Goal: Find contact information: Find contact information

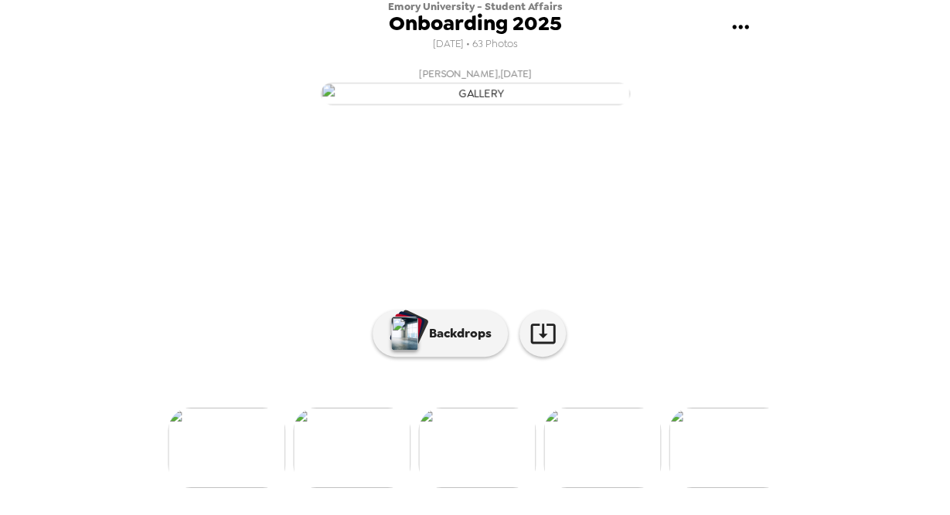
scroll to position [141, 0]
click at [200, 478] on img at bounding box center [226, 448] width 117 height 80
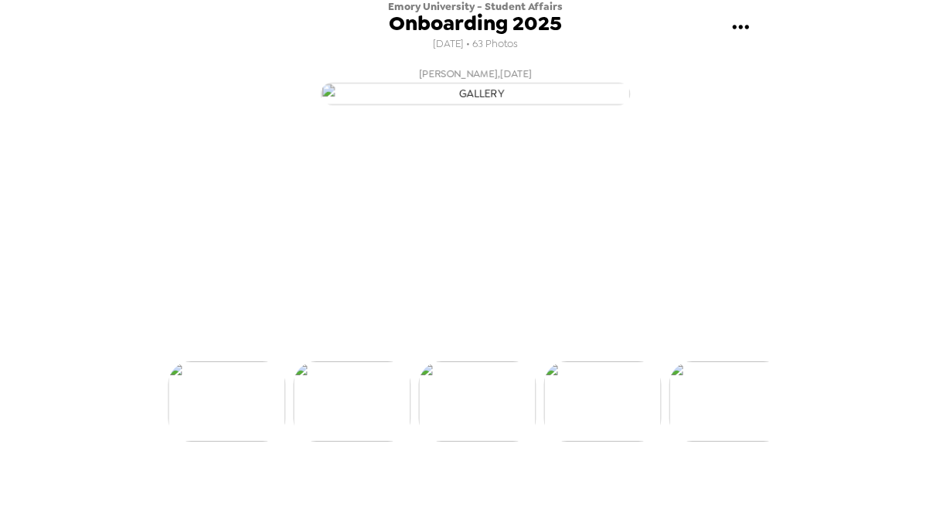
scroll to position [95, 0]
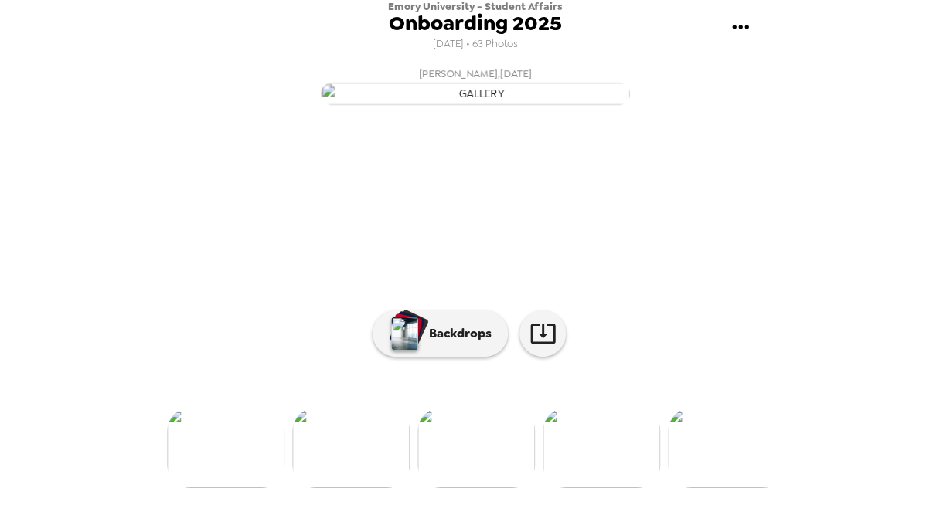
click at [598, 482] on img at bounding box center [600, 448] width 117 height 80
click at [218, 471] on img at bounding box center [226, 448] width 117 height 80
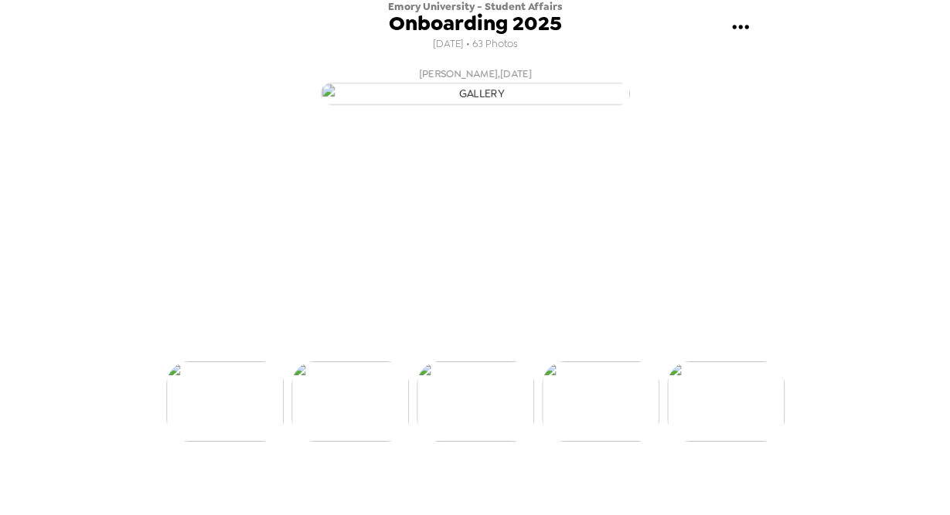
scroll to position [0, 625]
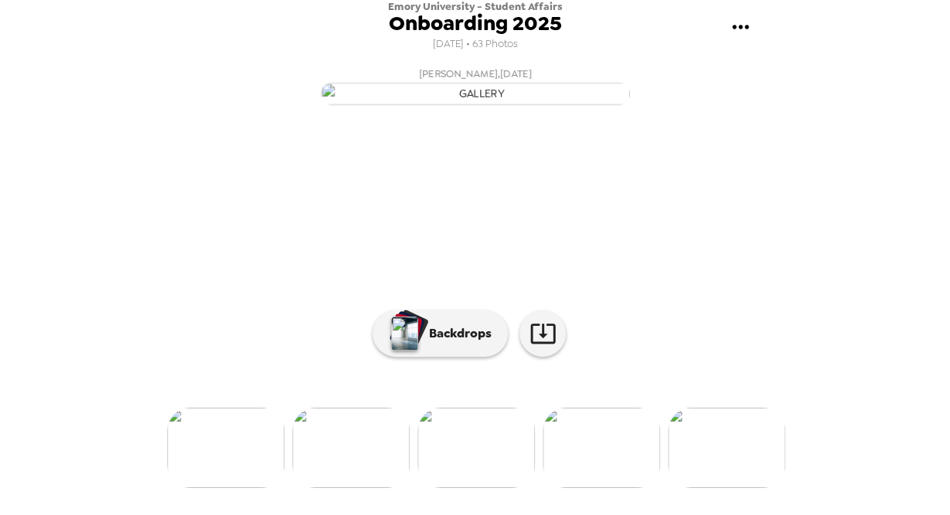
click at [218, 471] on div at bounding box center [475, 422] width 618 height 131
click at [219, 488] on img at bounding box center [225, 448] width 117 height 80
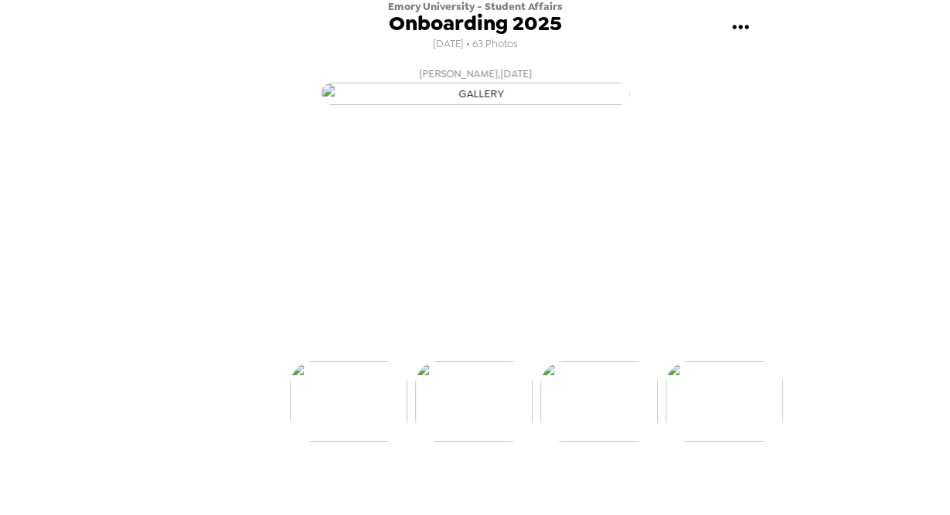
scroll to position [0, 125]
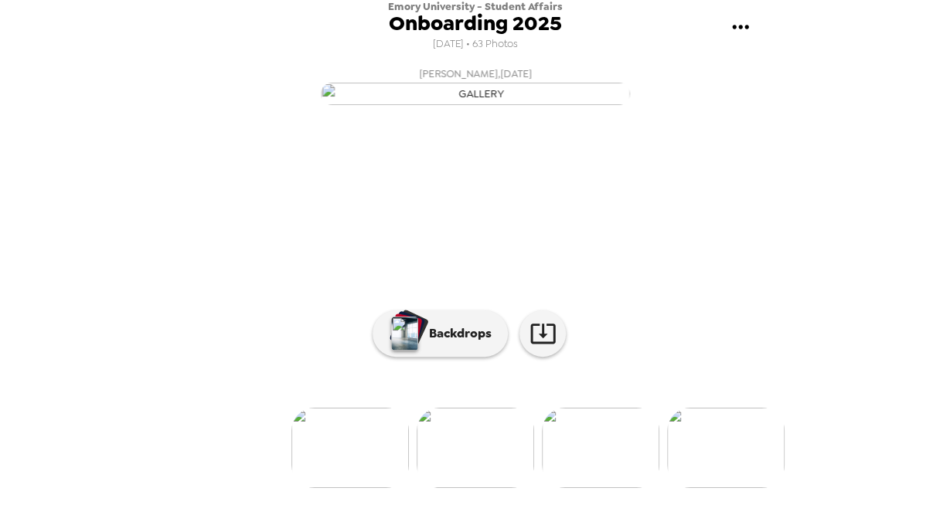
click at [219, 488] on li at bounding box center [224, 448] width 117 height 80
click at [355, 488] on img at bounding box center [349, 448] width 117 height 80
click at [735, 463] on img at bounding box center [725, 448] width 117 height 80
click at [612, 457] on img at bounding box center [600, 448] width 117 height 80
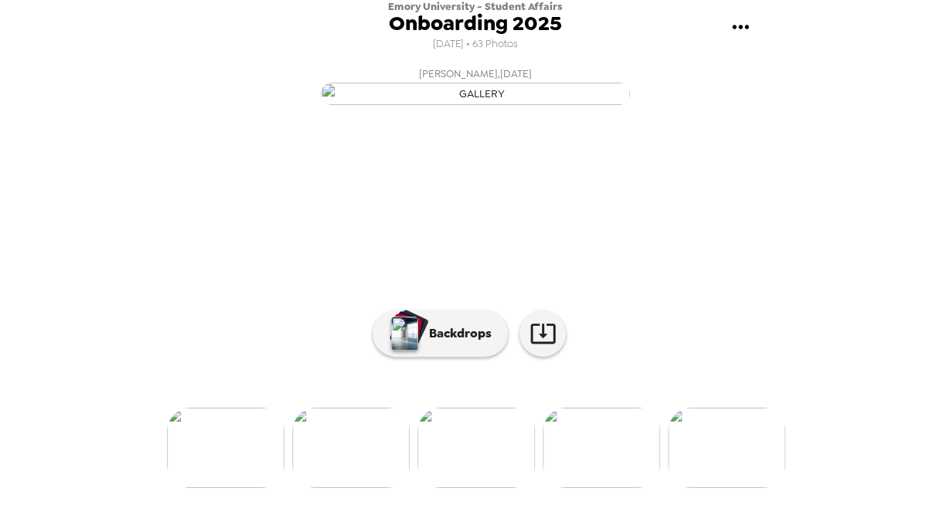
click at [624, 480] on img at bounding box center [600, 448] width 117 height 80
click at [719, 467] on img at bounding box center [726, 448] width 117 height 80
click at [760, 477] on img at bounding box center [726, 448] width 117 height 80
click at [616, 464] on img at bounding box center [601, 448] width 117 height 80
click at [721, 474] on img at bounding box center [726, 448] width 117 height 80
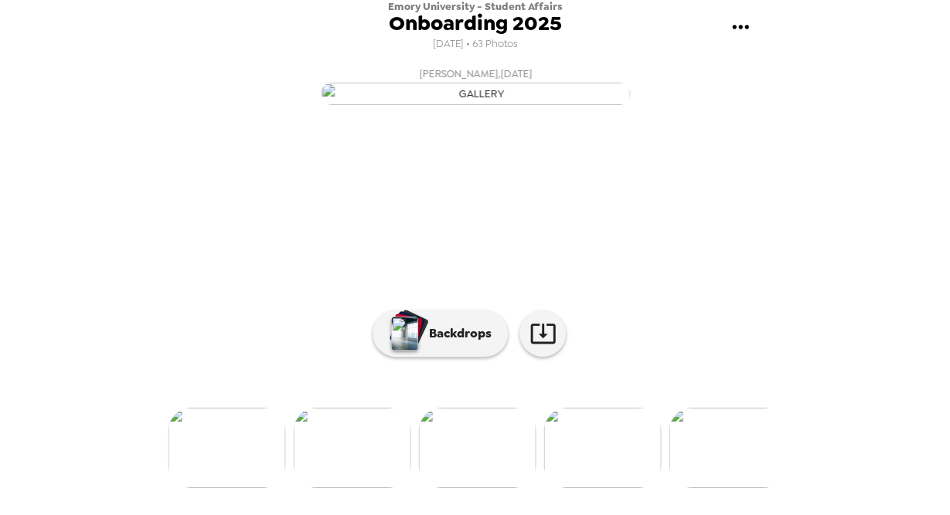
click at [774, 467] on img at bounding box center [726, 448] width 117 height 80
click at [746, 488] on img at bounding box center [726, 448] width 117 height 80
click at [723, 461] on img at bounding box center [726, 448] width 117 height 80
click at [625, 467] on img at bounding box center [602, 448] width 117 height 80
click at [604, 472] on img at bounding box center [602, 448] width 117 height 80
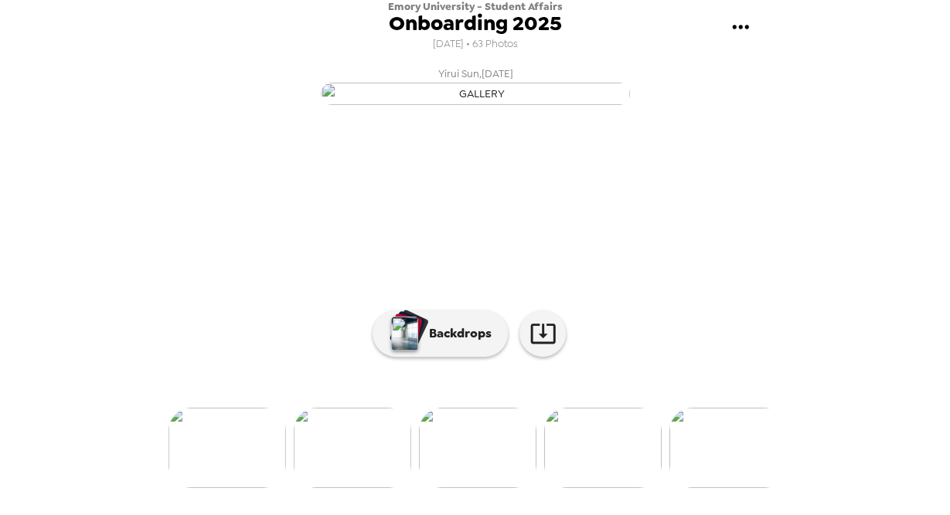
click at [739, 471] on img at bounding box center [727, 448] width 117 height 80
click at [739, 483] on img at bounding box center [728, 448] width 117 height 80
click at [740, 451] on img at bounding box center [728, 448] width 117 height 80
click at [641, 471] on img at bounding box center [603, 448] width 117 height 80
click at [751, 477] on img at bounding box center [728, 448] width 117 height 80
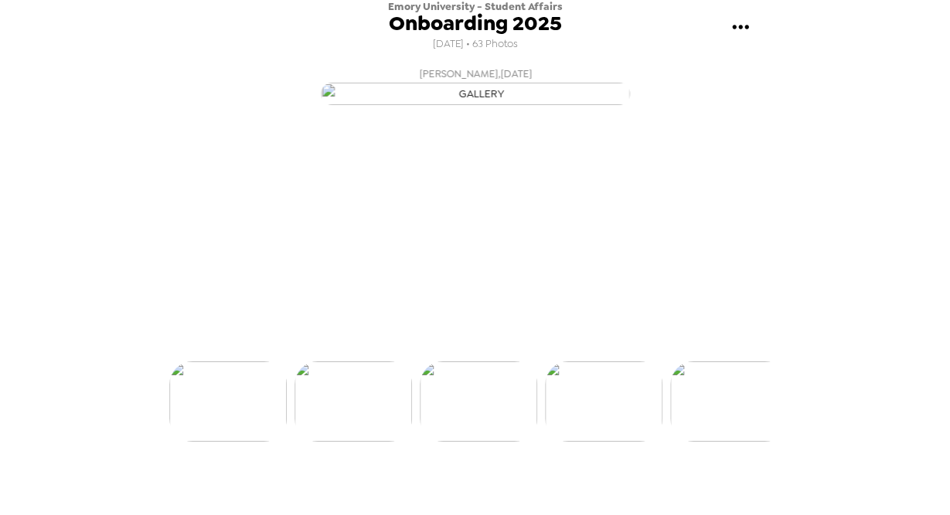
scroll to position [95, 0]
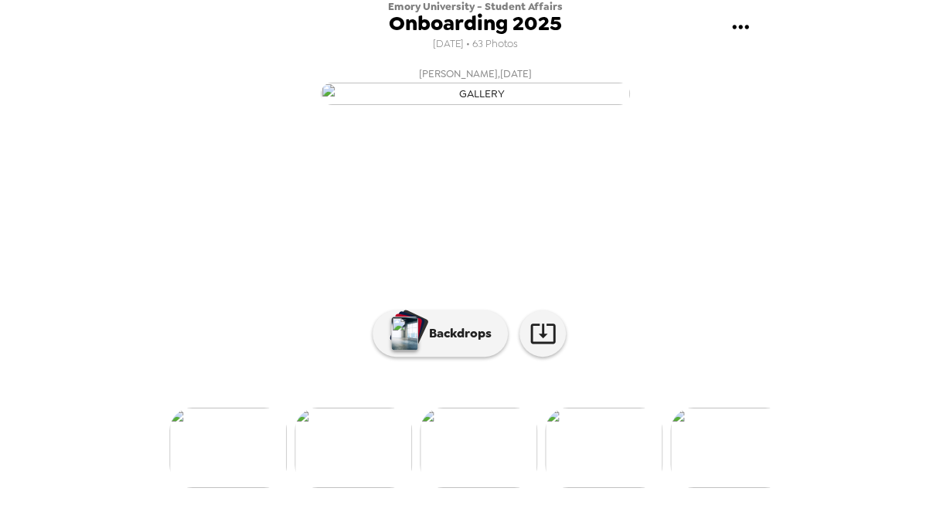
click at [365, 488] on img at bounding box center [352, 448] width 117 height 80
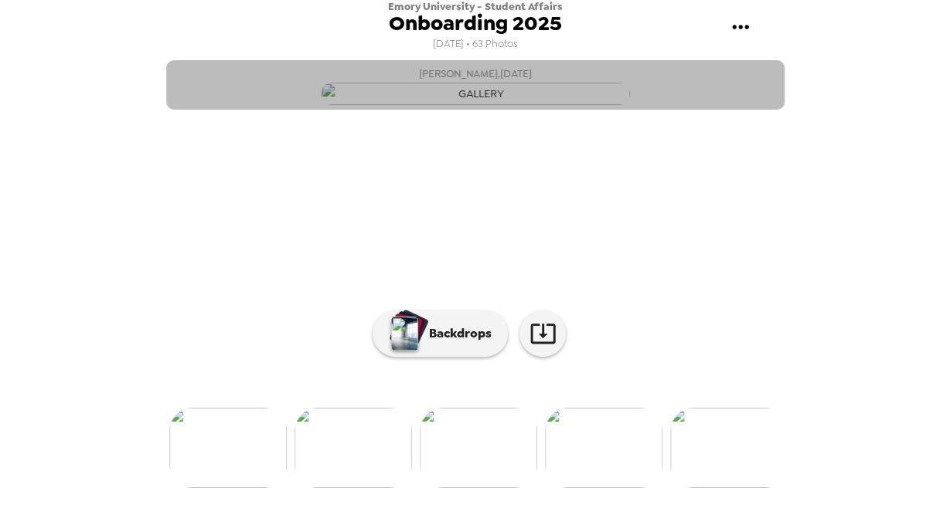
click at [461, 105] on img "button" at bounding box center [475, 94] width 309 height 22
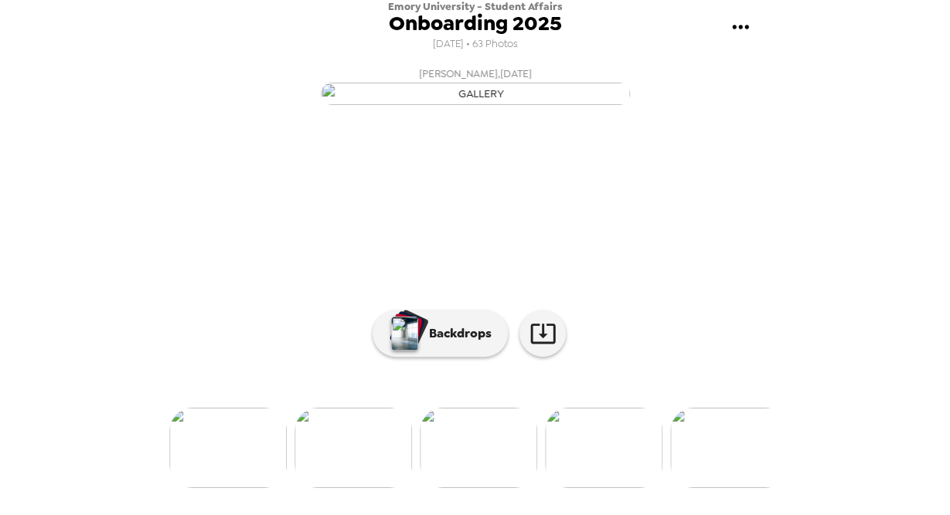
scroll to position [141, 0]
click at [729, 458] on img at bounding box center [728, 448] width 117 height 80
click at [626, 477] on img at bounding box center [603, 448] width 117 height 80
click at [610, 451] on img at bounding box center [604, 448] width 117 height 80
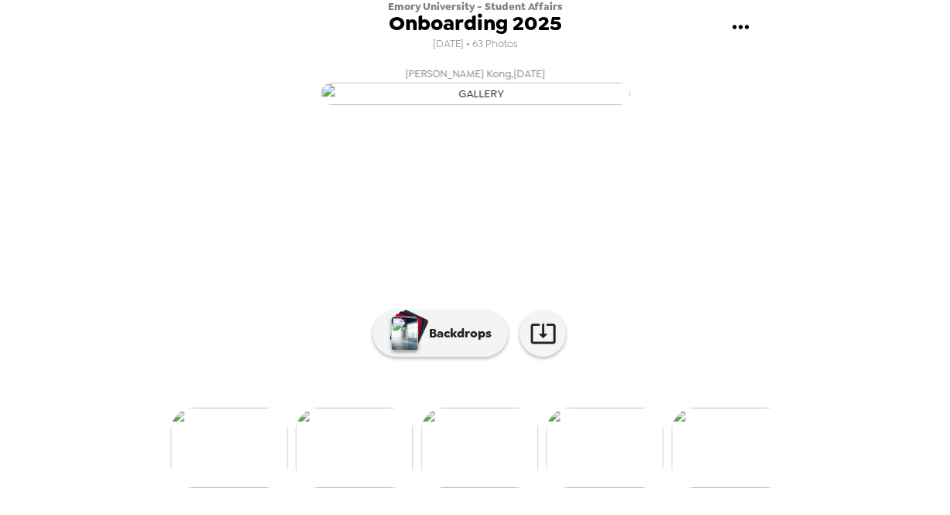
click at [733, 471] on img at bounding box center [729, 448] width 117 height 80
click at [627, 470] on img at bounding box center [604, 448] width 117 height 80
click at [766, 110] on button "[PERSON_NAME] , [DATE]" at bounding box center [475, 84] width 618 height 49
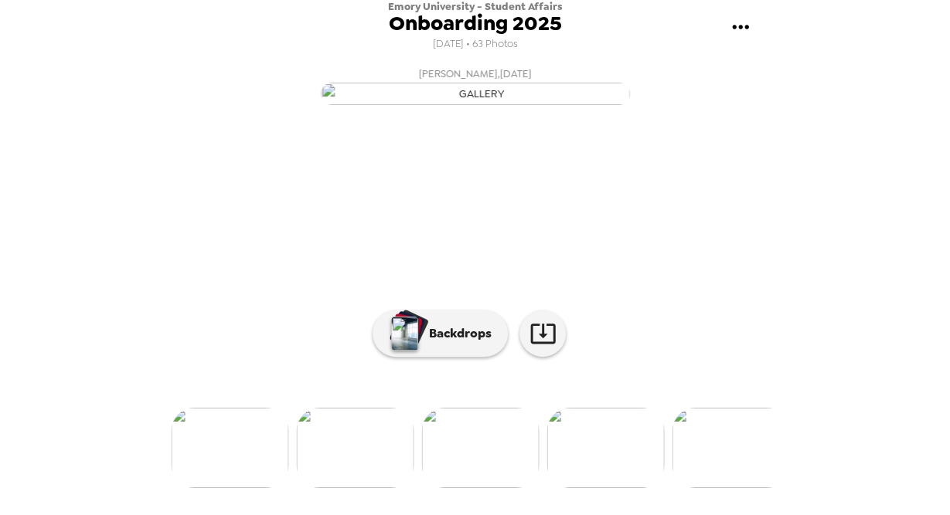
scroll to position [141, 0]
click at [192, 466] on img at bounding box center [229, 448] width 117 height 80
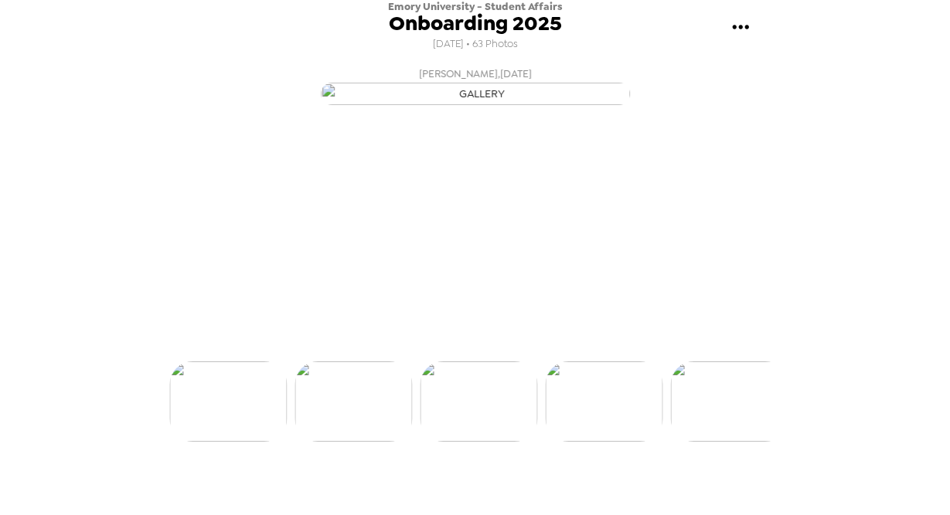
scroll to position [0, 4002]
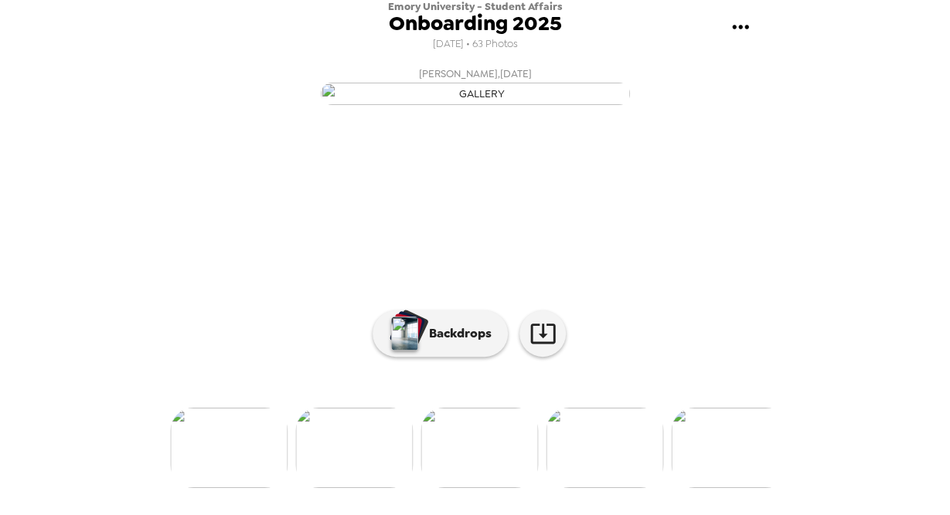
click at [202, 488] on img at bounding box center [228, 448] width 117 height 80
click at [214, 488] on img at bounding box center [228, 448] width 117 height 80
click at [213, 488] on img at bounding box center [227, 448] width 117 height 80
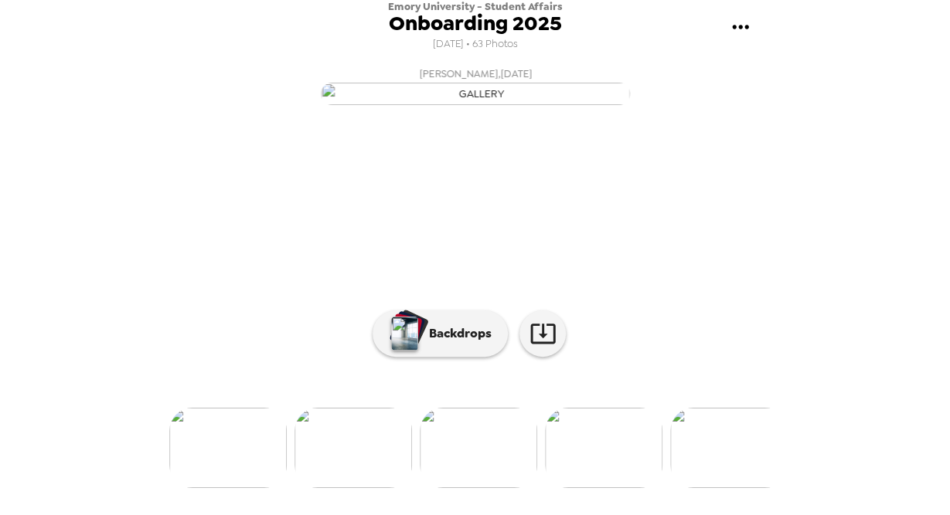
click at [214, 488] on img at bounding box center [227, 448] width 117 height 80
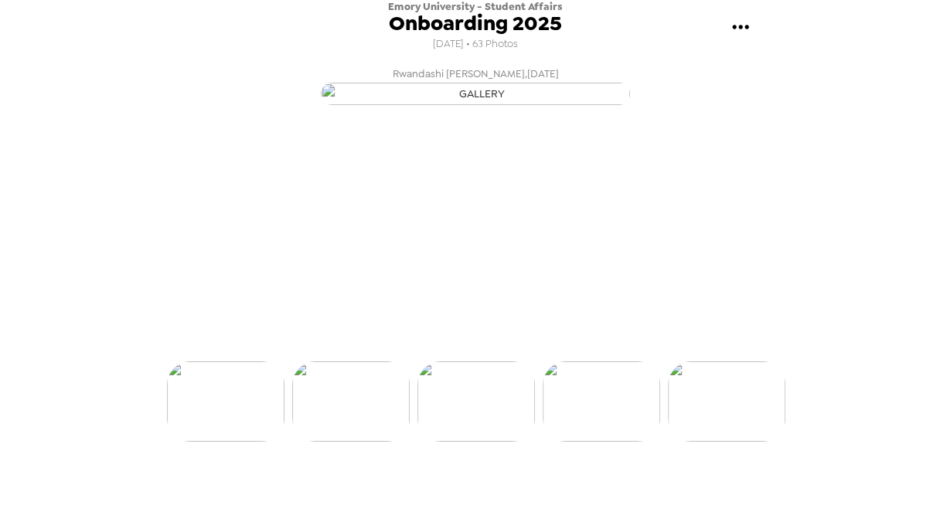
scroll to position [0, 3001]
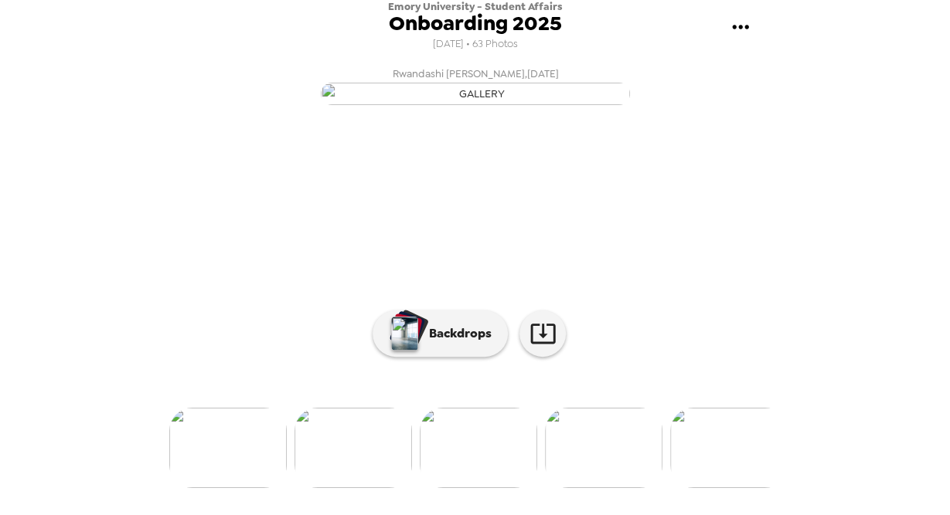
click at [213, 488] on img at bounding box center [227, 448] width 117 height 80
click at [214, 488] on img at bounding box center [227, 448] width 117 height 80
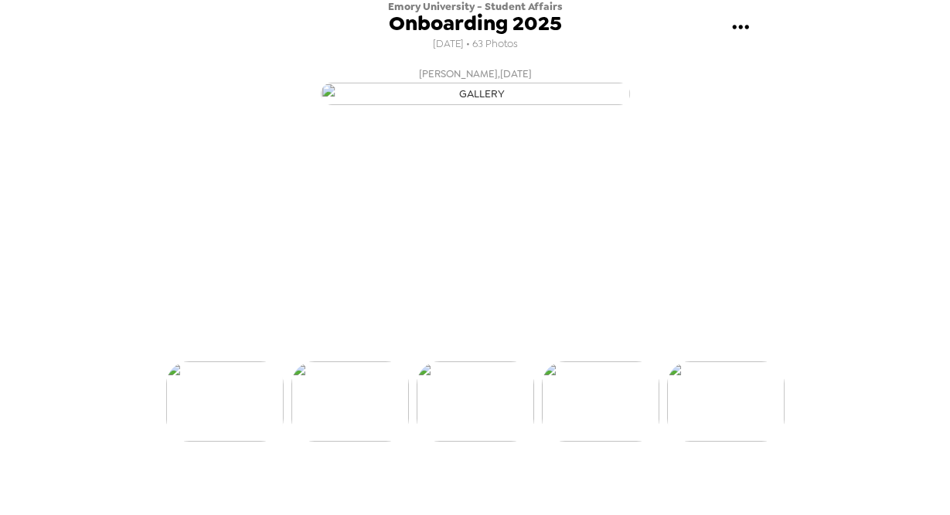
scroll to position [0, 2501]
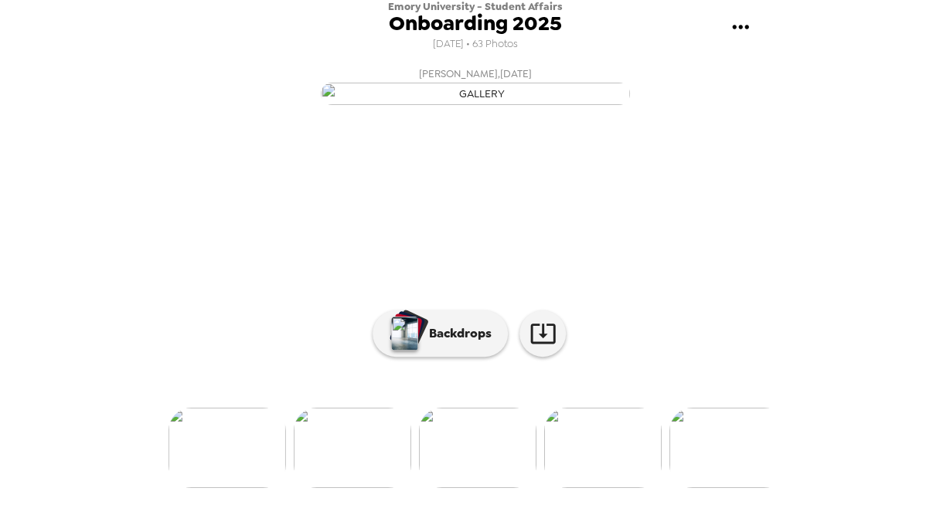
click at [590, 488] on img at bounding box center [602, 448] width 117 height 80
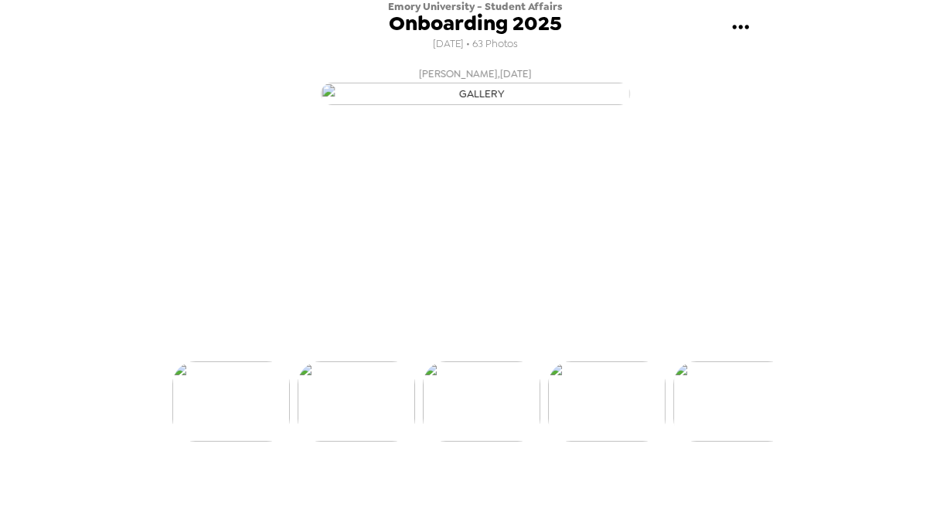
scroll to position [0, 2626]
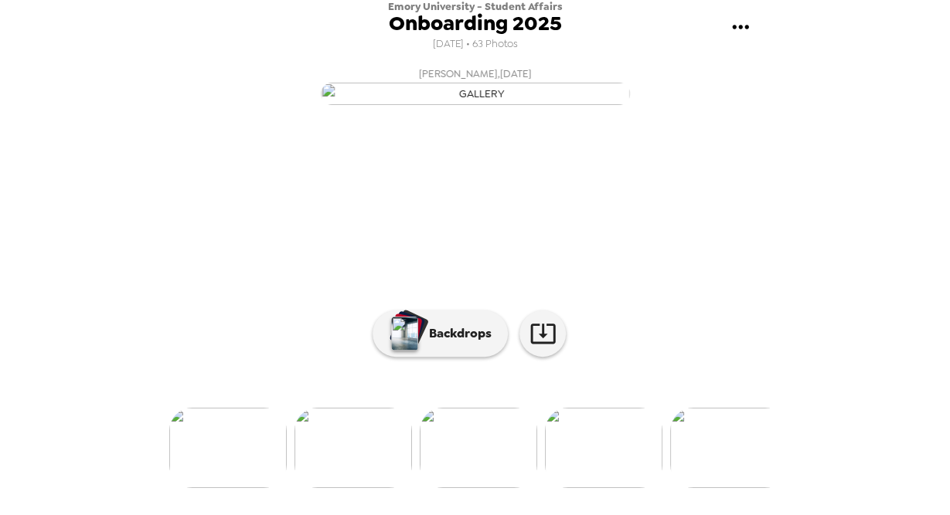
click at [722, 472] on div at bounding box center [475, 422] width 618 height 131
click at [719, 488] on img at bounding box center [728, 448] width 117 height 80
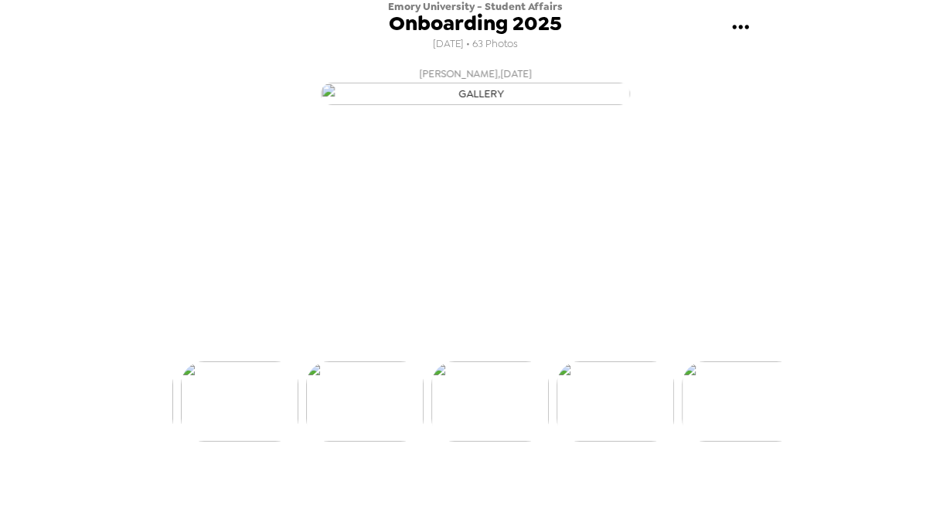
click at [718, 442] on img at bounding box center [740, 402] width 117 height 80
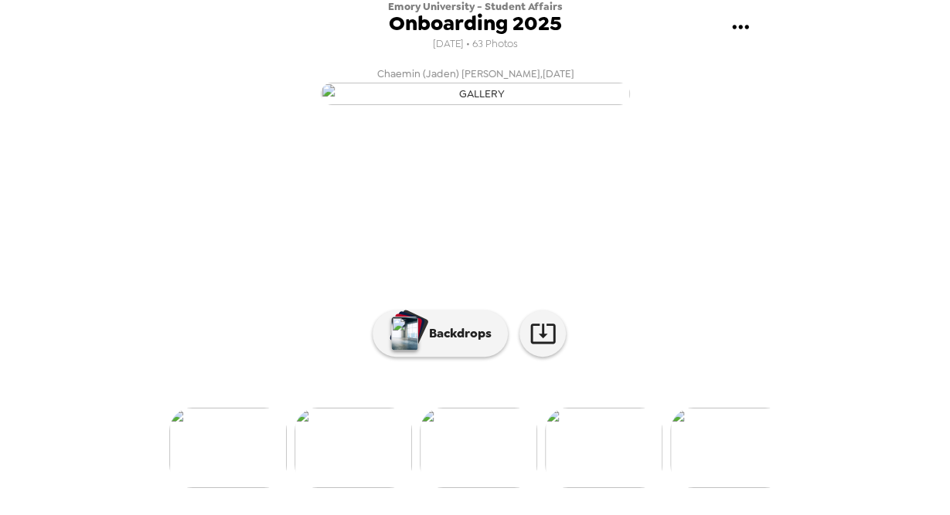
click at [719, 488] on img at bounding box center [728, 448] width 117 height 80
click at [718, 488] on img at bounding box center [728, 448] width 117 height 80
click at [620, 488] on img at bounding box center [603, 448] width 117 height 80
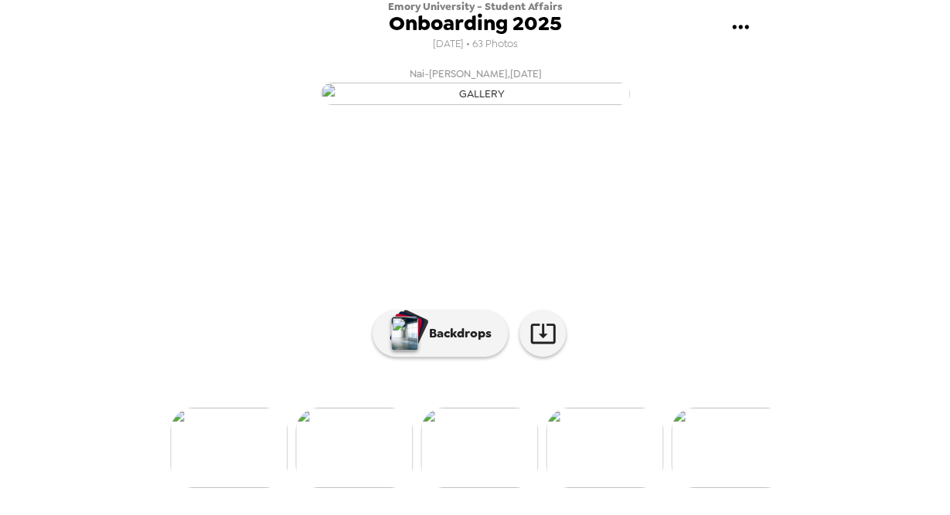
click at [603, 458] on img at bounding box center [604, 448] width 117 height 80
click at [727, 474] on img at bounding box center [729, 448] width 117 height 80
click at [737, 461] on img at bounding box center [729, 448] width 117 height 80
click at [742, 464] on img at bounding box center [729, 448] width 117 height 80
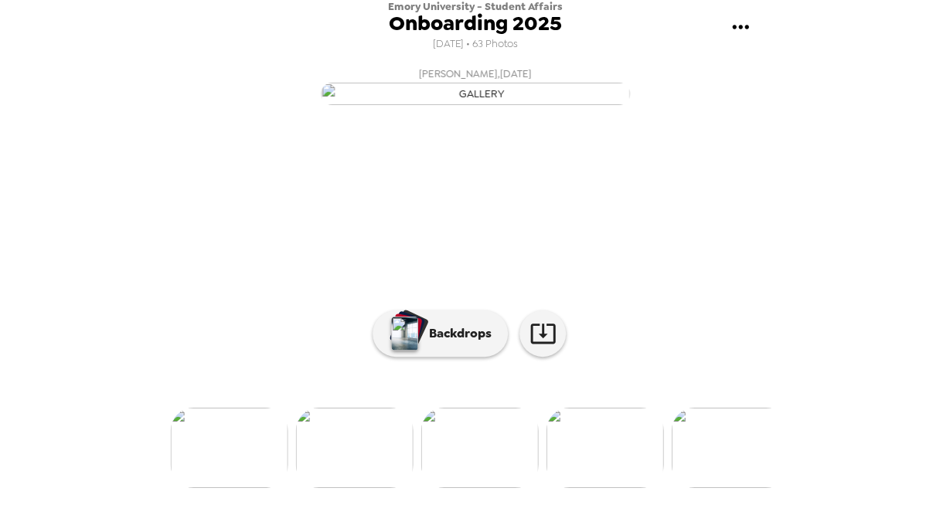
click at [750, 488] on img at bounding box center [729, 448] width 117 height 80
click at [757, 475] on img at bounding box center [729, 448] width 117 height 80
click at [733, 473] on img at bounding box center [729, 448] width 117 height 80
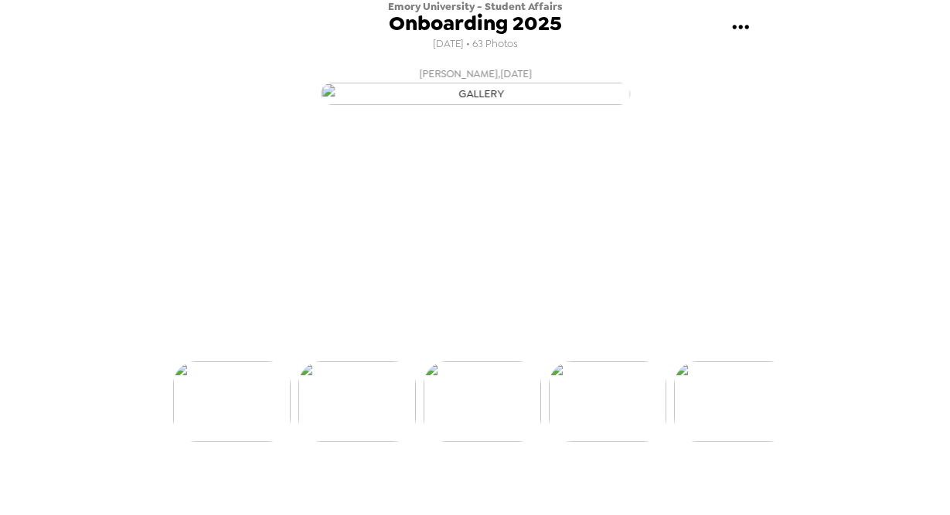
scroll to position [0, 5377]
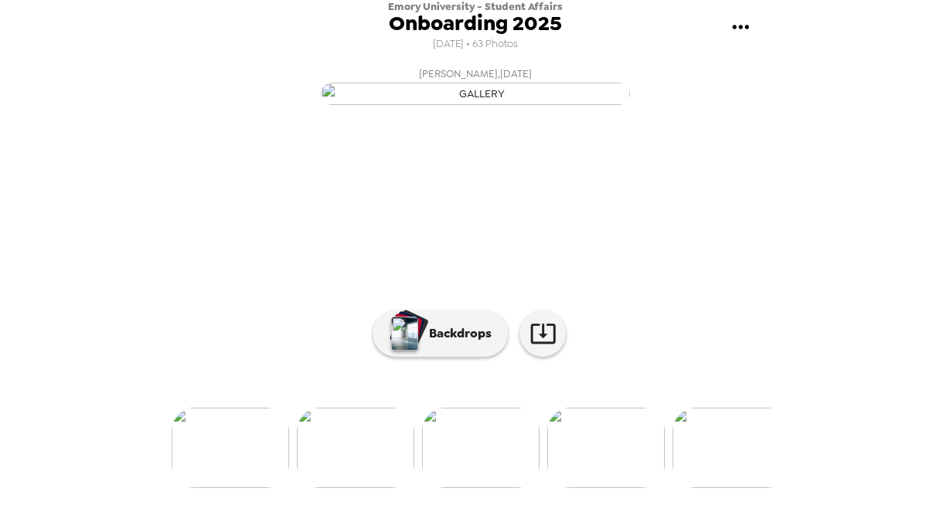
click at [720, 488] on img at bounding box center [730, 448] width 117 height 80
click at [720, 488] on img at bounding box center [731, 448] width 117 height 80
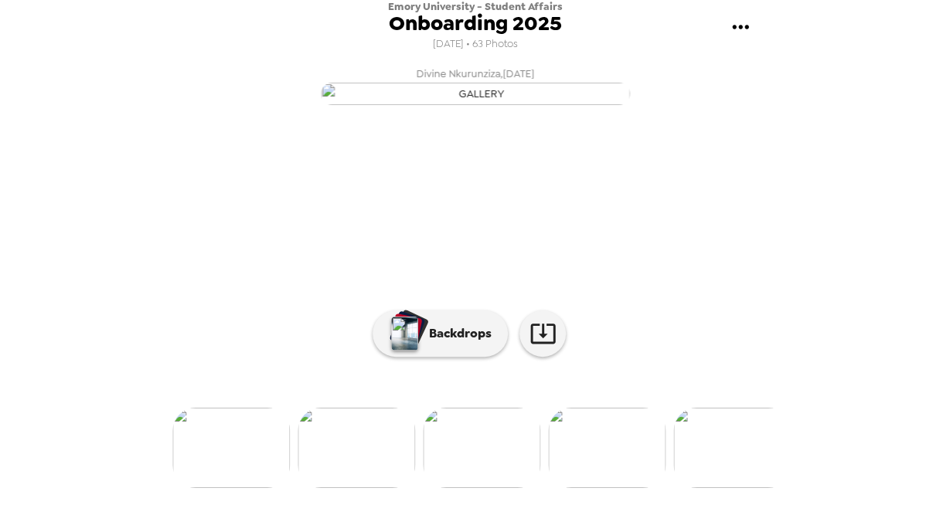
click at [720, 488] on img at bounding box center [731, 448] width 117 height 80
click at [753, 475] on img at bounding box center [731, 448] width 117 height 80
click at [734, 463] on img at bounding box center [732, 448] width 117 height 80
click at [623, 474] on img at bounding box center [607, 448] width 117 height 80
click at [264, 454] on img at bounding box center [231, 448] width 117 height 80
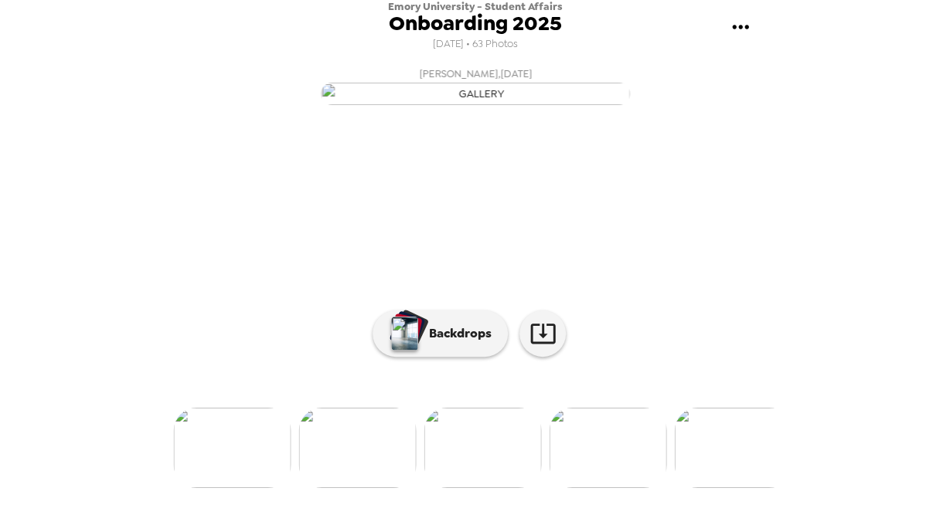
click at [352, 476] on img at bounding box center [356, 448] width 117 height 80
click at [337, 487] on img at bounding box center [356, 448] width 117 height 80
click at [227, 458] on img at bounding box center [231, 448] width 117 height 80
click at [260, 482] on img at bounding box center [230, 448] width 117 height 80
click at [371, 480] on img at bounding box center [355, 448] width 117 height 80
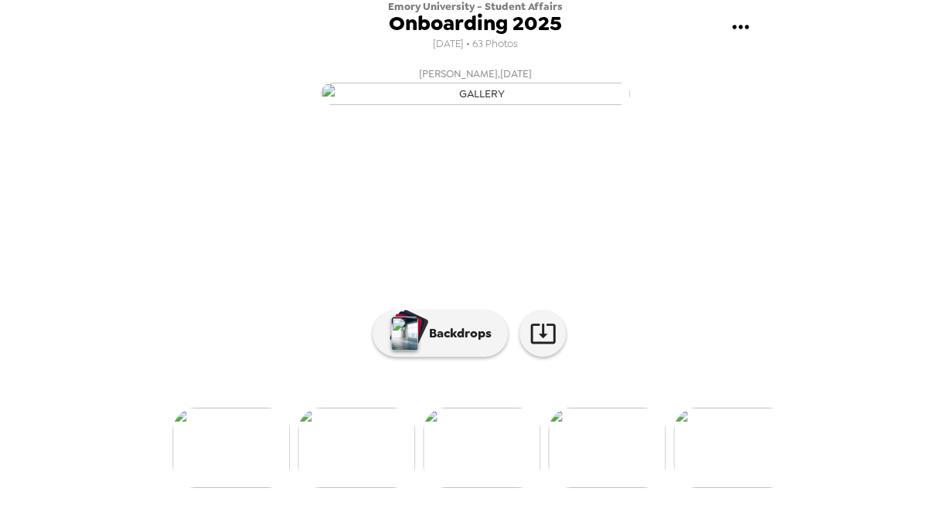
scroll to position [141, 0]
click at [235, 474] on img at bounding box center [230, 448] width 117 height 80
click at [365, 461] on img at bounding box center [355, 448] width 117 height 80
click at [243, 466] on img at bounding box center [230, 448] width 117 height 80
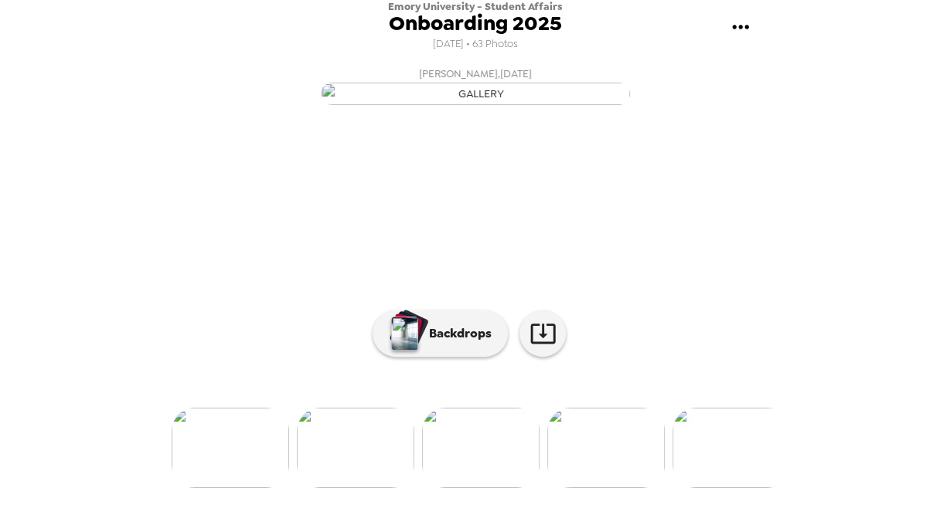
click at [341, 488] on img at bounding box center [355, 448] width 117 height 80
click at [242, 481] on img at bounding box center [230, 448] width 117 height 80
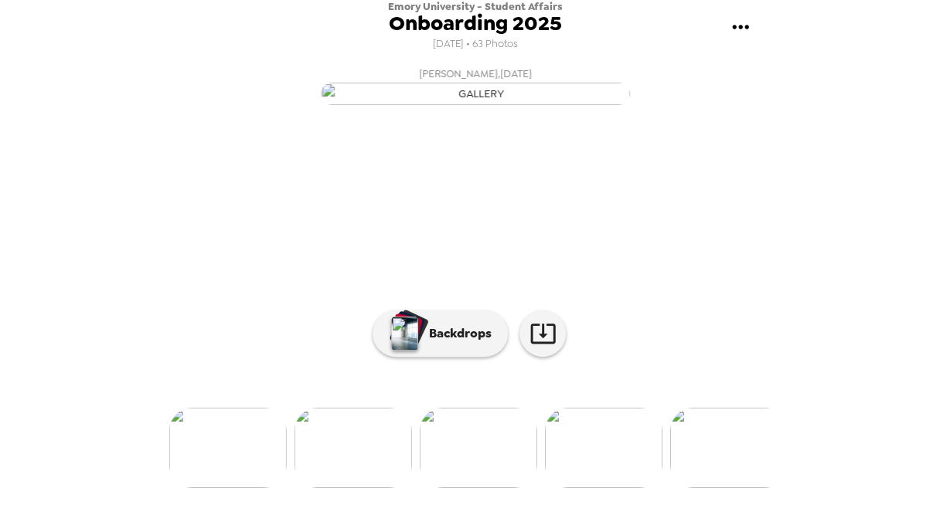
scroll to position [0, 5128]
click at [242, 481] on img at bounding box center [229, 448] width 117 height 80
click at [241, 481] on img at bounding box center [229, 448] width 117 height 80
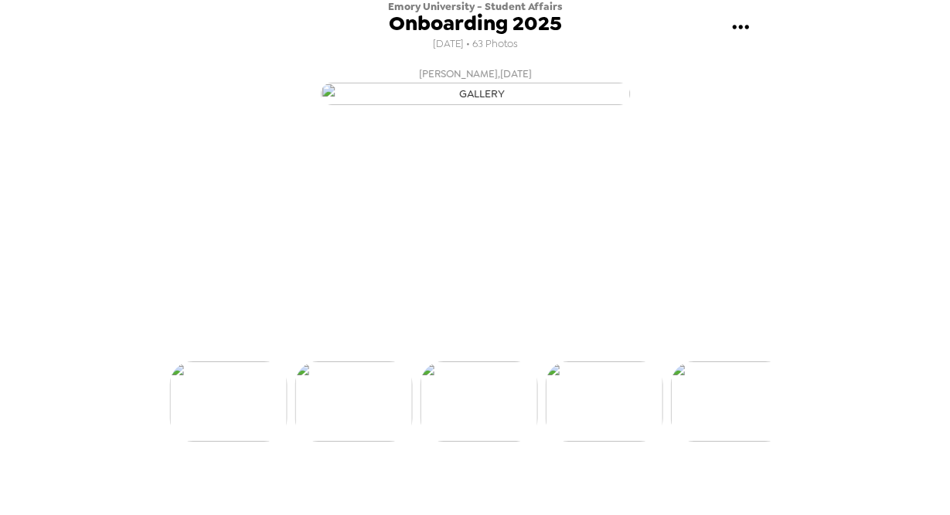
scroll to position [0, 4377]
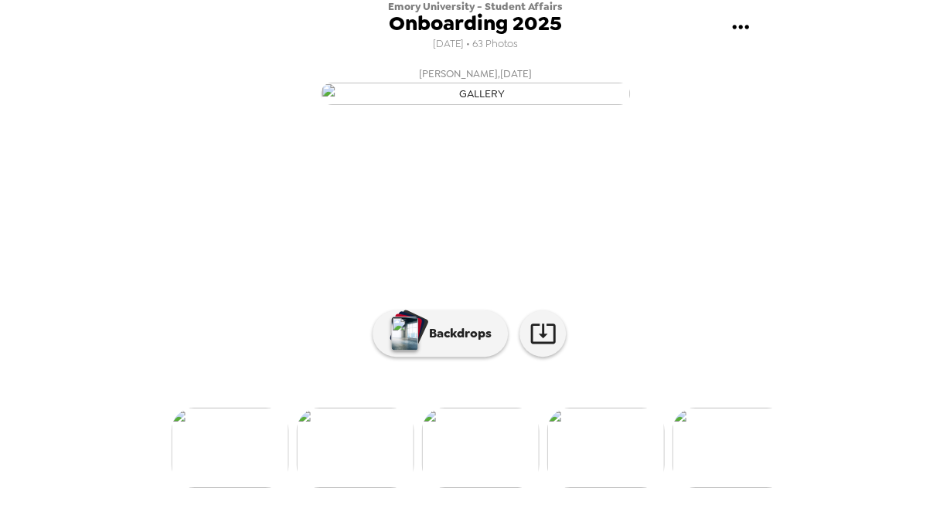
click at [242, 481] on img at bounding box center [229, 448] width 117 height 80
click at [241, 481] on img at bounding box center [228, 448] width 117 height 80
click at [242, 481] on img at bounding box center [228, 448] width 117 height 80
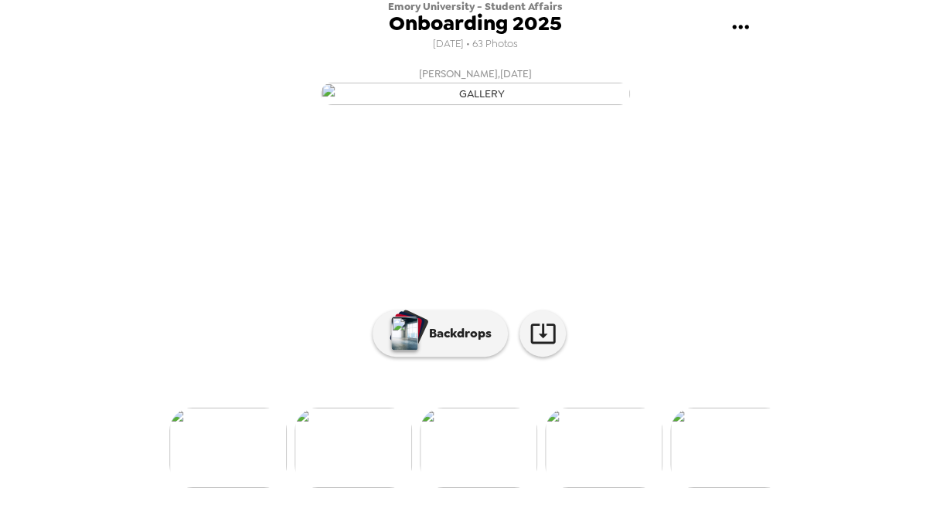
click at [242, 481] on img at bounding box center [227, 448] width 117 height 80
click at [243, 488] on img at bounding box center [227, 448] width 117 height 80
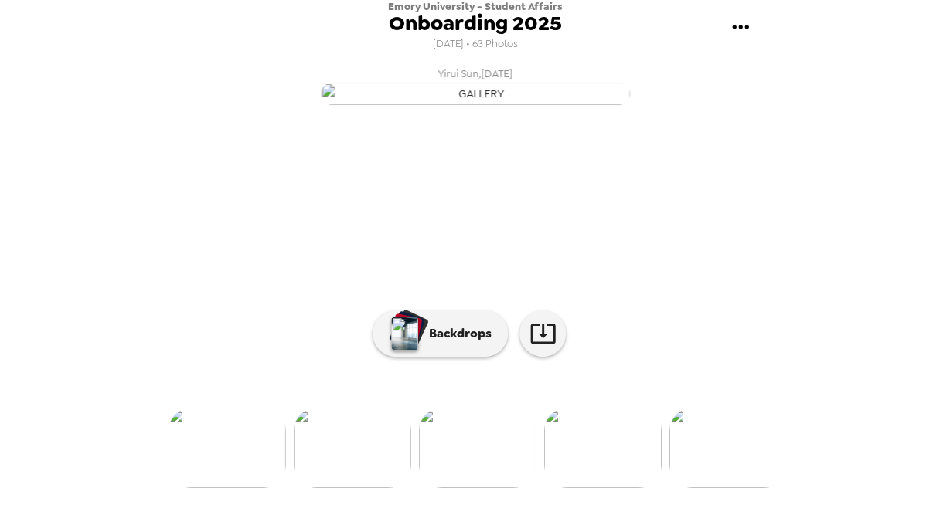
click at [243, 488] on img at bounding box center [226, 448] width 117 height 80
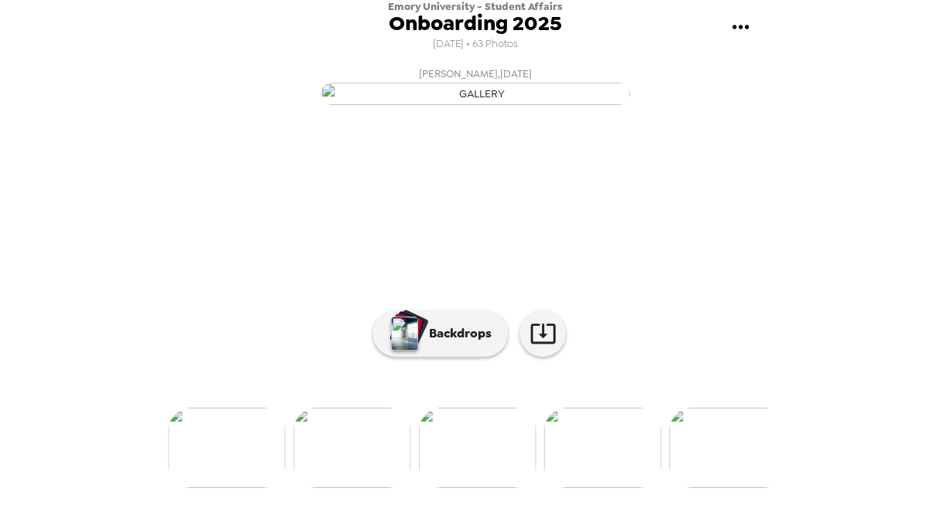
click at [329, 488] on img at bounding box center [351, 448] width 117 height 80
click at [743, 471] on img at bounding box center [726, 448] width 117 height 80
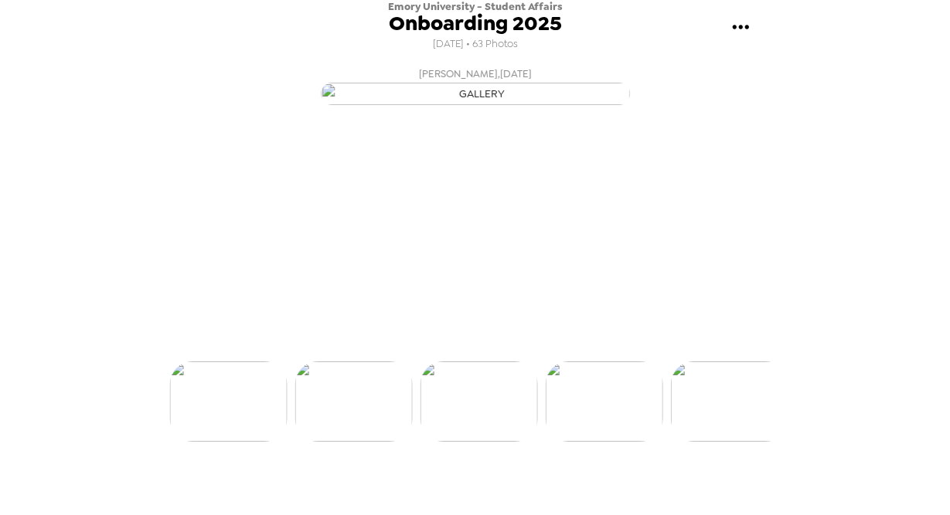
scroll to position [0, 1501]
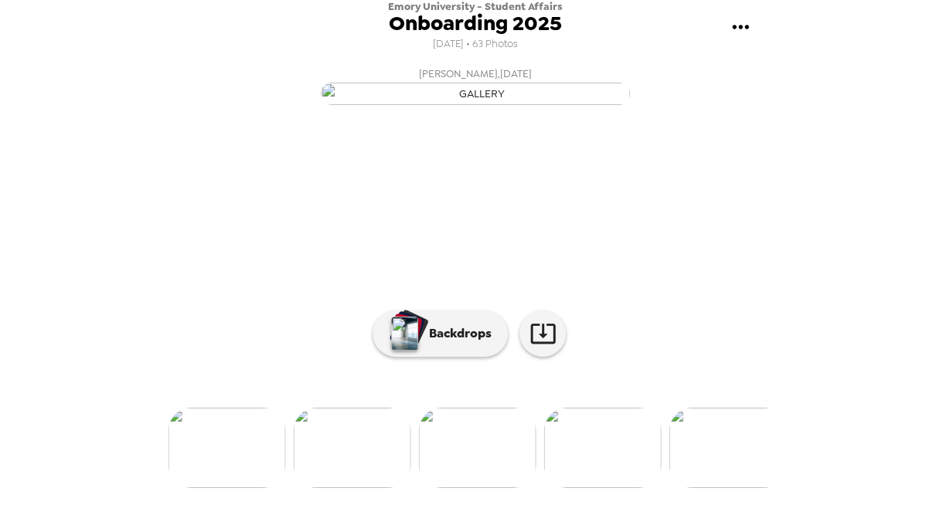
click at [725, 488] on img at bounding box center [726, 448] width 117 height 80
click at [726, 488] on img at bounding box center [726, 448] width 117 height 80
click at [726, 488] on img at bounding box center [727, 448] width 117 height 80
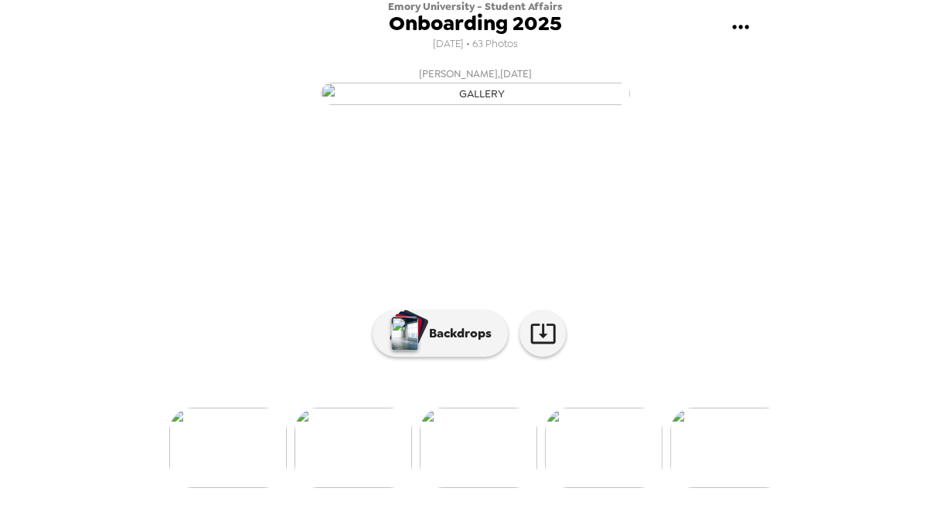
click at [726, 488] on img at bounding box center [728, 448] width 117 height 80
click at [355, 488] on img at bounding box center [352, 448] width 117 height 80
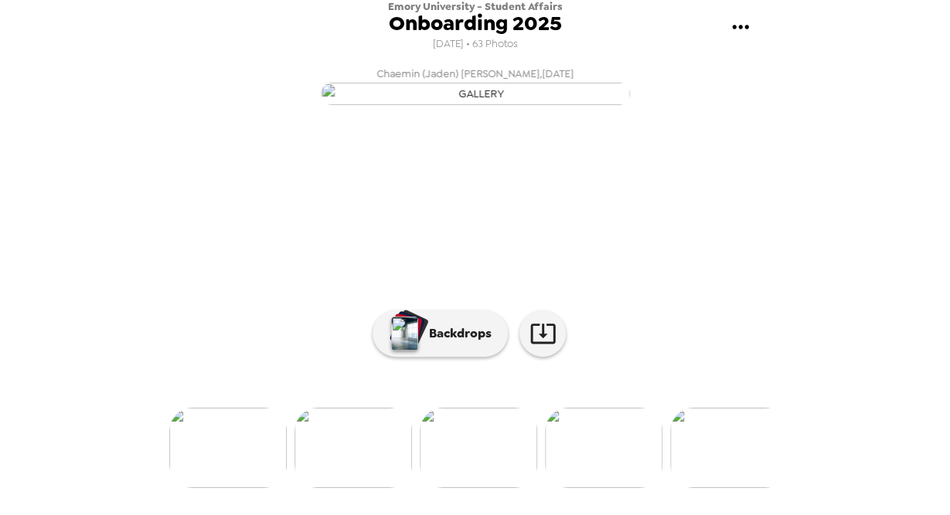
click at [721, 451] on img at bounding box center [728, 448] width 117 height 80
click at [724, 484] on img at bounding box center [728, 448] width 117 height 80
click at [724, 484] on img at bounding box center [729, 448] width 117 height 80
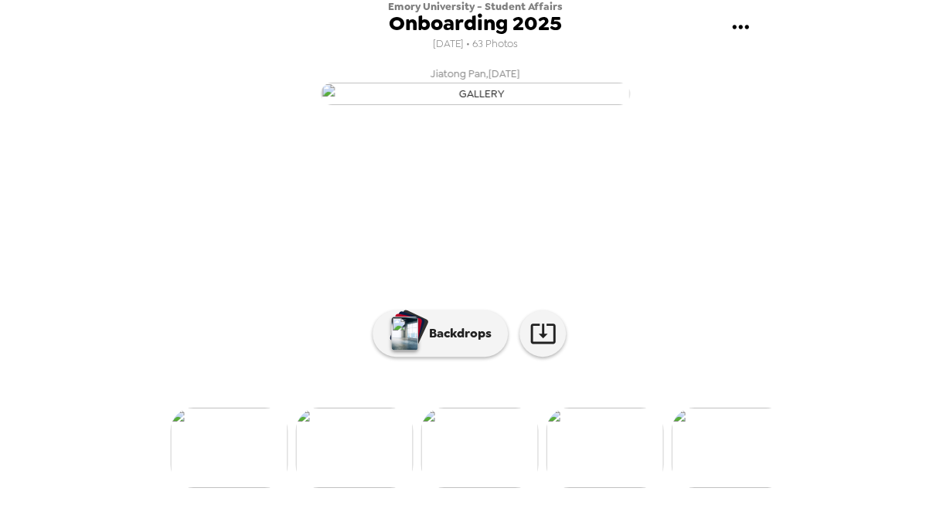
click at [724, 484] on img at bounding box center [729, 448] width 117 height 80
click at [346, 488] on img at bounding box center [354, 448] width 117 height 80
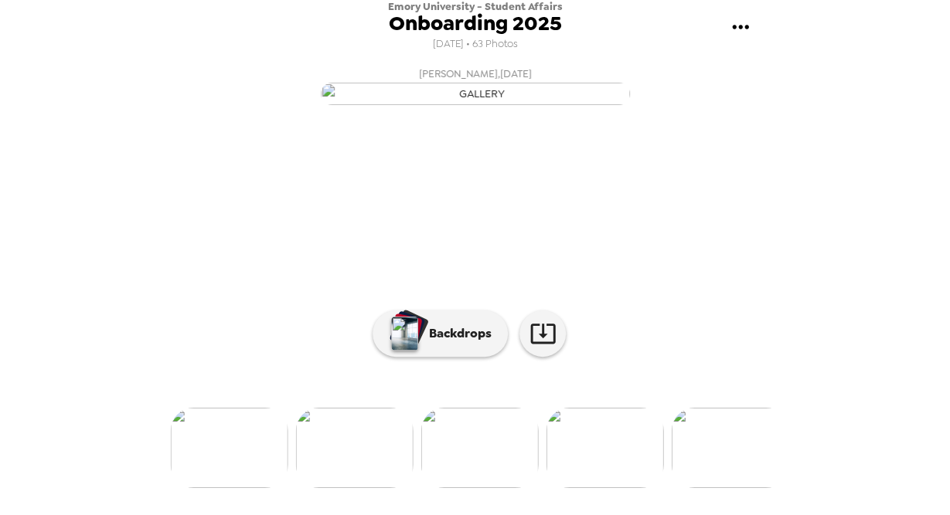
scroll to position [0, 4752]
click at [733, 488] on img at bounding box center [729, 448] width 117 height 80
click at [481, 488] on img at bounding box center [479, 448] width 117 height 80
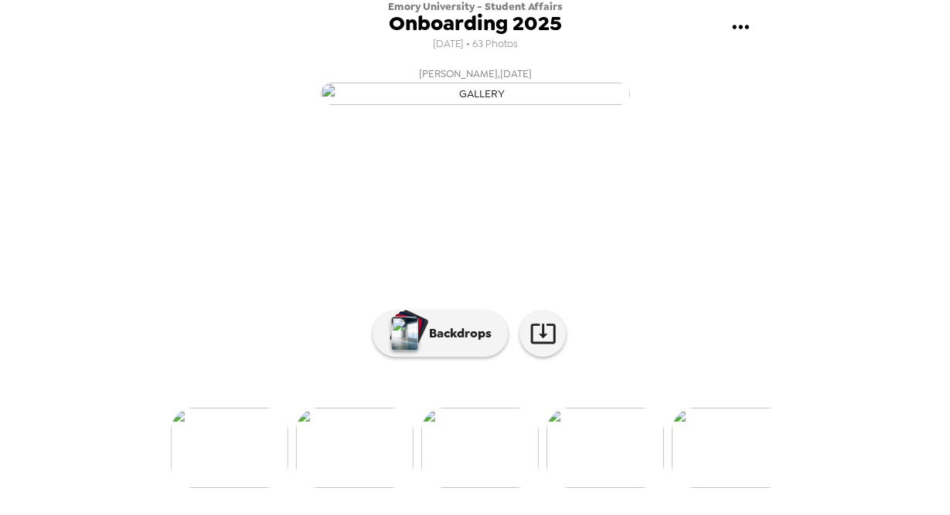
drag, startPoint x: 784, startPoint y: 311, endPoint x: 767, endPoint y: 383, distance: 73.8
click at [765, 435] on div "Emory University - Student Affairs Onboarding 2025 [DATE] • 63 Photos [PERSON_N…" at bounding box center [475, 257] width 950 height 515
click at [636, 477] on img at bounding box center [604, 448] width 117 height 80
click at [600, 488] on img at bounding box center [604, 448] width 117 height 80
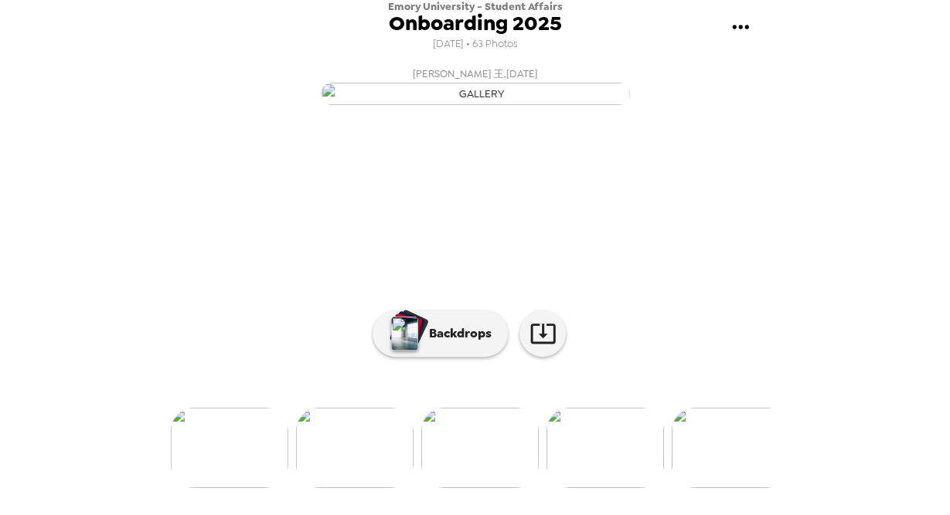
click at [748, 478] on img at bounding box center [729, 448] width 117 height 80
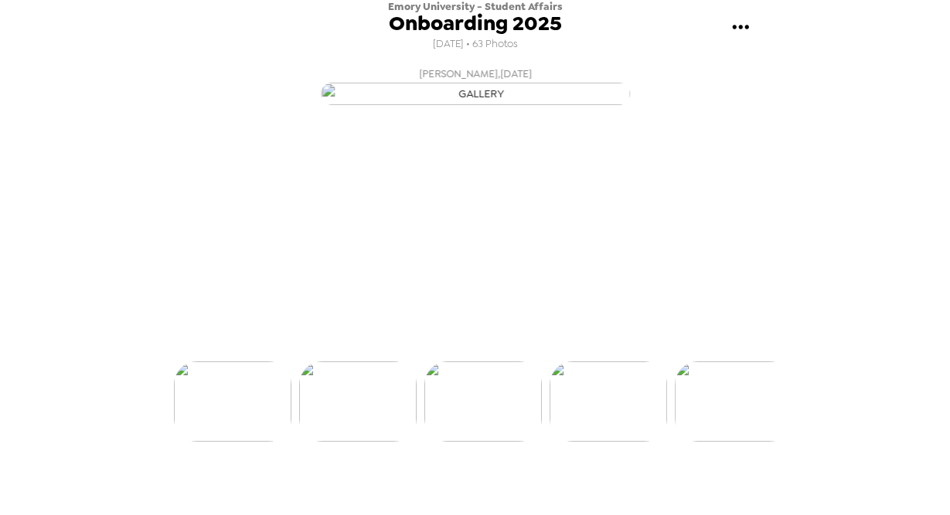
scroll to position [0, 5502]
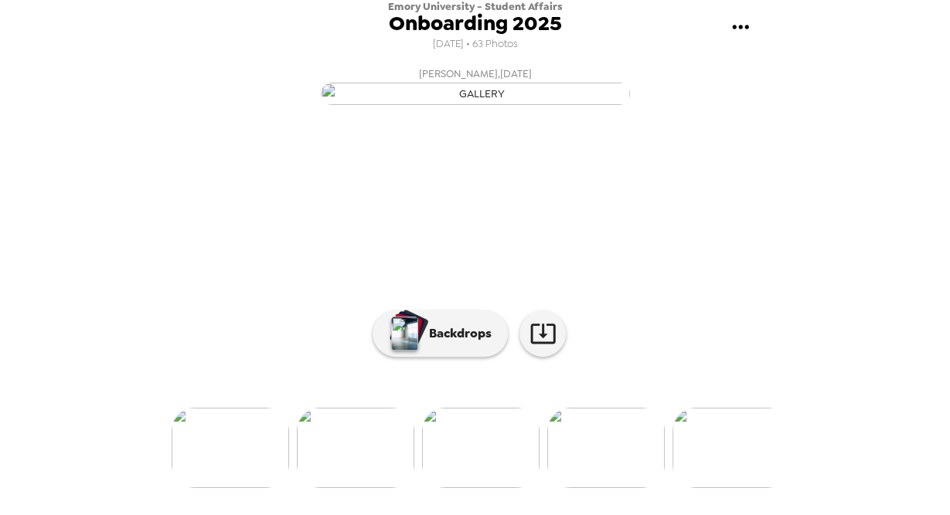
click at [747, 481] on img at bounding box center [730, 448] width 117 height 80
click at [746, 481] on img at bounding box center [730, 448] width 117 height 80
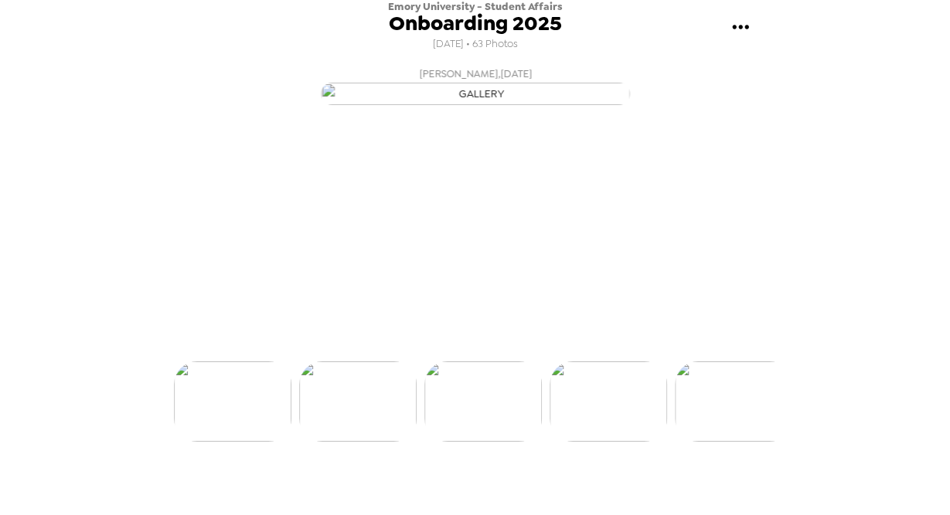
scroll to position [0, 6002]
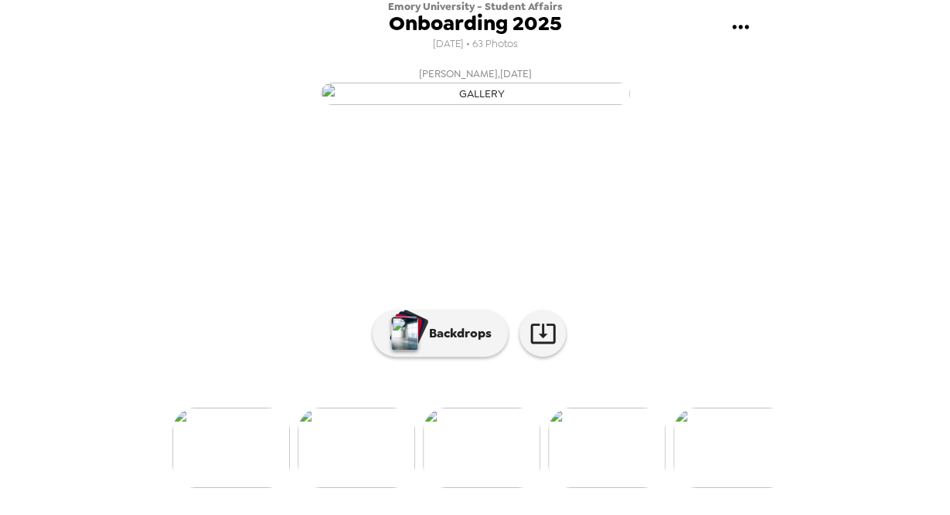
click at [495, 488] on img at bounding box center [481, 448] width 117 height 80
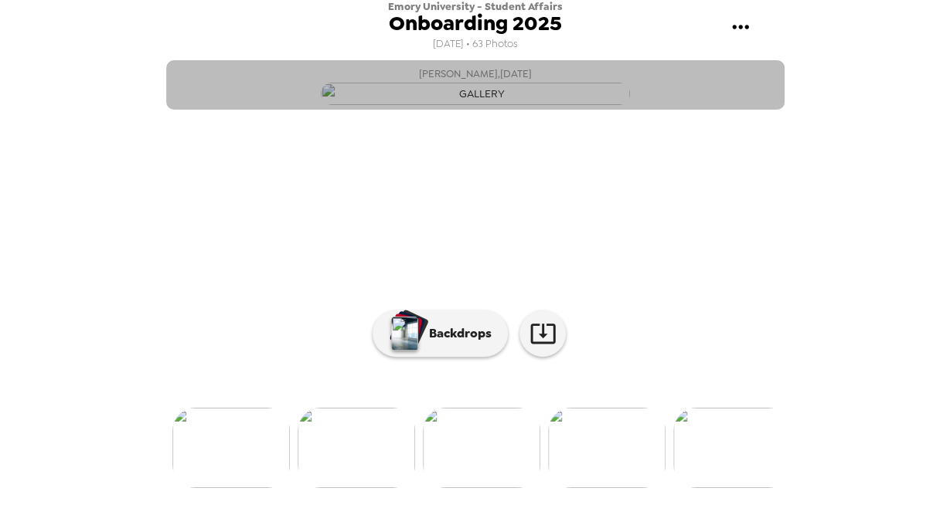
click at [490, 105] on img "button" at bounding box center [475, 94] width 309 height 22
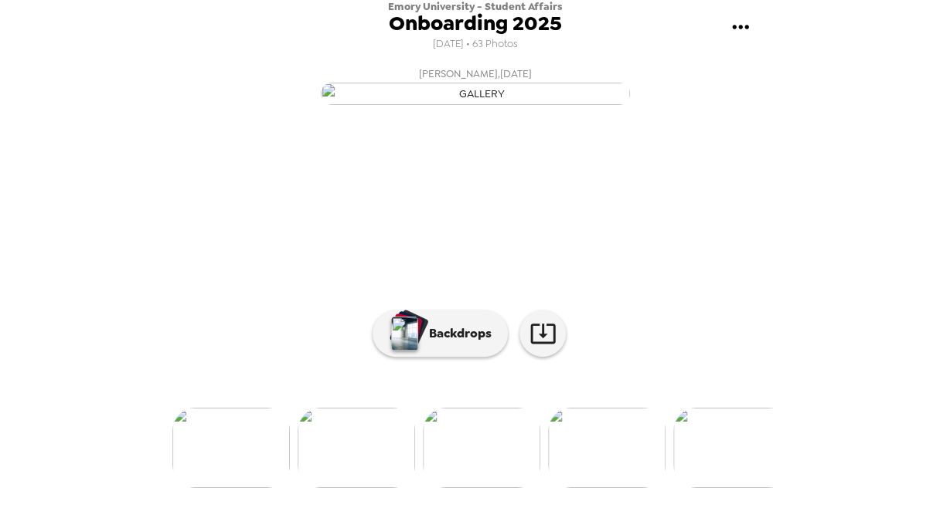
scroll to position [141, 0]
click at [716, 482] on img at bounding box center [731, 448] width 117 height 80
click at [607, 488] on img at bounding box center [606, 448] width 117 height 80
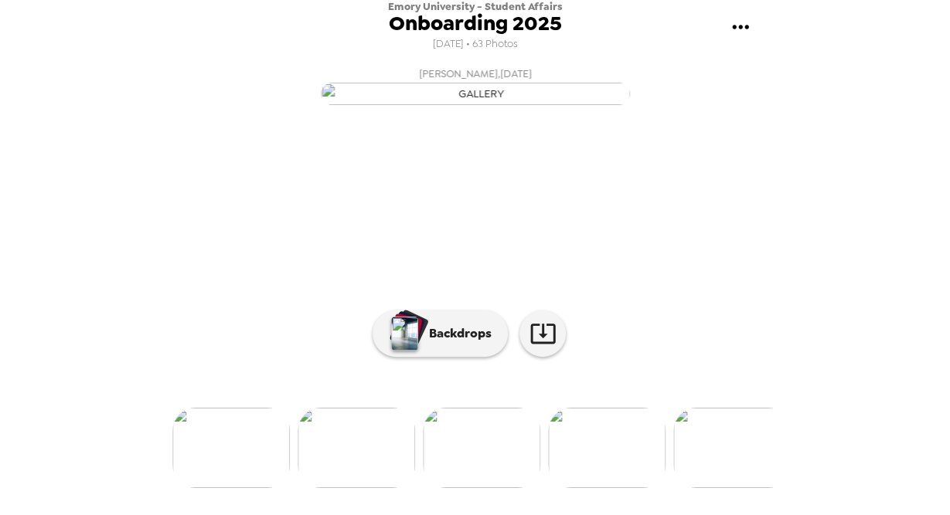
click at [627, 467] on img at bounding box center [606, 448] width 117 height 80
click at [762, 463] on img at bounding box center [731, 448] width 117 height 80
click at [604, 488] on img at bounding box center [606, 448] width 117 height 80
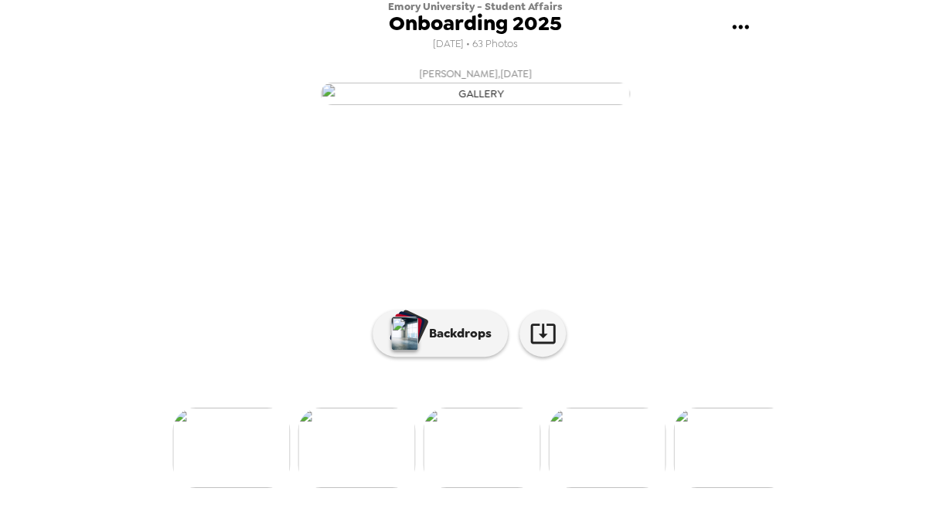
click at [711, 488] on img at bounding box center [731, 448] width 117 height 80
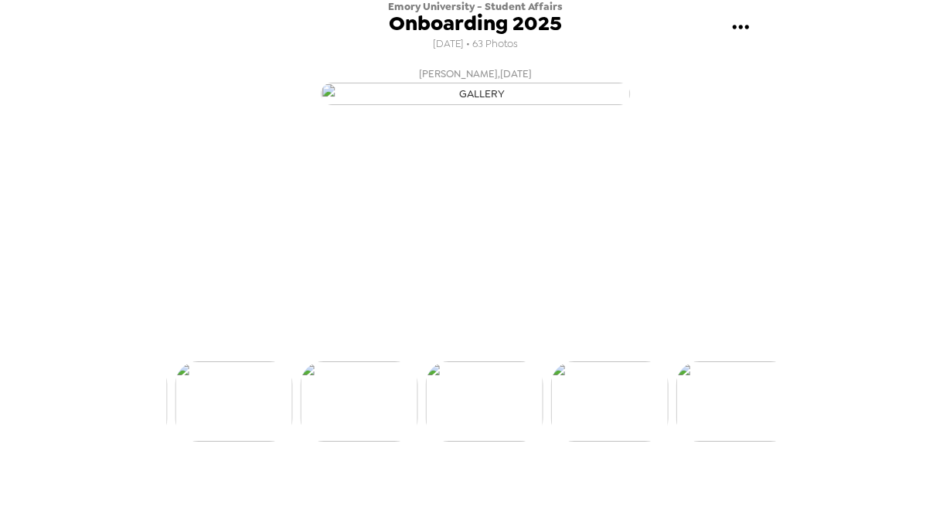
scroll to position [0, 7128]
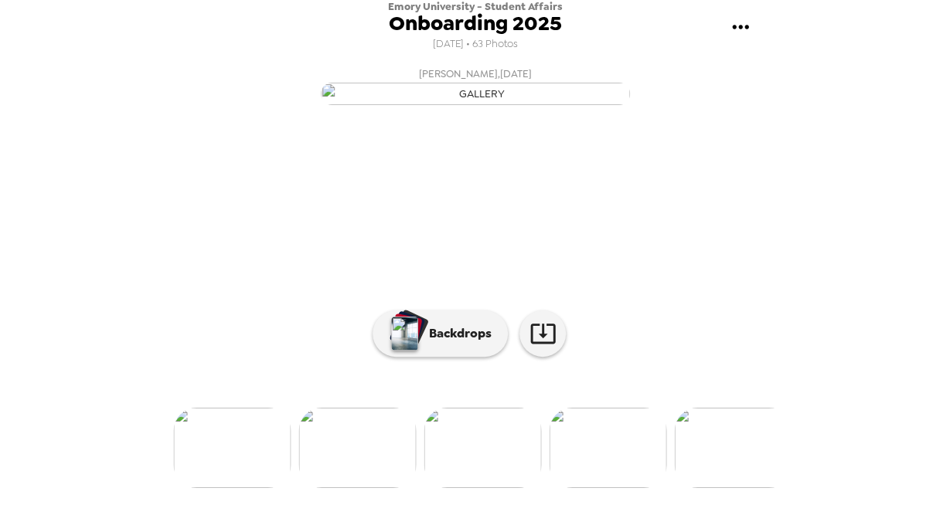
click at [719, 488] on img at bounding box center [732, 448] width 117 height 80
click at [380, 459] on img at bounding box center [356, 448] width 117 height 80
click at [736, 471] on img at bounding box center [732, 448] width 117 height 80
click at [212, 480] on img at bounding box center [231, 448] width 117 height 80
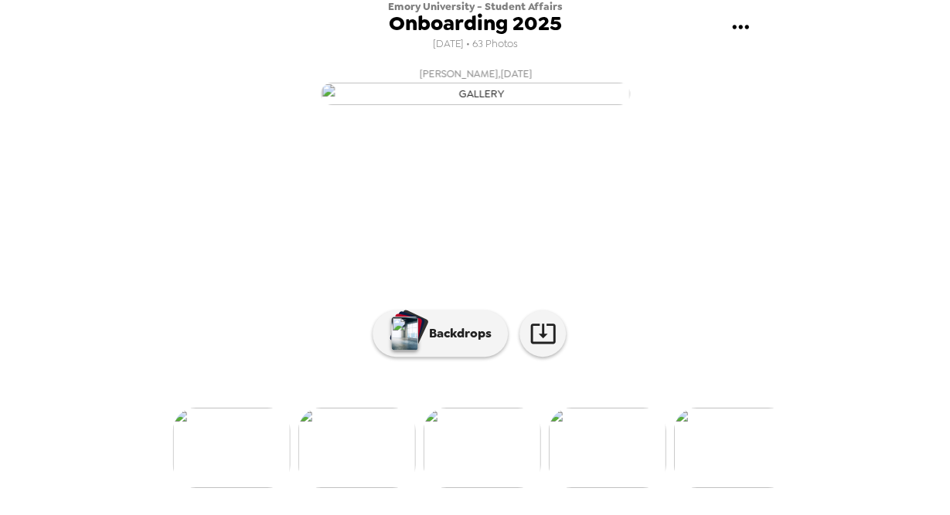
scroll to position [95, 0]
click at [212, 480] on img at bounding box center [231, 448] width 117 height 80
click at [212, 480] on img at bounding box center [230, 448] width 117 height 80
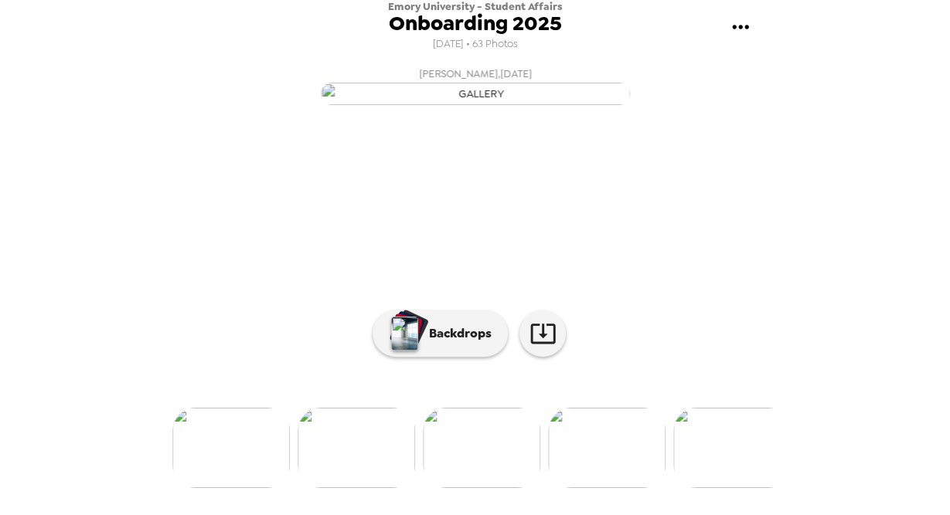
click at [212, 480] on img at bounding box center [230, 448] width 117 height 80
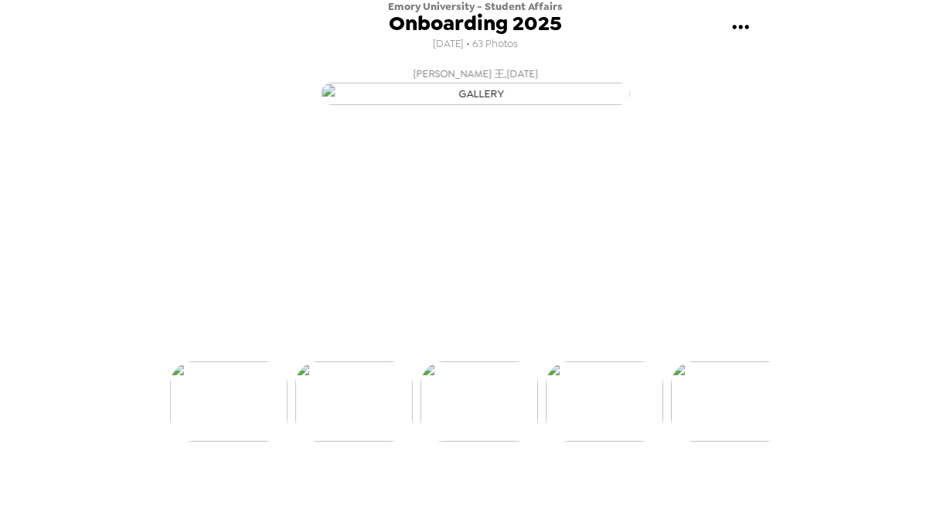
scroll to position [0, 5253]
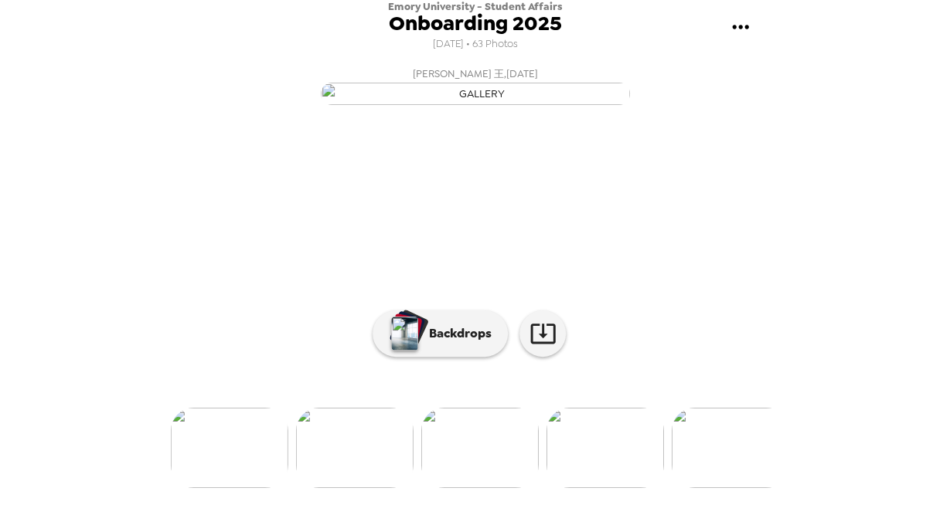
click at [233, 458] on img at bounding box center [229, 448] width 117 height 80
click at [228, 488] on img at bounding box center [229, 448] width 117 height 80
click at [362, 488] on img at bounding box center [354, 448] width 117 height 80
click at [197, 470] on img at bounding box center [229, 448] width 117 height 80
click at [361, 469] on img at bounding box center [354, 448] width 117 height 80
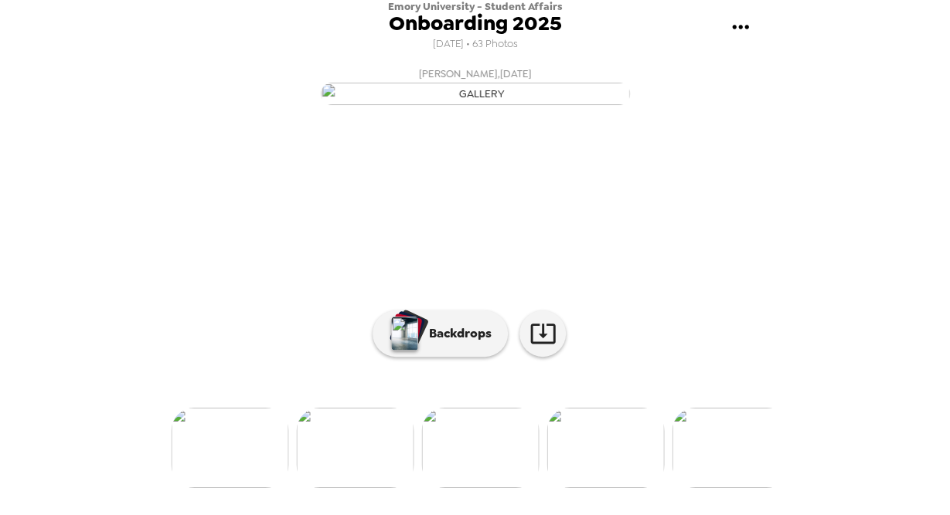
scroll to position [141, 0]
click at [720, 467] on img at bounding box center [729, 448] width 117 height 80
click at [217, 461] on img at bounding box center [229, 448] width 117 height 80
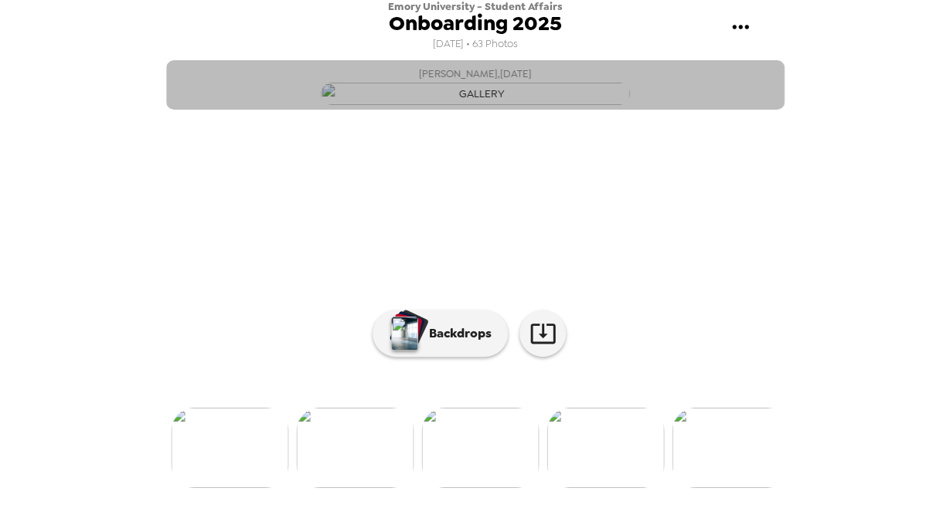
click at [772, 110] on button "[PERSON_NAME] , [DATE]" at bounding box center [475, 84] width 618 height 49
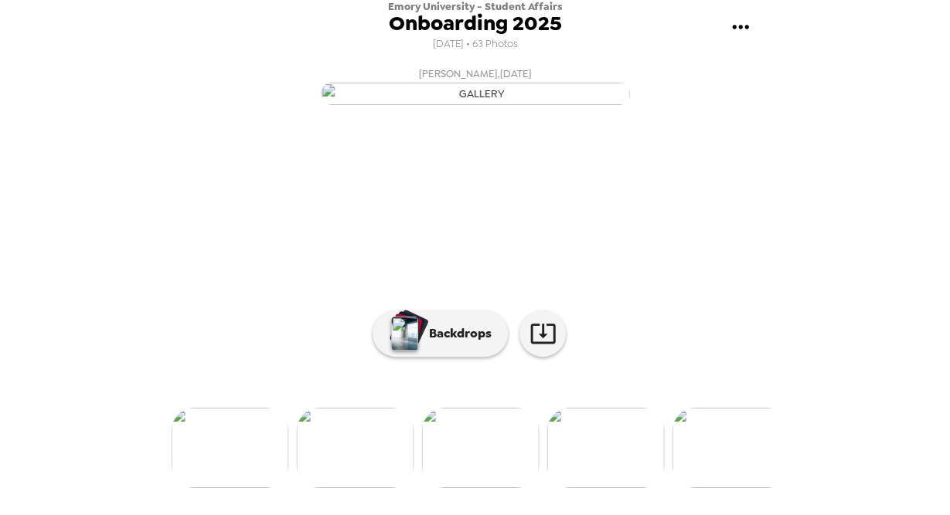
scroll to position [141, 0]
click at [347, 481] on img at bounding box center [354, 448] width 117 height 80
click at [227, 478] on img at bounding box center [228, 448] width 117 height 80
copy button "[PERSON_NAME] , [DATE]"
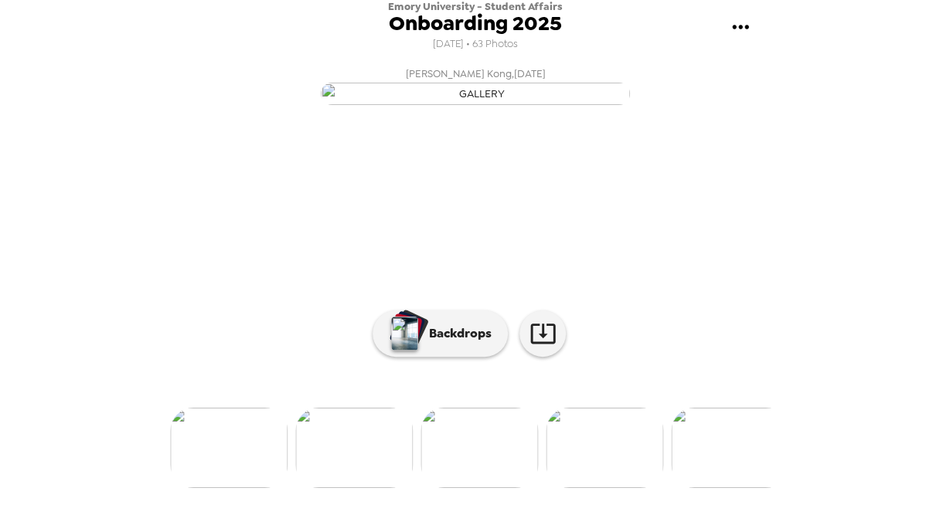
scroll to position [141, 0]
click at [335, 482] on img at bounding box center [353, 448] width 117 height 80
click at [212, 477] on img at bounding box center [228, 448] width 117 height 80
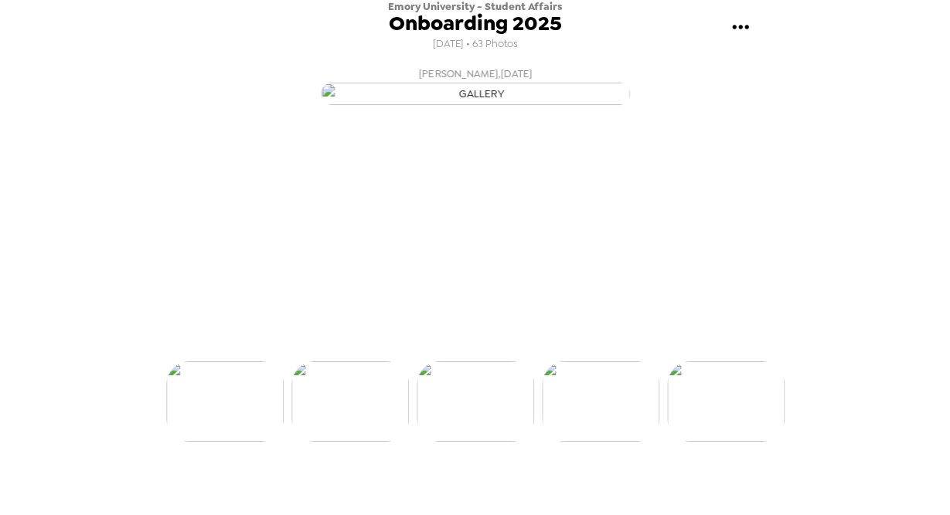
scroll to position [0, 3502]
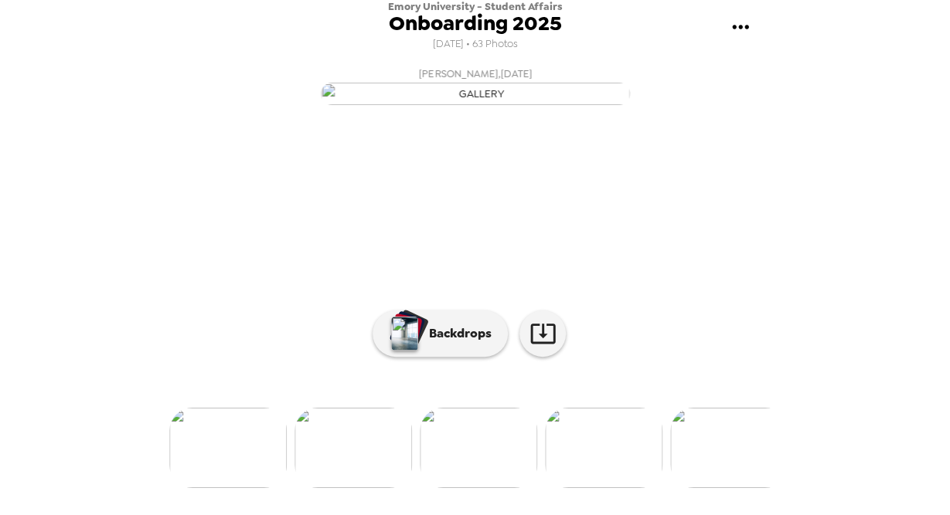
click at [340, 488] on img at bounding box center [352, 448] width 117 height 80
click at [236, 470] on img at bounding box center [227, 448] width 117 height 80
click at [258, 457] on img at bounding box center [227, 448] width 117 height 80
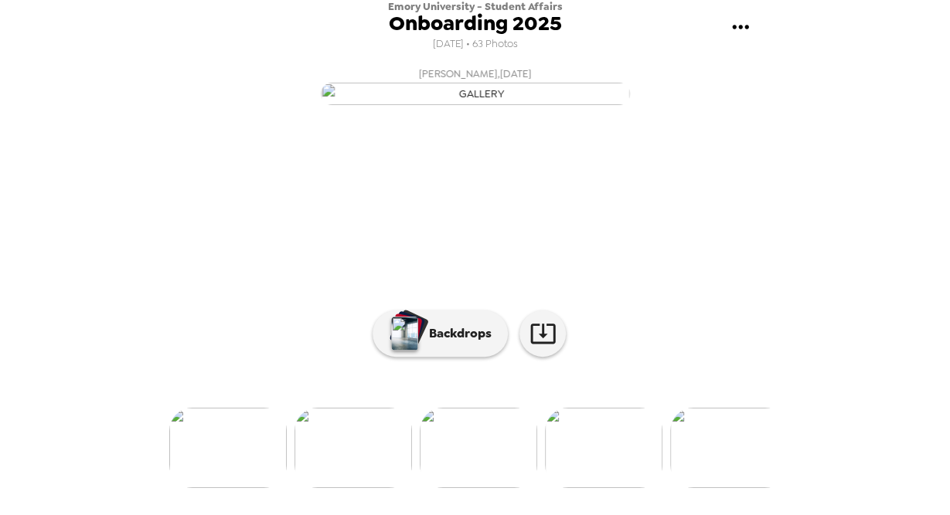
click at [227, 488] on img at bounding box center [227, 448] width 117 height 80
click at [228, 484] on img at bounding box center [226, 448] width 117 height 80
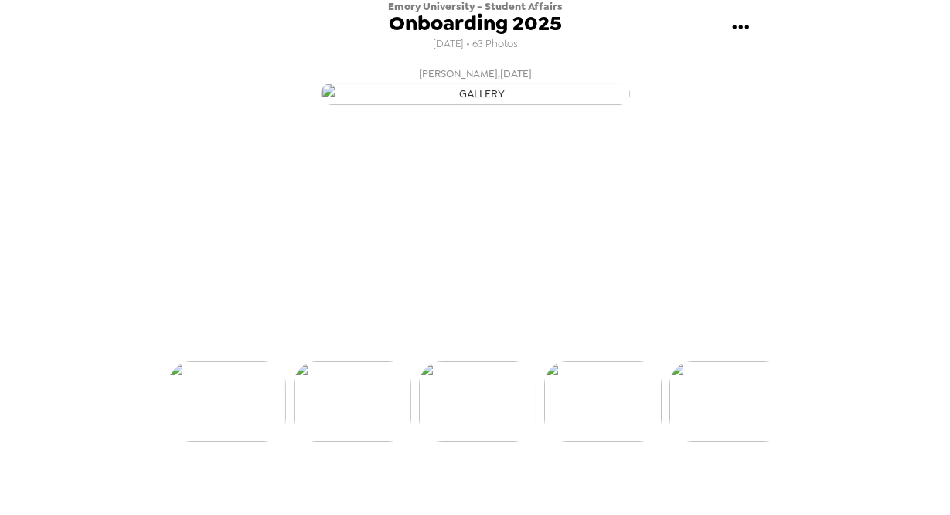
scroll to position [95, 0]
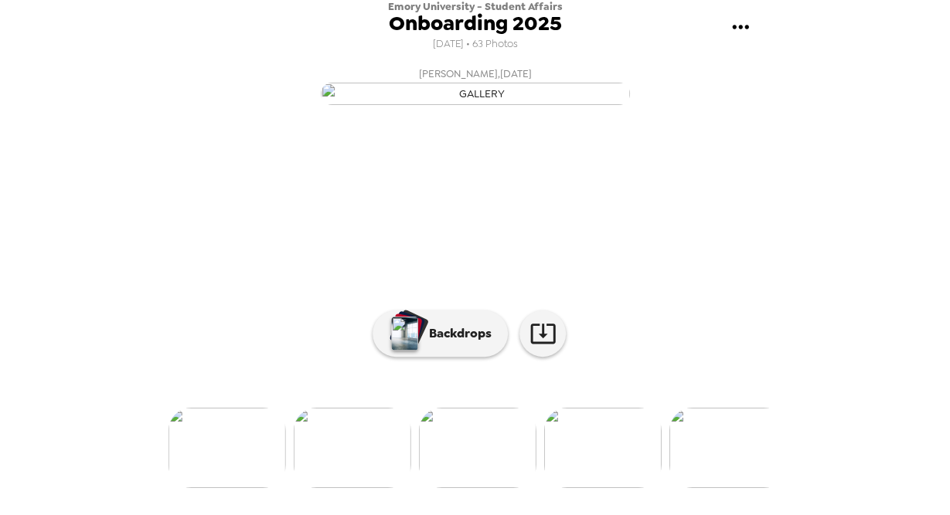
click at [228, 484] on img at bounding box center [226, 448] width 117 height 80
click at [237, 465] on img at bounding box center [226, 448] width 117 height 80
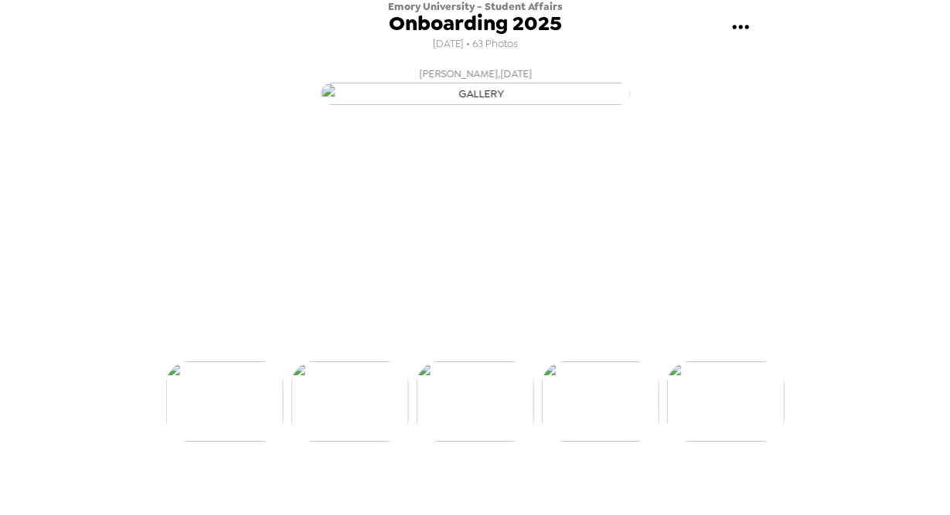
scroll to position [0, 1626]
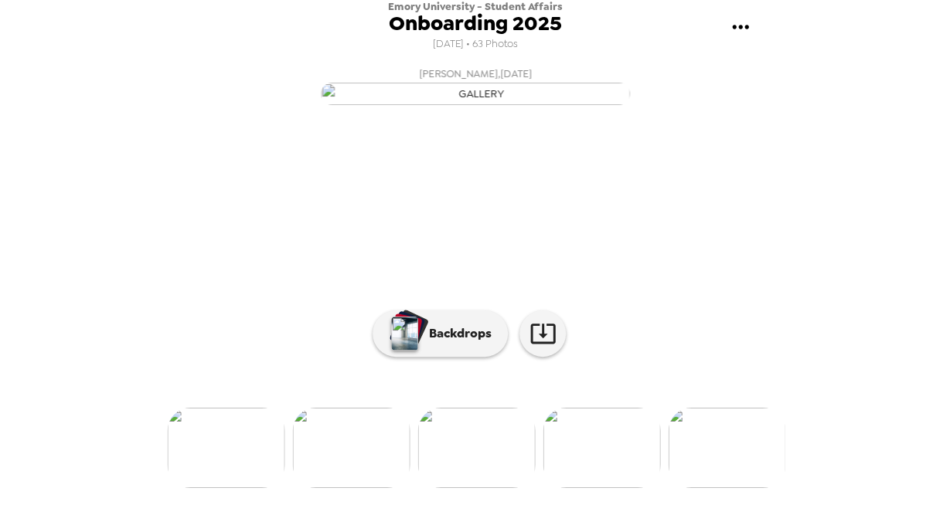
click at [220, 484] on img at bounding box center [226, 448] width 117 height 80
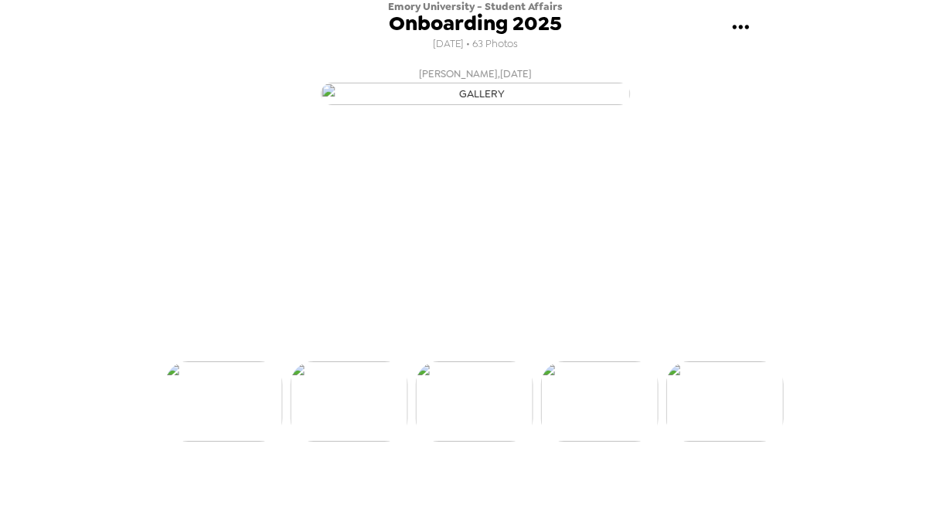
scroll to position [0, 1375]
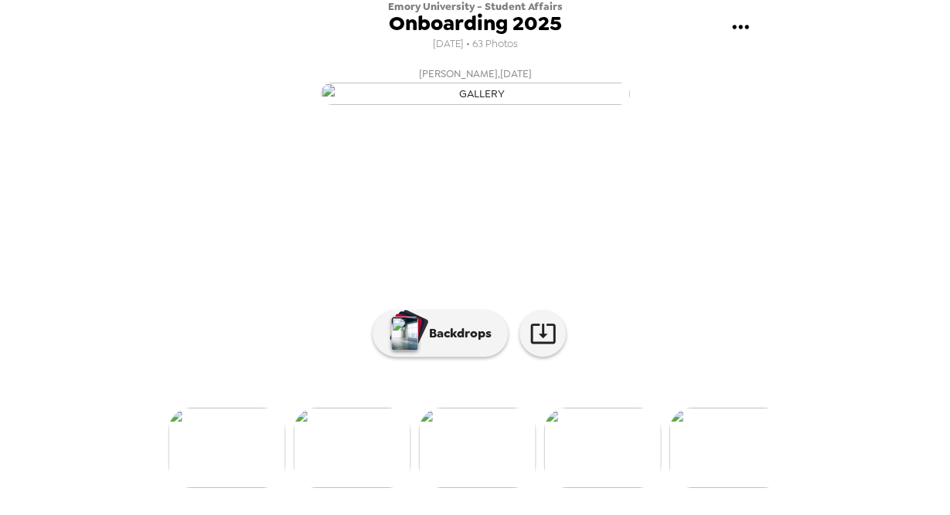
click at [232, 488] on img at bounding box center [226, 448] width 117 height 80
click at [219, 454] on img at bounding box center [226, 448] width 117 height 80
click at [225, 488] on img at bounding box center [226, 448] width 117 height 80
click at [225, 488] on img at bounding box center [225, 448] width 117 height 80
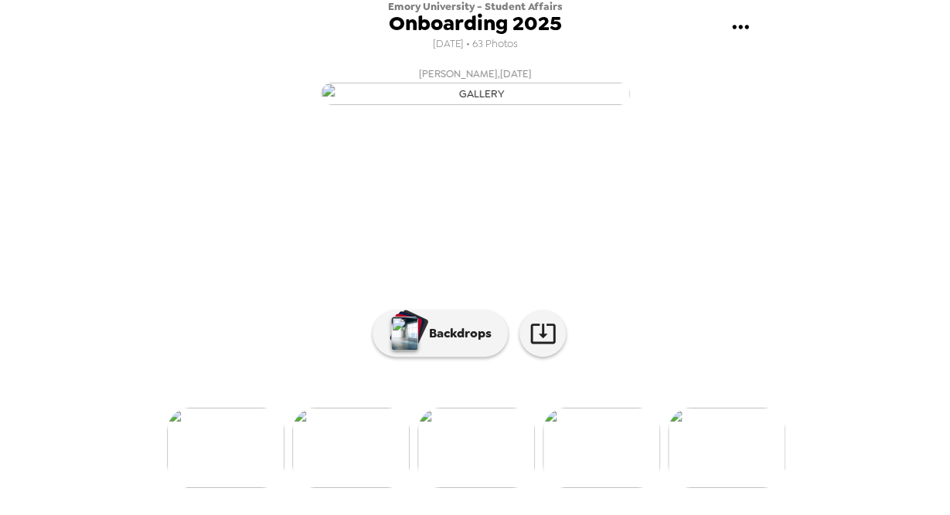
click at [218, 464] on img at bounding box center [225, 448] width 117 height 80
drag, startPoint x: 773, startPoint y: 399, endPoint x: 778, endPoint y: 442, distance: 42.8
click at [778, 442] on div "[PERSON_NAME] , [DATE] [PERSON_NAME][GEOGRAPHIC_DATA] , [DATE] [PERSON_NAME] , …" at bounding box center [475, 274] width 618 height 428
click at [736, 488] on img at bounding box center [725, 448] width 117 height 80
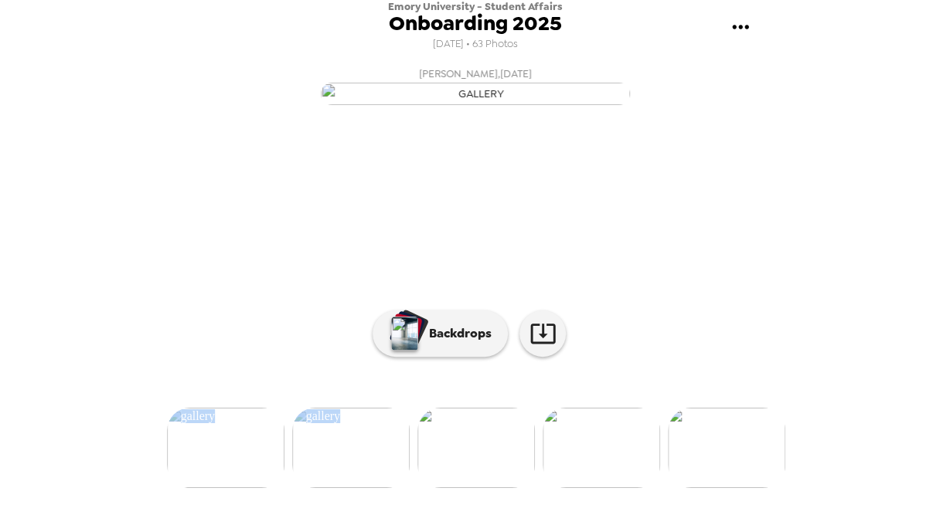
click at [598, 450] on img at bounding box center [600, 448] width 117 height 80
click at [731, 472] on img at bounding box center [726, 448] width 117 height 80
click at [753, 466] on img at bounding box center [726, 448] width 117 height 80
click at [611, 488] on img at bounding box center [601, 448] width 117 height 80
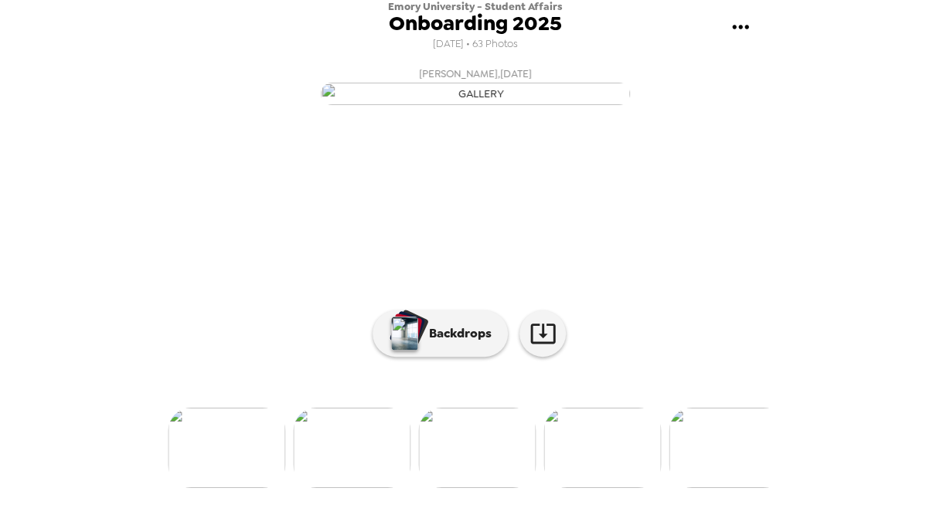
click at [719, 488] on img at bounding box center [726, 448] width 117 height 80
click at [736, 457] on img at bounding box center [726, 448] width 117 height 80
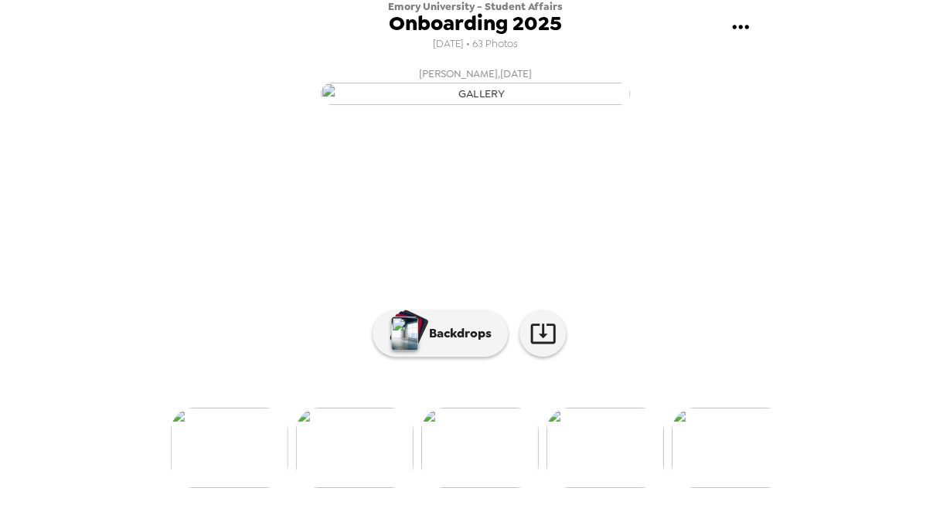
scroll to position [0, 2126]
click at [736, 457] on div at bounding box center [475, 422] width 618 height 131
click at [732, 488] on img at bounding box center [727, 448] width 117 height 80
click at [732, 480] on img at bounding box center [727, 448] width 117 height 80
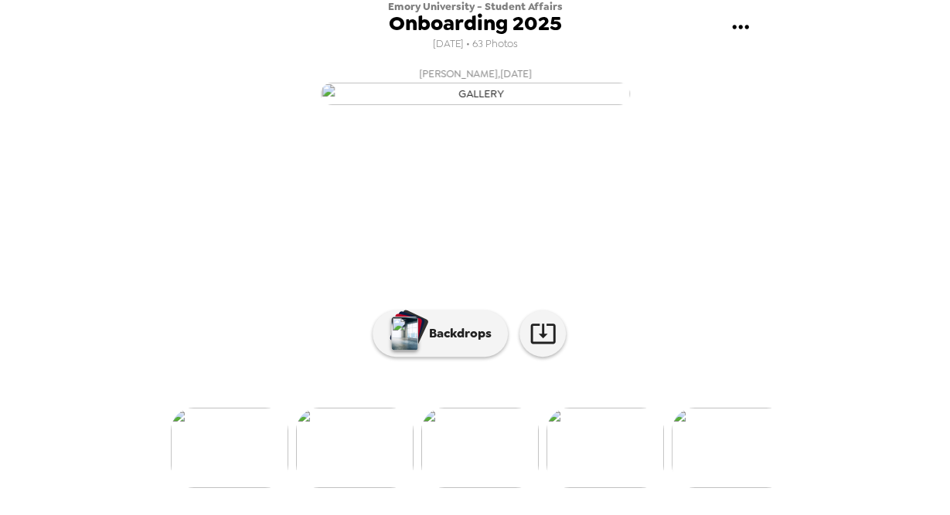
scroll to position [0, 2626]
click at [733, 480] on img at bounding box center [728, 448] width 117 height 80
click at [732, 480] on img at bounding box center [728, 448] width 117 height 80
click at [757, 467] on img at bounding box center [728, 448] width 117 height 80
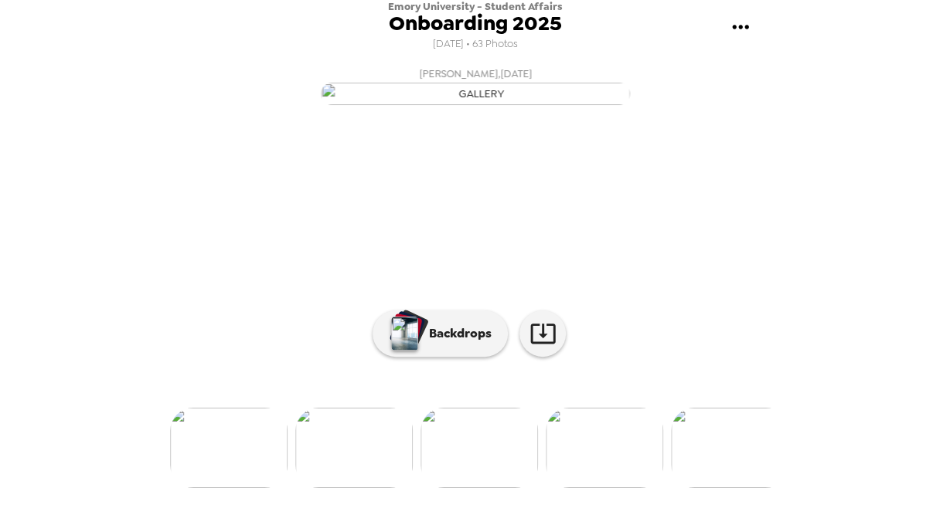
scroll to position [0, 3377]
click at [484, 483] on img at bounding box center [478, 448] width 117 height 80
click at [730, 472] on img at bounding box center [728, 448] width 117 height 80
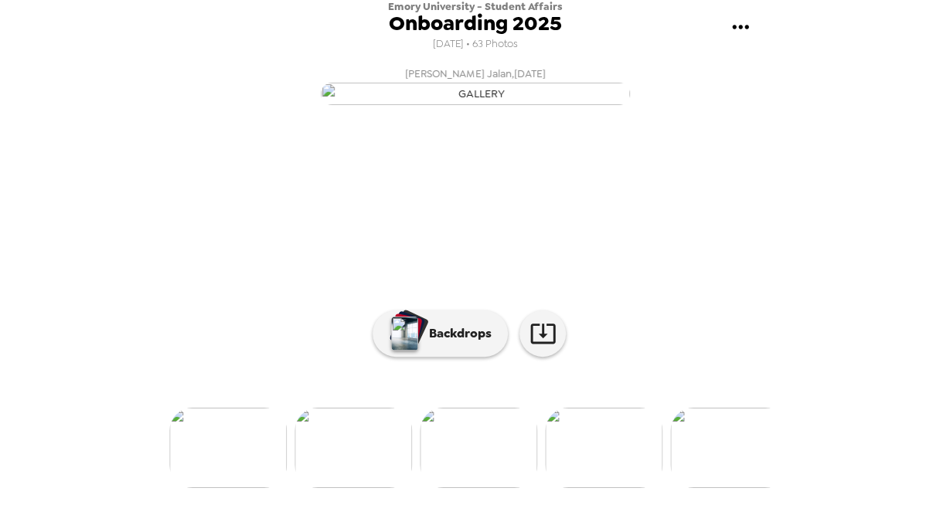
click at [628, 488] on img at bounding box center [603, 448] width 117 height 80
click at [742, 478] on img at bounding box center [729, 448] width 117 height 80
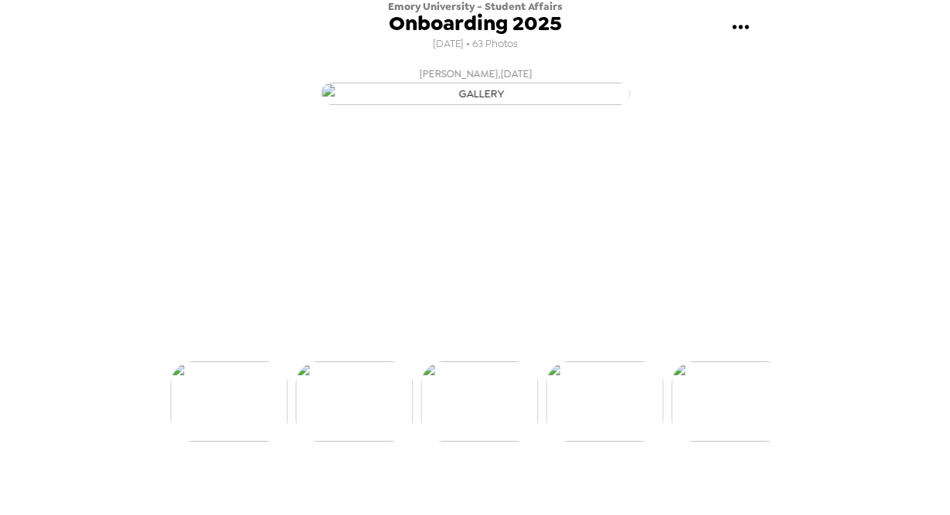
scroll to position [95, 0]
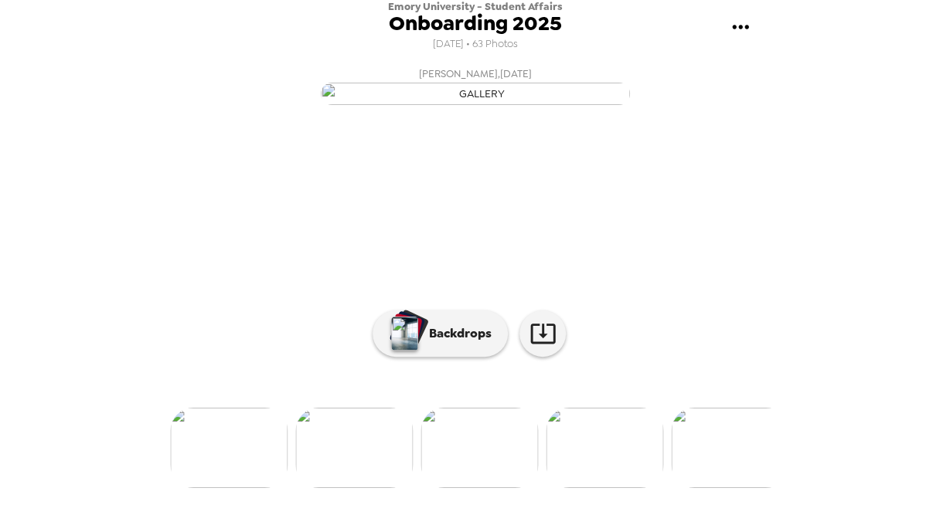
click at [627, 488] on img at bounding box center [604, 448] width 117 height 80
click at [718, 452] on img at bounding box center [729, 448] width 117 height 80
drag, startPoint x: 784, startPoint y: 372, endPoint x: 779, endPoint y: 288, distance: 84.4
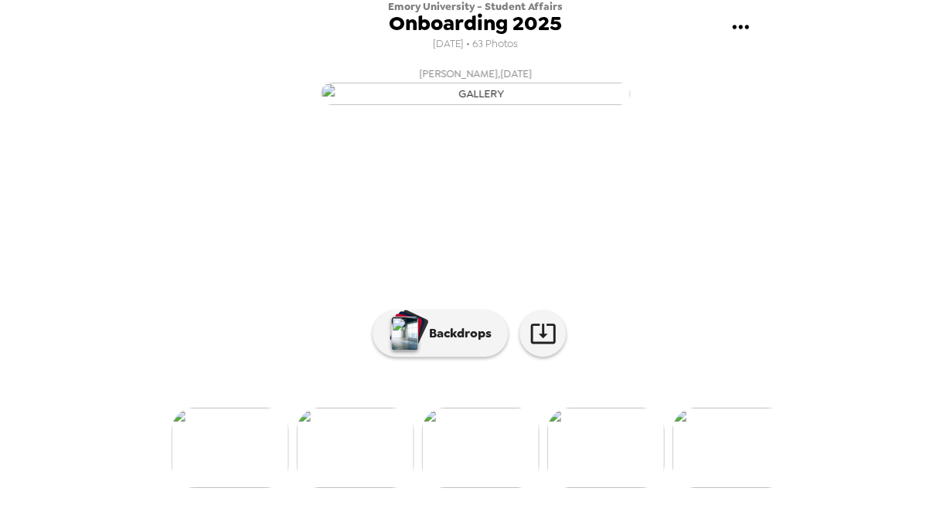
click at [779, 288] on div "Emory University - Student Affairs Onboarding 2025 [DATE] • 63 Photos [PERSON_N…" at bounding box center [475, 257] width 950 height 515
click at [724, 480] on img at bounding box center [729, 448] width 117 height 80
click at [744, 471] on img at bounding box center [729, 448] width 117 height 80
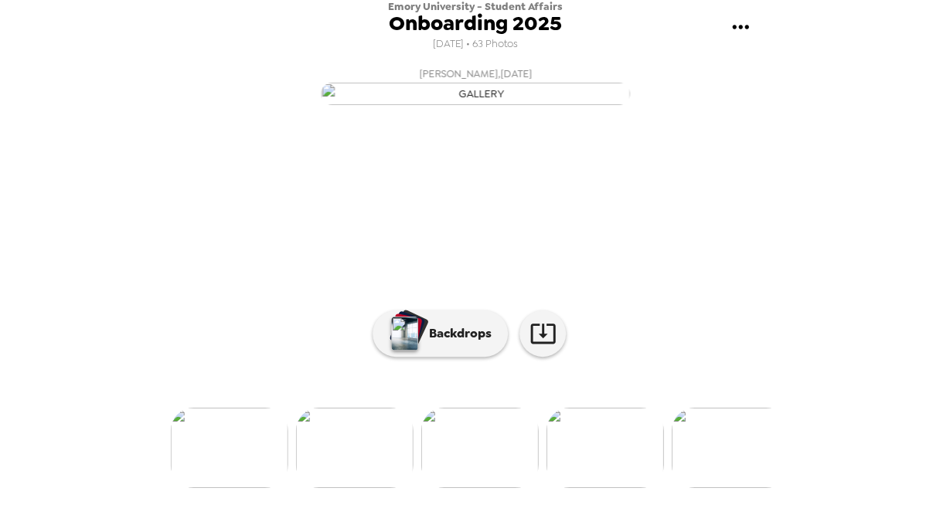
click at [751, 488] on img at bounding box center [729, 448] width 117 height 80
click at [620, 464] on img at bounding box center [604, 448] width 117 height 80
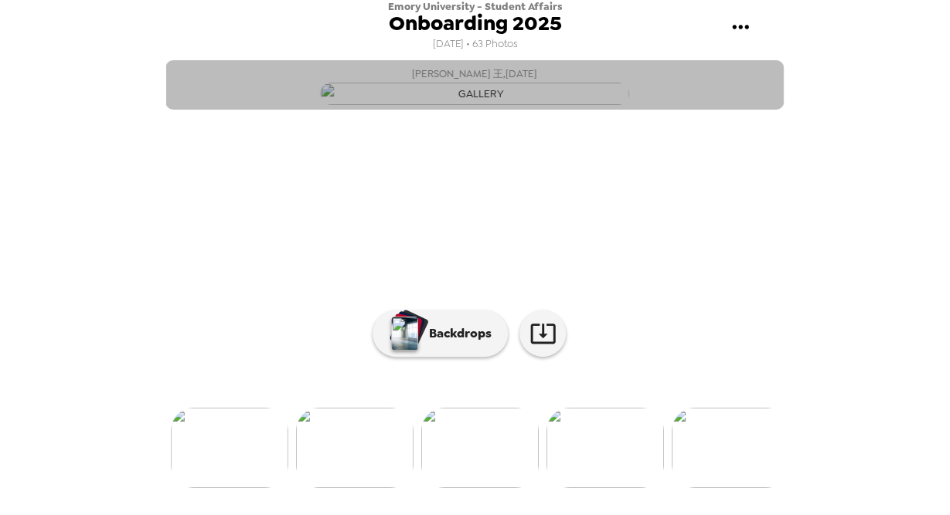
click at [423, 69] on button "[PERSON_NAME] 王 , [DATE]" at bounding box center [474, 84] width 618 height 49
drag, startPoint x: 464, startPoint y: 73, endPoint x: 419, endPoint y: 70, distance: 45.6
click at [419, 70] on span "[PERSON_NAME] 王 , [DATE]" at bounding box center [434, 74] width 125 height 18
click at [777, 342] on div "[PERSON_NAME] , [DATE] [PERSON_NAME][GEOGRAPHIC_DATA] , [DATE] [PERSON_NAME] , …" at bounding box center [475, 285] width 618 height 450
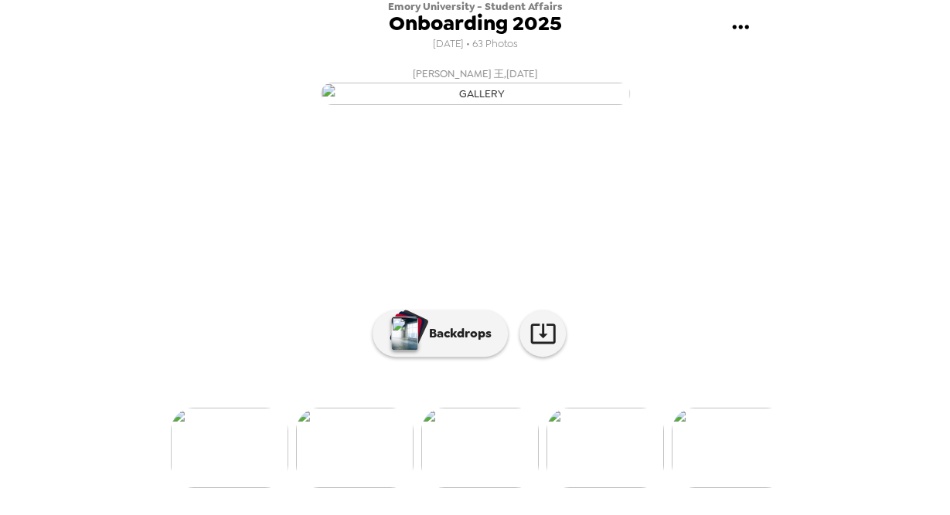
click at [753, 481] on img at bounding box center [729, 448] width 117 height 80
click at [753, 481] on img at bounding box center [730, 448] width 117 height 80
click at [753, 481] on img at bounding box center [731, 448] width 117 height 80
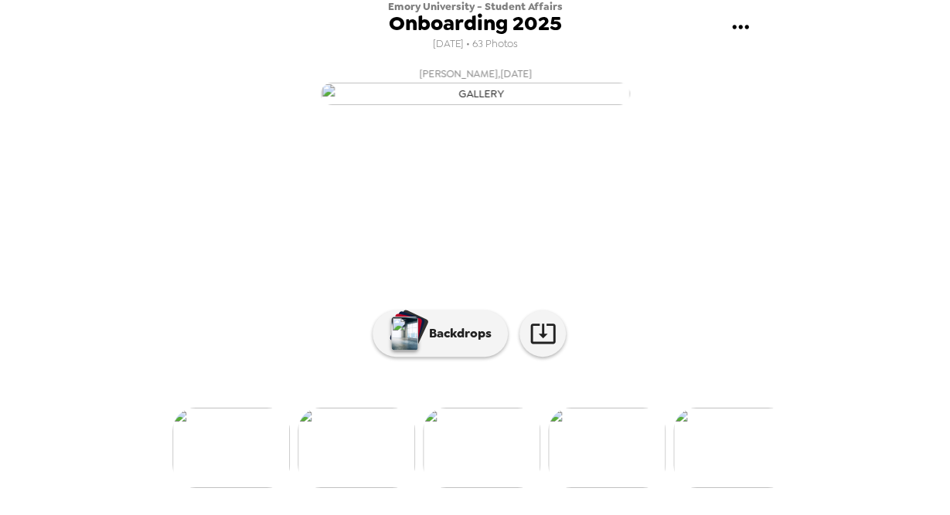
click at [636, 488] on img at bounding box center [606, 448] width 117 height 80
drag, startPoint x: 784, startPoint y: 367, endPoint x: 784, endPoint y: 298, distance: 68.8
click at [786, 287] on div "Emory University - Student Affairs Onboarding 2025 [DATE] • 63 Photos [PERSON_N…" at bounding box center [475, 257] width 950 height 515
click at [609, 446] on img at bounding box center [606, 448] width 117 height 80
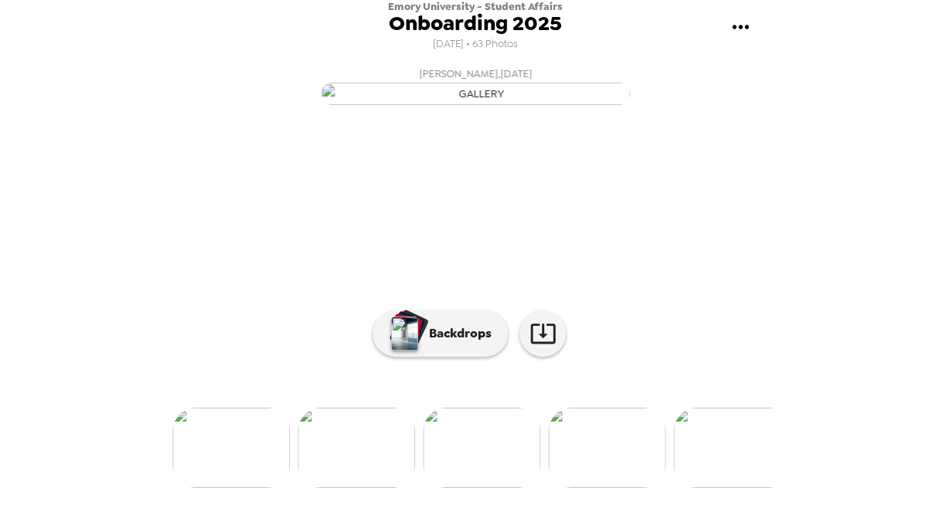
click at [242, 469] on img at bounding box center [230, 448] width 117 height 80
click at [242, 469] on div at bounding box center [475, 422] width 618 height 131
click at [243, 488] on img at bounding box center [230, 448] width 117 height 80
click at [244, 488] on img at bounding box center [230, 448] width 117 height 80
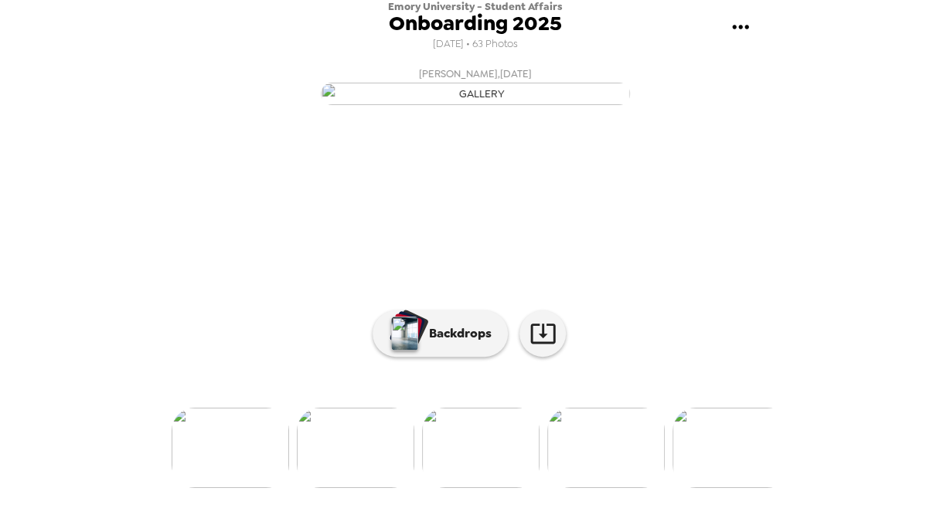
click at [243, 488] on img at bounding box center [230, 448] width 117 height 80
click at [243, 488] on img at bounding box center [229, 448] width 117 height 80
click at [244, 488] on img at bounding box center [229, 448] width 117 height 80
click at [243, 488] on img at bounding box center [229, 448] width 117 height 80
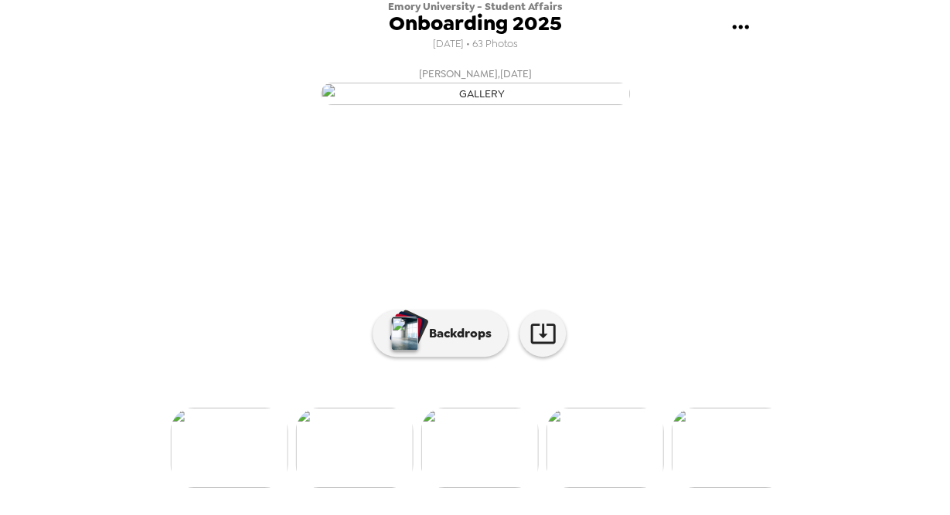
click at [244, 488] on img at bounding box center [229, 448] width 117 height 80
click at [243, 488] on img at bounding box center [228, 448] width 117 height 80
click at [244, 488] on img at bounding box center [228, 448] width 117 height 80
click at [243, 488] on img at bounding box center [227, 448] width 117 height 80
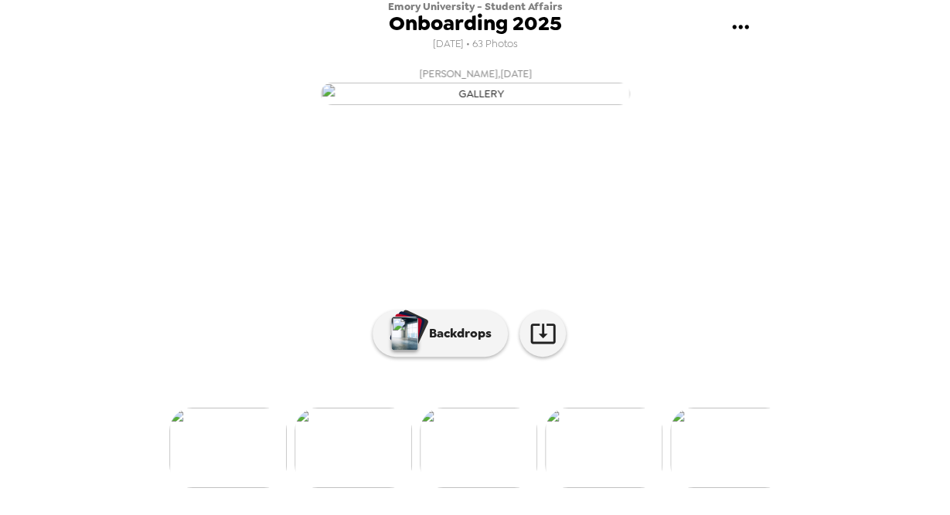
click at [243, 488] on img at bounding box center [227, 448] width 117 height 80
click at [243, 488] on img at bounding box center [226, 448] width 117 height 80
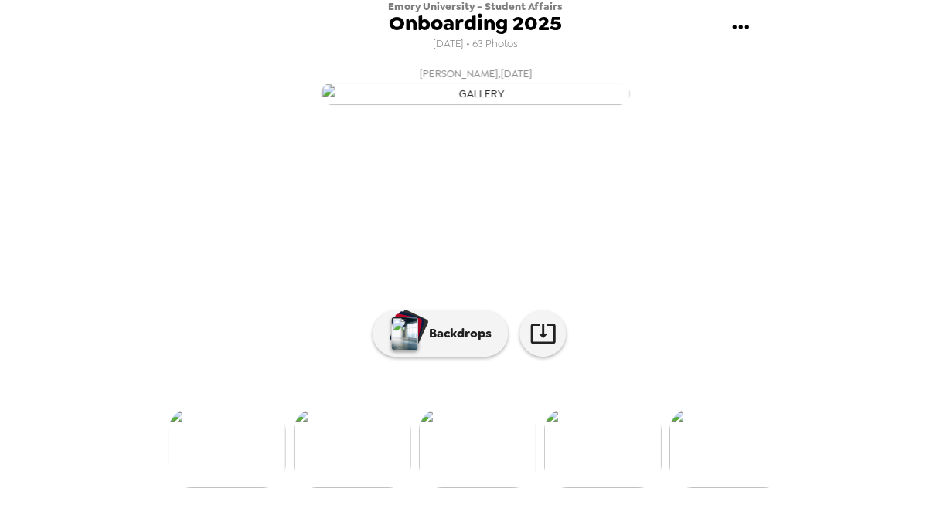
click at [600, 488] on img at bounding box center [602, 448] width 117 height 80
click at [236, 461] on img at bounding box center [226, 448] width 117 height 80
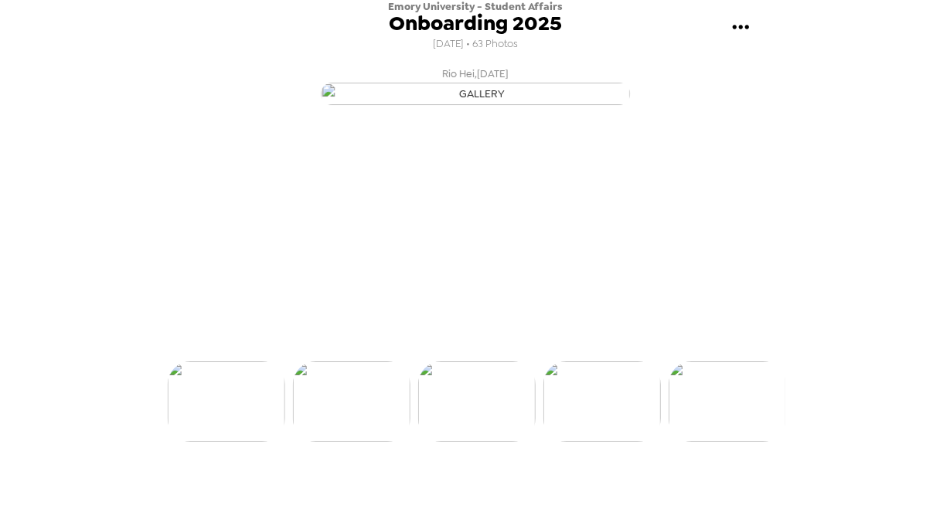
scroll to position [0, 1876]
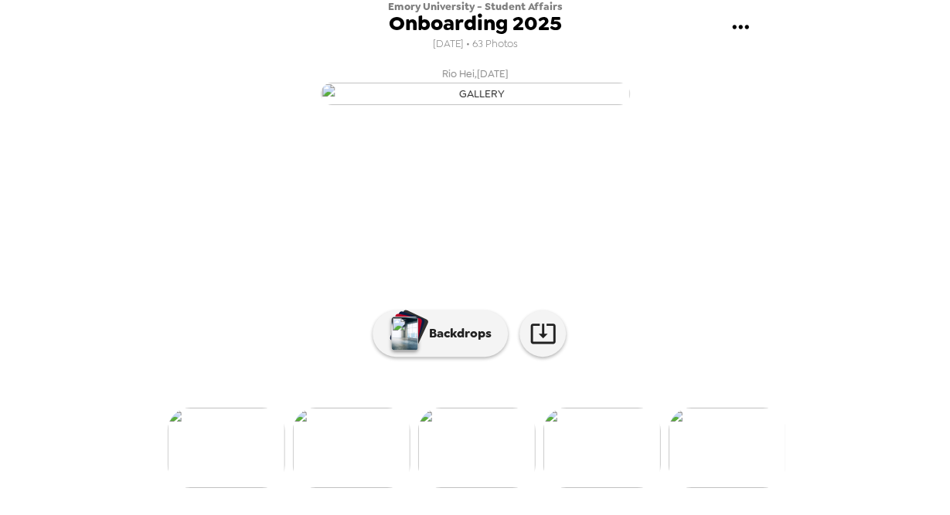
click at [230, 488] on img at bounding box center [226, 448] width 117 height 80
click at [231, 488] on img at bounding box center [226, 448] width 117 height 80
click at [704, 488] on img at bounding box center [726, 448] width 117 height 80
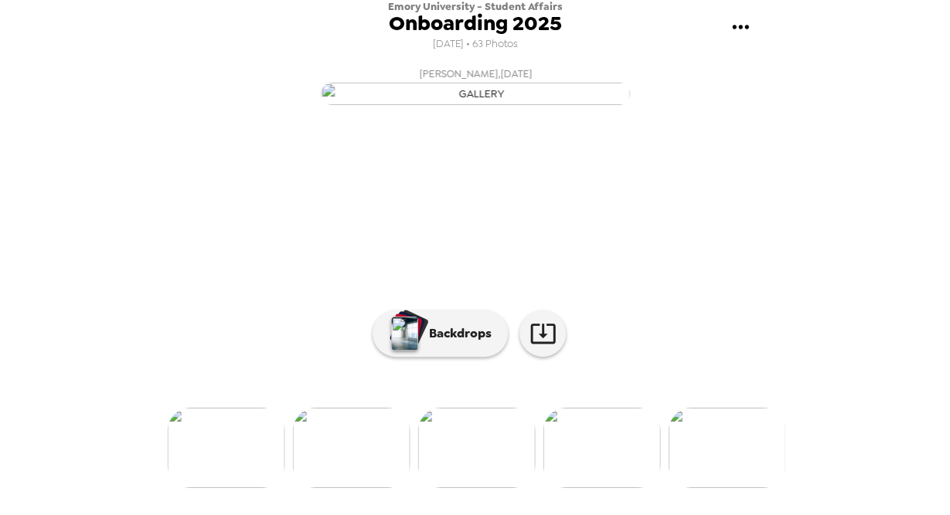
click at [704, 488] on img at bounding box center [726, 448] width 117 height 80
click at [704, 488] on img at bounding box center [727, 448] width 117 height 80
click at [705, 488] on img at bounding box center [728, 448] width 117 height 80
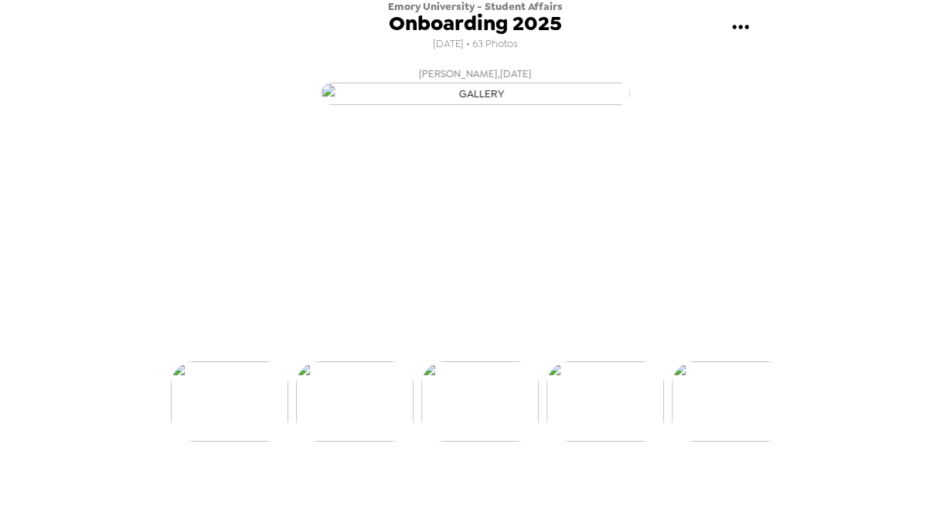
scroll to position [0, 2876]
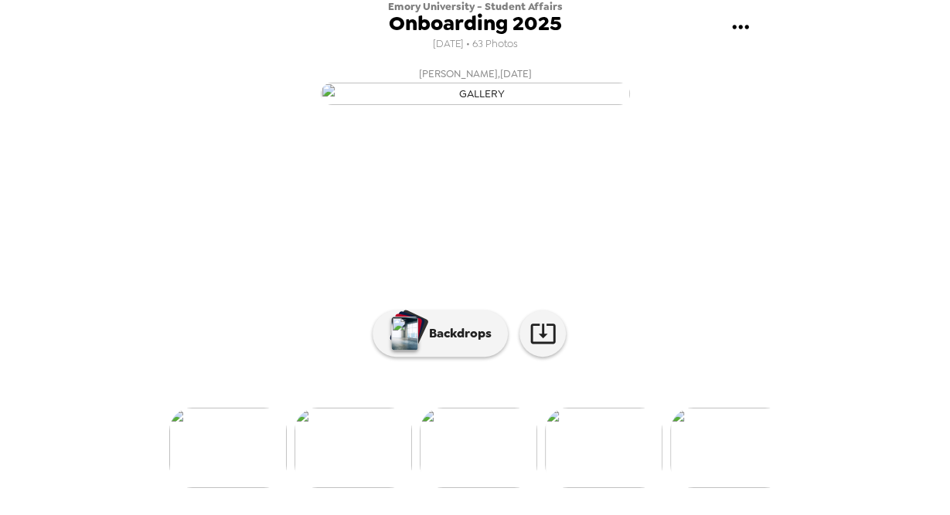
click at [704, 488] on img at bounding box center [728, 448] width 117 height 80
click at [705, 488] on img at bounding box center [728, 448] width 117 height 80
click at [704, 488] on img at bounding box center [728, 448] width 117 height 80
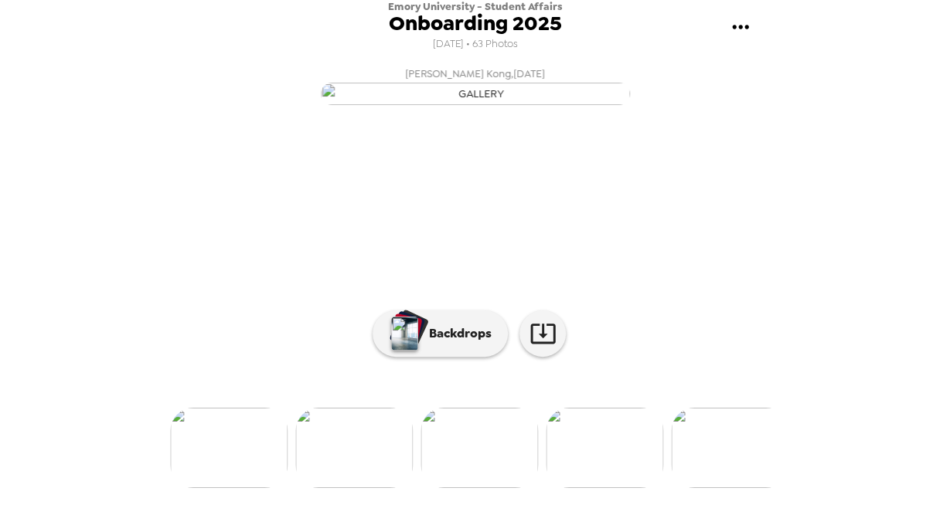
click at [704, 488] on img at bounding box center [729, 448] width 117 height 80
click at [705, 488] on img at bounding box center [729, 448] width 117 height 80
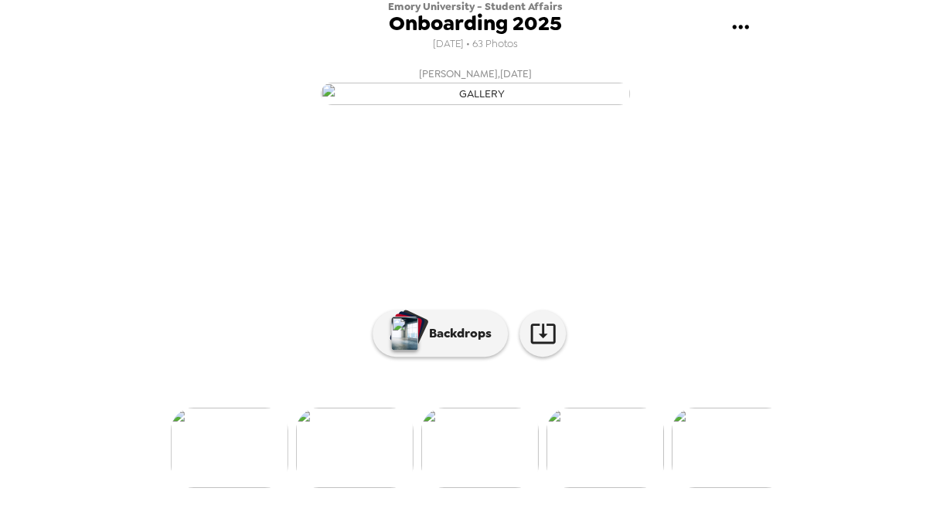
scroll to position [141, 0]
click at [712, 488] on img at bounding box center [729, 448] width 117 height 80
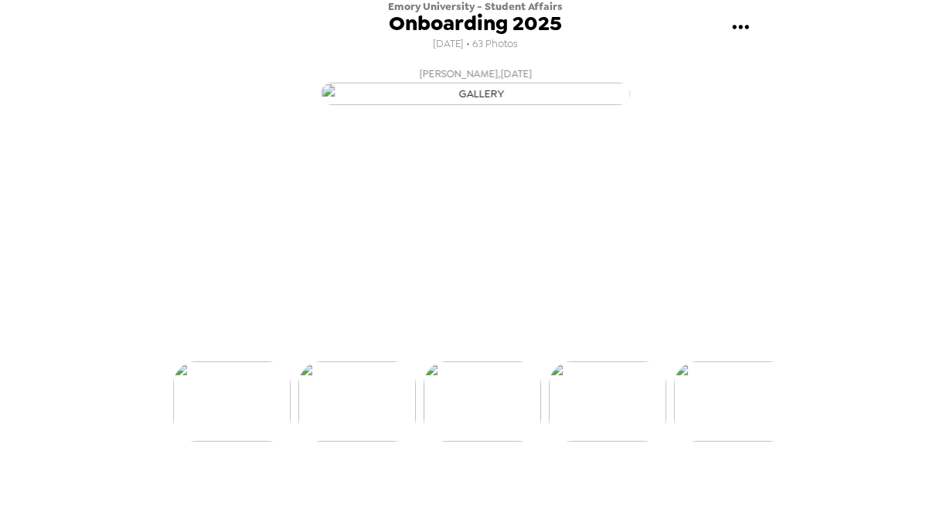
scroll to position [0, 5377]
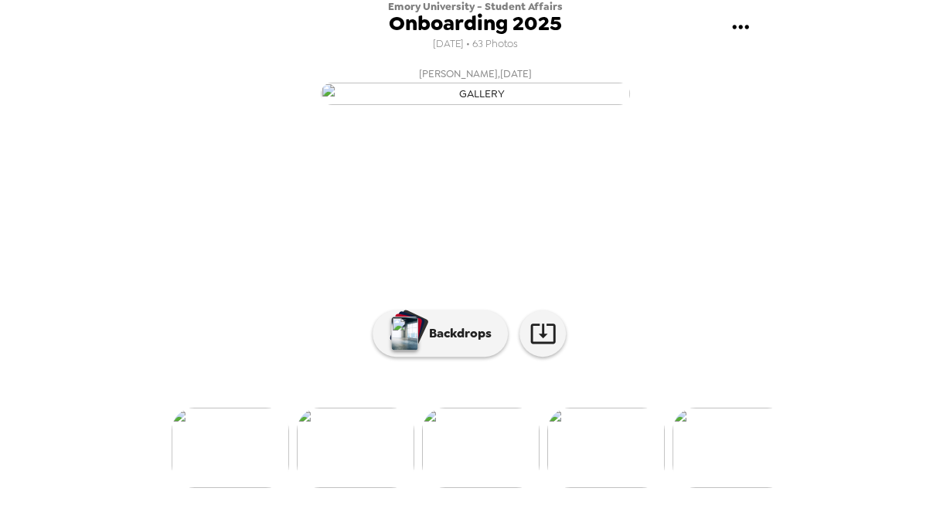
click at [712, 488] on img at bounding box center [730, 448] width 117 height 80
click at [712, 488] on img at bounding box center [731, 448] width 117 height 80
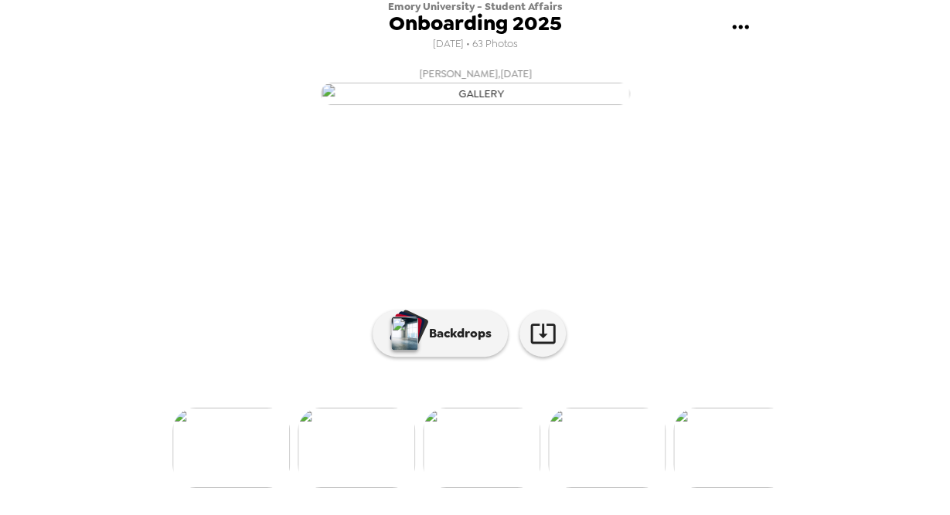
click at [226, 488] on img at bounding box center [230, 448] width 117 height 80
click at [226, 488] on img at bounding box center [257, 448] width 117 height 80
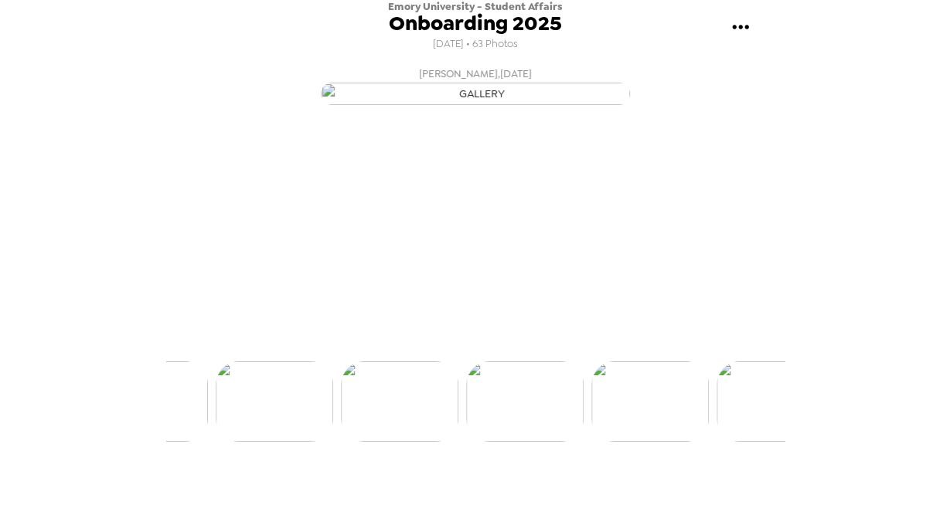
click at [226, 442] on img at bounding box center [274, 402] width 117 height 80
click at [226, 442] on img at bounding box center [257, 402] width 117 height 80
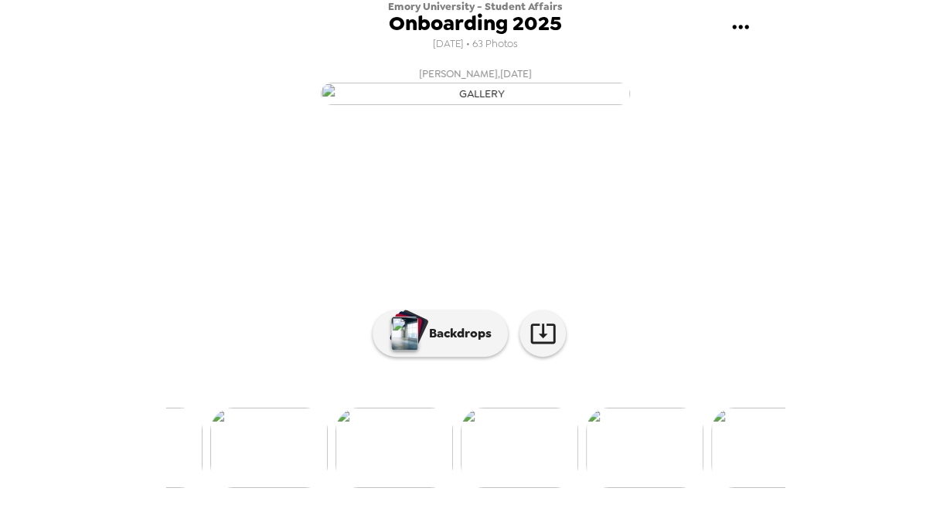
click at [226, 488] on img at bounding box center [268, 448] width 117 height 80
click at [226, 488] on img at bounding box center [216, 448] width 117 height 80
click at [226, 488] on img at bounding box center [228, 448] width 117 height 80
click at [226, 488] on img at bounding box center [215, 448] width 117 height 80
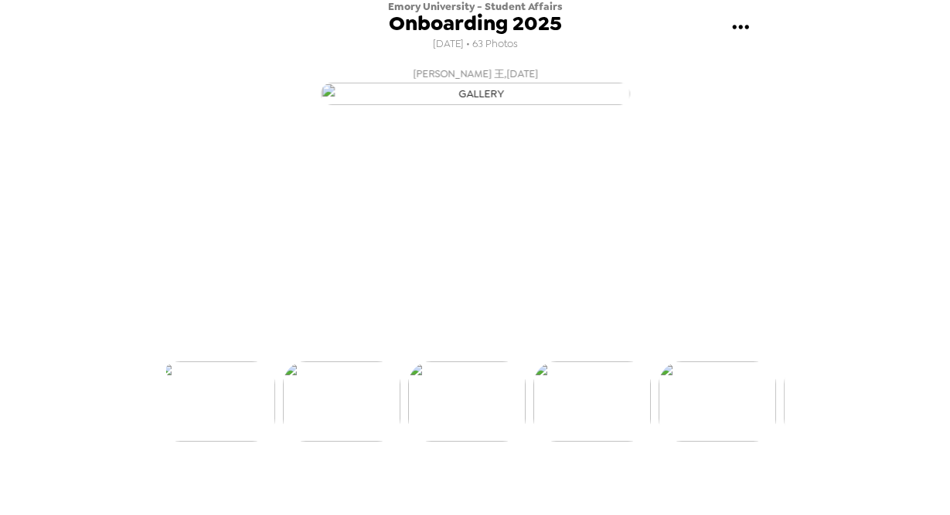
click at [226, 442] on ul at bounding box center [475, 402] width 618 height 80
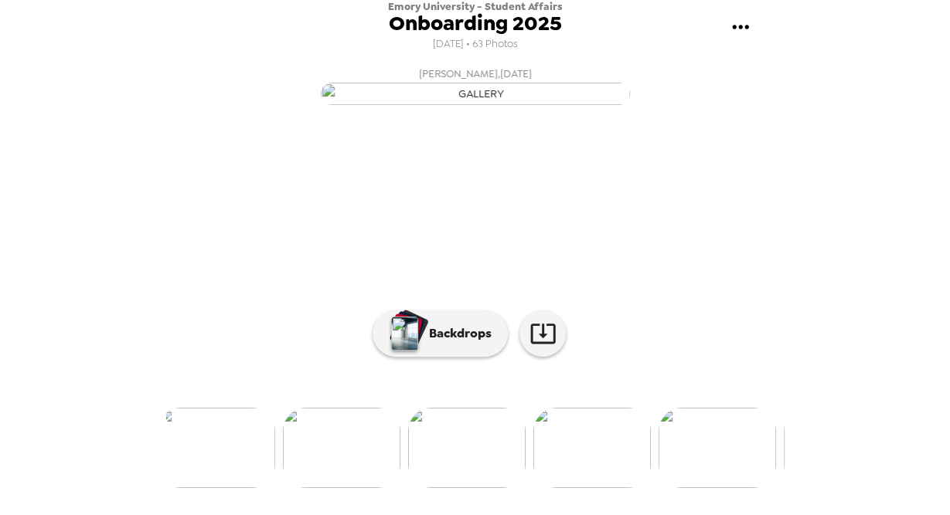
click at [226, 488] on img at bounding box center [216, 448] width 117 height 80
click at [226, 488] on ul at bounding box center [475, 448] width 618 height 80
click at [226, 488] on img at bounding box center [179, 448] width 117 height 80
click at [226, 488] on ul at bounding box center [475, 448] width 618 height 80
click at [226, 488] on img at bounding box center [172, 448] width 117 height 80
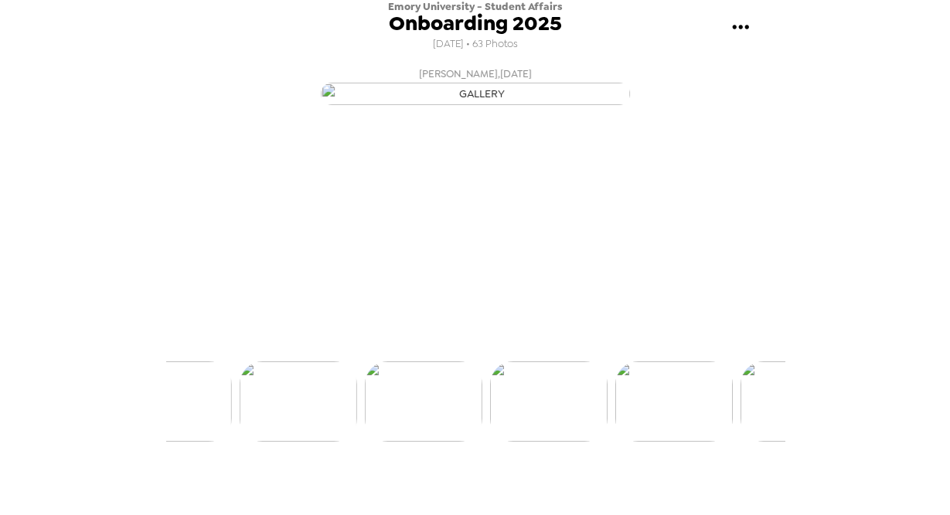
click at [107, 442] on img at bounding box center [47, 402] width 117 height 80
click at [226, 442] on img at bounding box center [196, 402] width 117 height 80
click at [226, 442] on img at bounding box center [229, 402] width 117 height 80
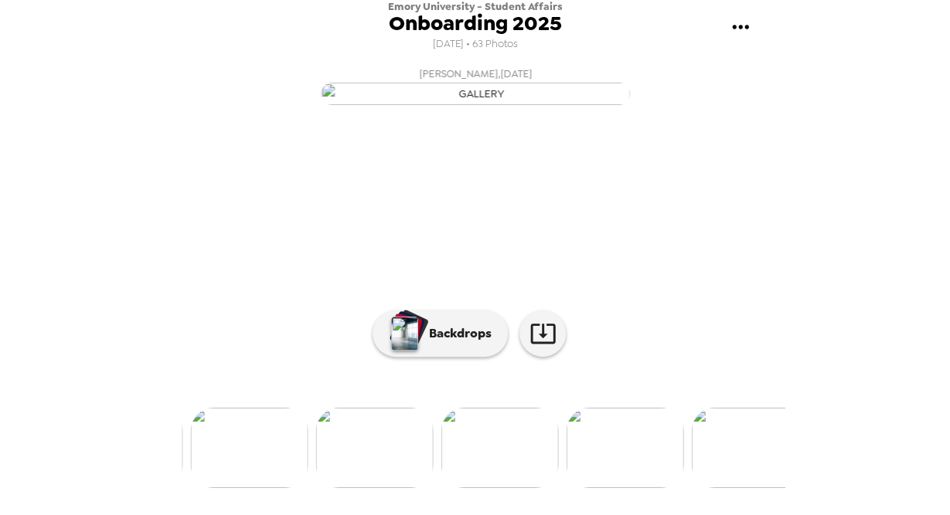
click at [226, 488] on img at bounding box center [249, 448] width 117 height 80
click at [226, 488] on img at bounding box center [233, 448] width 117 height 80
click at [226, 488] on img at bounding box center [235, 448] width 117 height 80
click at [226, 488] on img at bounding box center [219, 448] width 117 height 80
click at [226, 488] on ul at bounding box center [475, 448] width 618 height 80
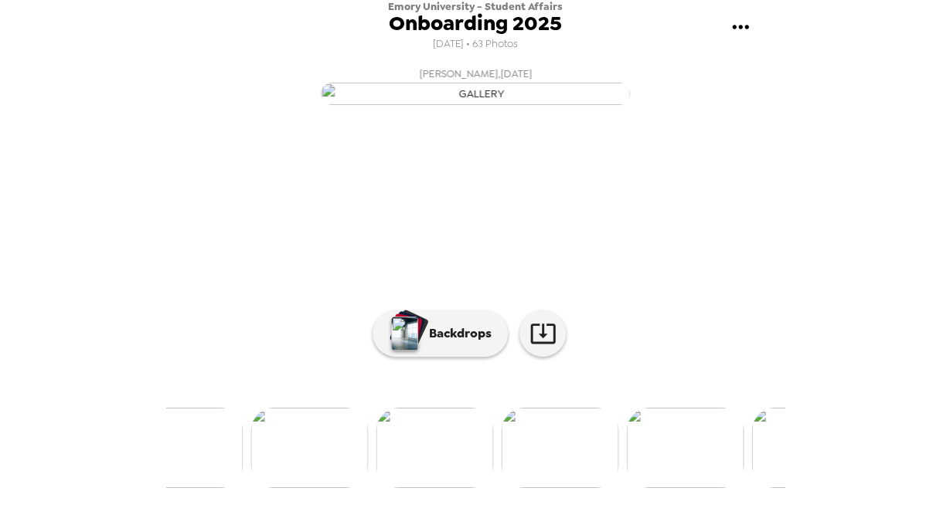
click at [226, 488] on img at bounding box center [183, 448] width 117 height 80
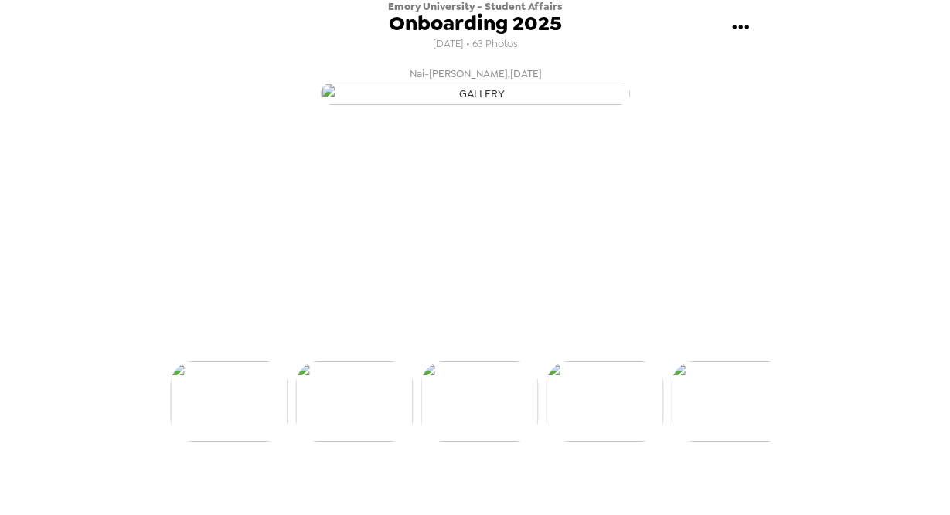
click at [226, 442] on img at bounding box center [228, 402] width 117 height 80
click at [226, 442] on img at bounding box center [221, 402] width 117 height 80
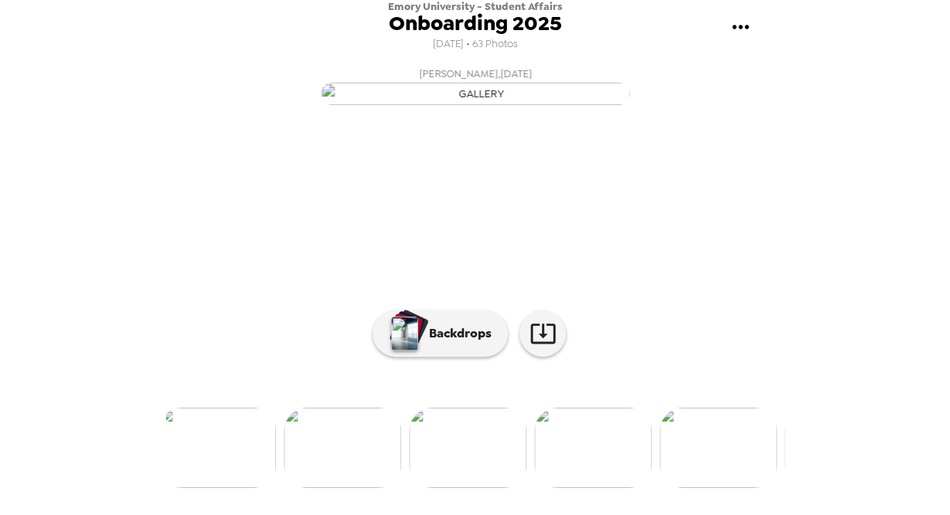
click at [226, 488] on img at bounding box center [216, 448] width 117 height 80
click at [226, 488] on ul at bounding box center [475, 448] width 618 height 80
click at [226, 488] on img at bounding box center [192, 448] width 117 height 80
click at [226, 488] on img at bounding box center [227, 448] width 117 height 80
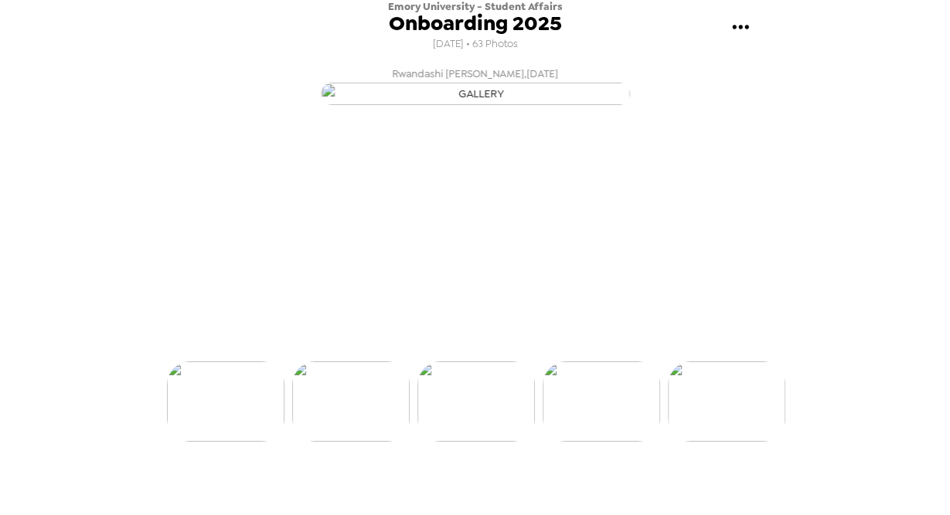
click at [226, 442] on img at bounding box center [225, 402] width 117 height 80
click at [226, 442] on img at bounding box center [215, 402] width 117 height 80
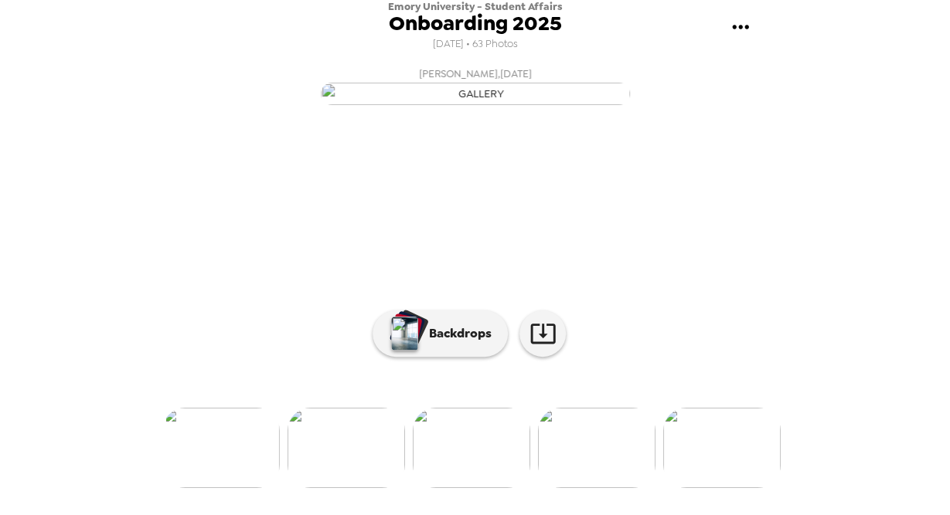
click at [226, 488] on img at bounding box center [220, 448] width 117 height 80
click at [226, 488] on img at bounding box center [226, 448] width 117 height 80
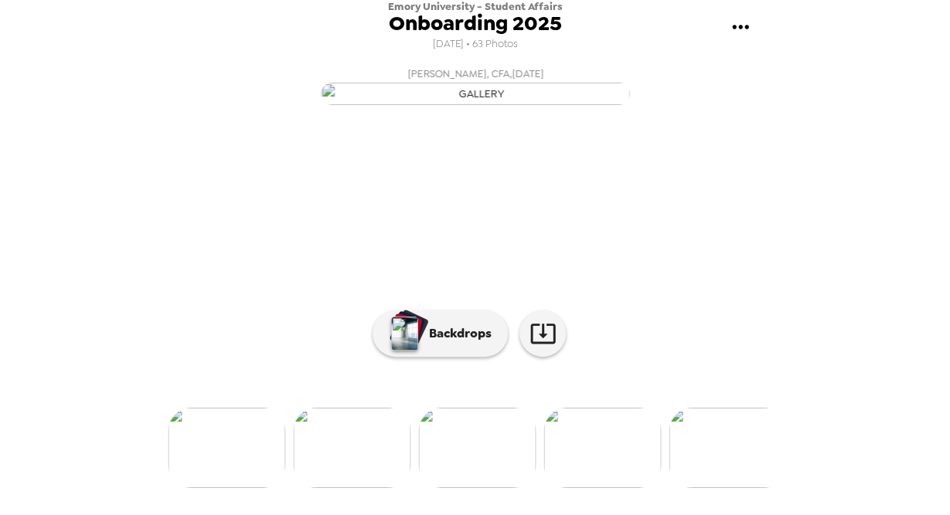
click at [226, 488] on img at bounding box center [226, 448] width 117 height 80
click at [226, 488] on img at bounding box center [225, 448] width 117 height 80
click at [226, 488] on img at bounding box center [224, 448] width 117 height 80
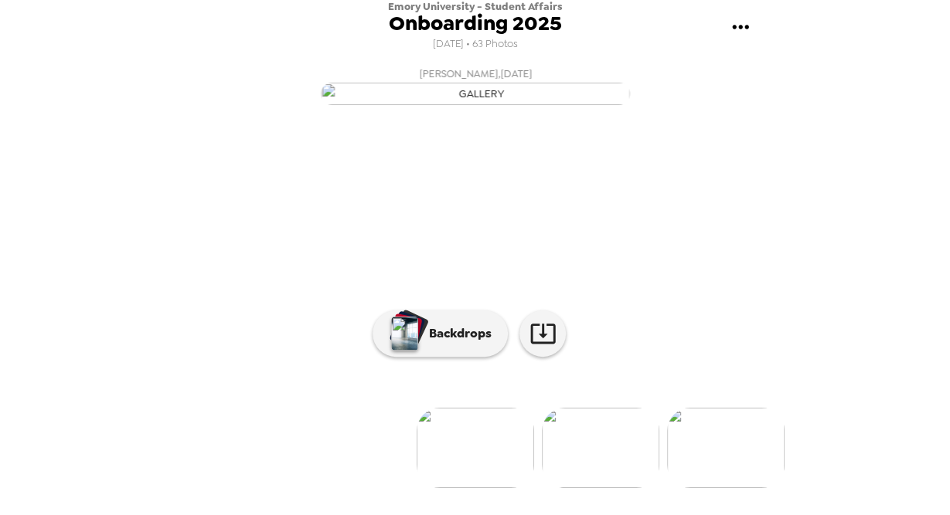
scroll to position [141, 0]
click at [743, 467] on img at bounding box center [725, 448] width 117 height 80
click at [733, 488] on img at bounding box center [725, 448] width 117 height 80
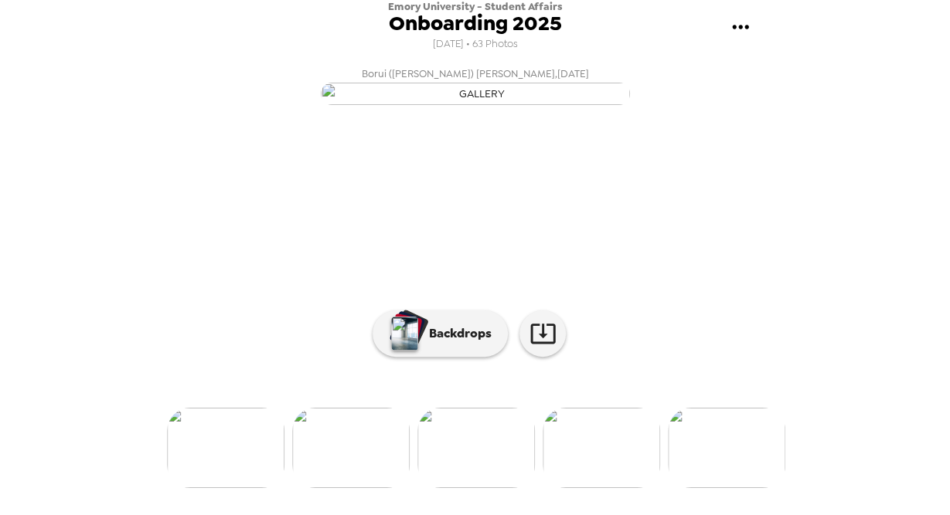
click at [465, 478] on img at bounding box center [475, 448] width 117 height 80
click at [722, 478] on img at bounding box center [726, 448] width 117 height 80
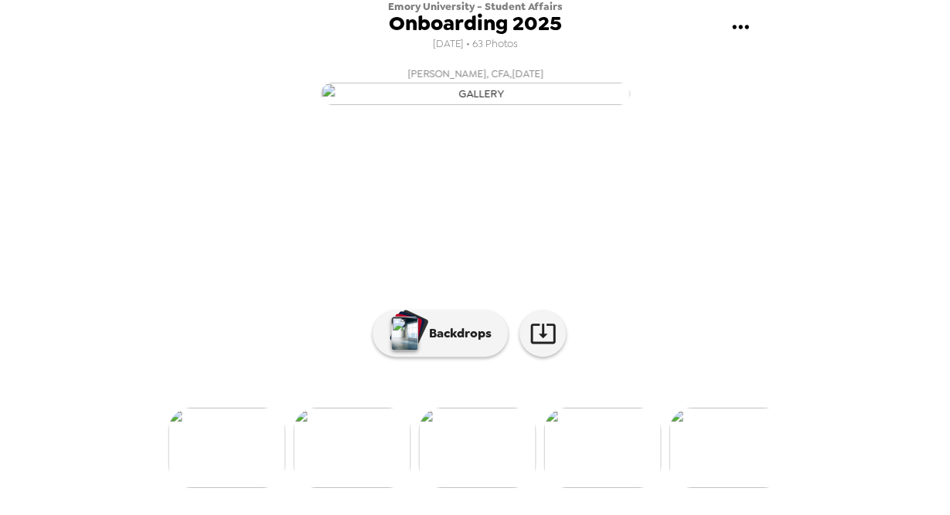
click at [722, 478] on img at bounding box center [726, 448] width 117 height 80
click at [723, 478] on img at bounding box center [726, 448] width 117 height 80
click at [722, 478] on img at bounding box center [726, 448] width 117 height 80
click at [723, 478] on img at bounding box center [727, 448] width 117 height 80
click at [722, 478] on img at bounding box center [727, 448] width 117 height 80
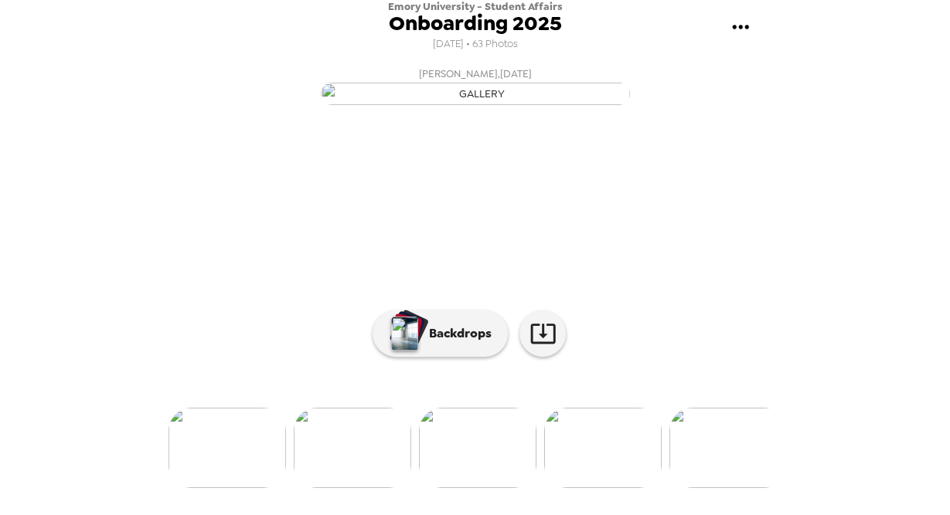
scroll to position [141, 0]
click at [722, 484] on img at bounding box center [727, 448] width 117 height 80
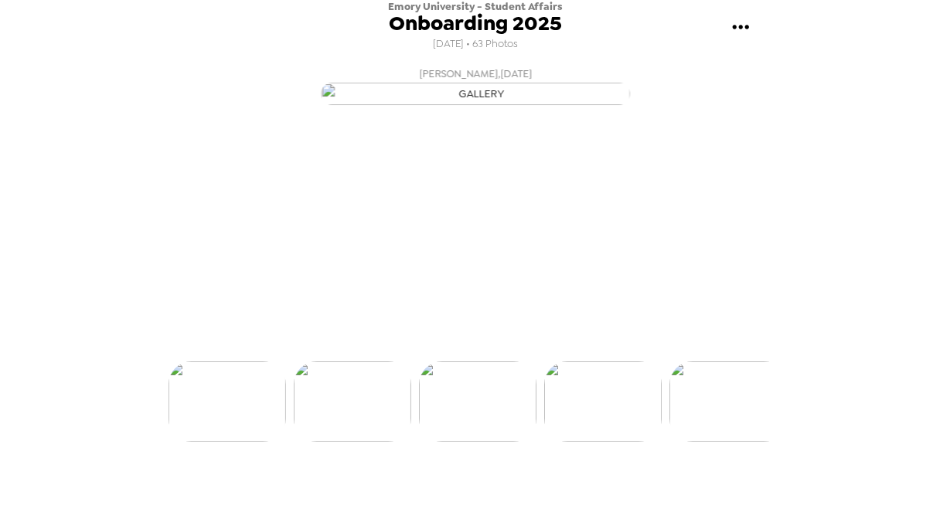
scroll to position [95, 0]
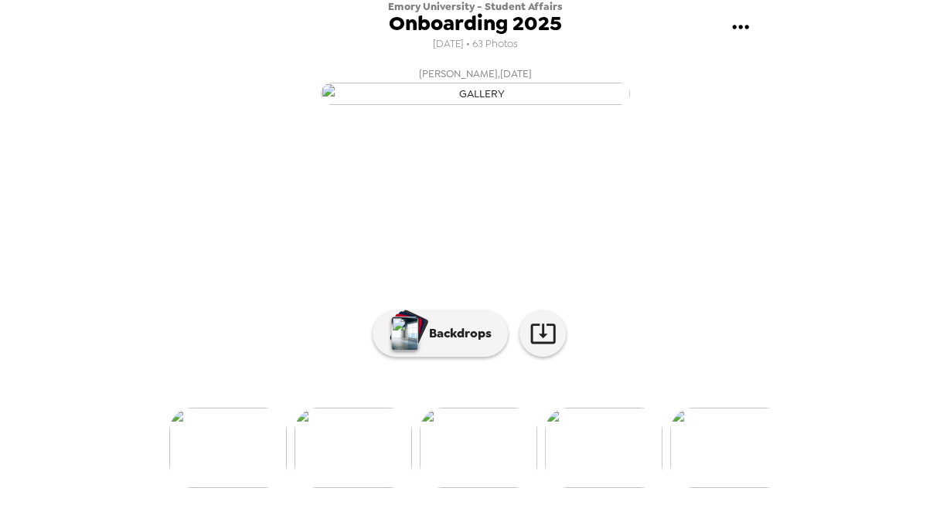
click at [722, 484] on img at bounding box center [728, 448] width 117 height 80
click at [723, 484] on img at bounding box center [729, 448] width 117 height 80
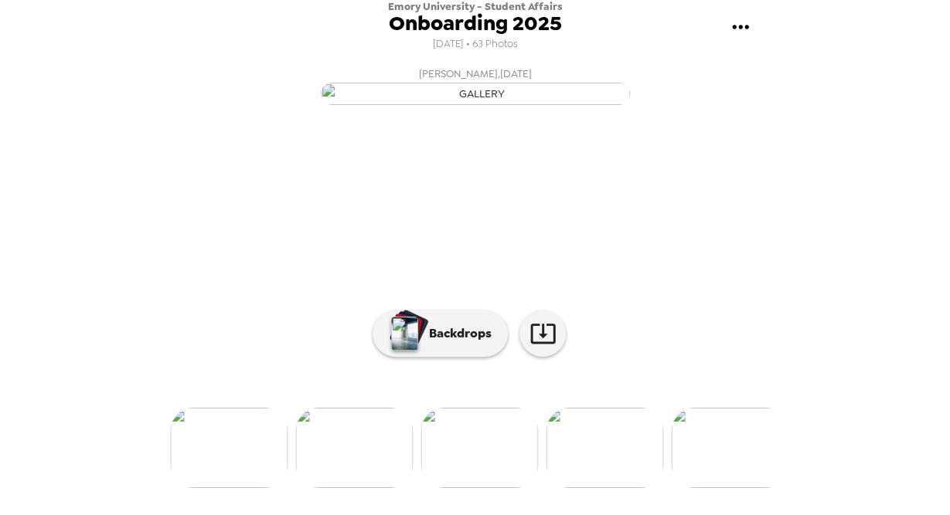
click at [722, 484] on img at bounding box center [729, 448] width 117 height 80
click at [723, 484] on img at bounding box center [729, 448] width 117 height 80
click at [722, 484] on img at bounding box center [729, 448] width 117 height 80
drag, startPoint x: 784, startPoint y: 448, endPoint x: 774, endPoint y: 548, distance: 100.2
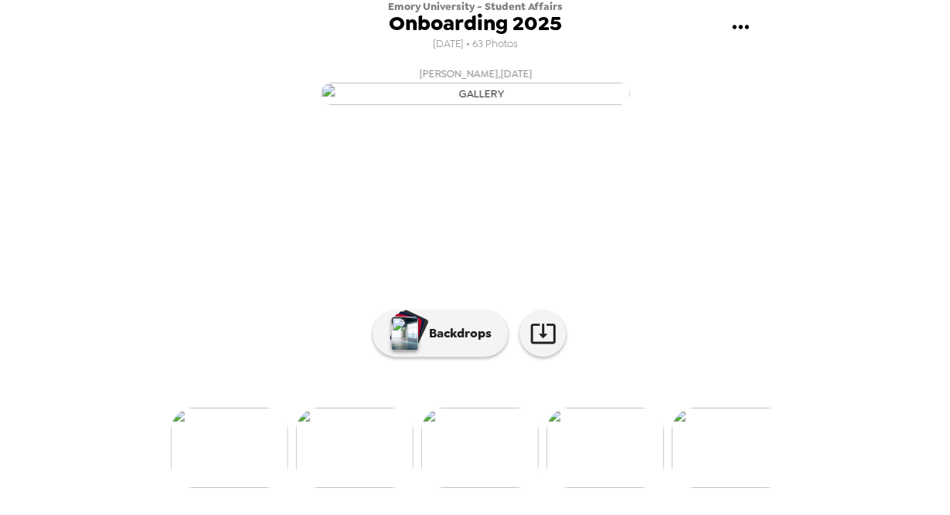
click at [774, 515] on div "Emory University - Student Affairs Onboarding 2025 [DATE] • 63 Photos [PERSON_N…" at bounding box center [475, 257] width 950 height 515
click at [750, 482] on img at bounding box center [747, 448] width 117 height 80
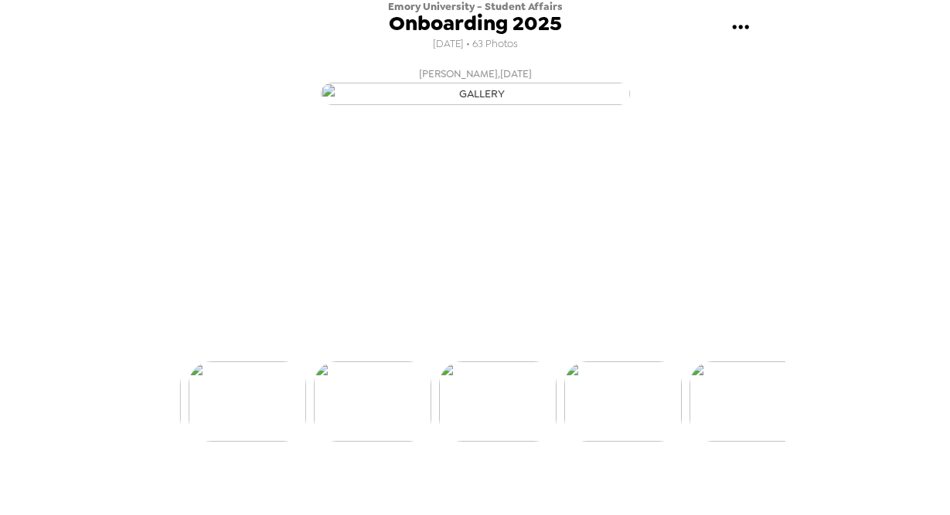
scroll to position [95, 0]
click at [750, 442] on img at bounding box center [737, 402] width 117 height 80
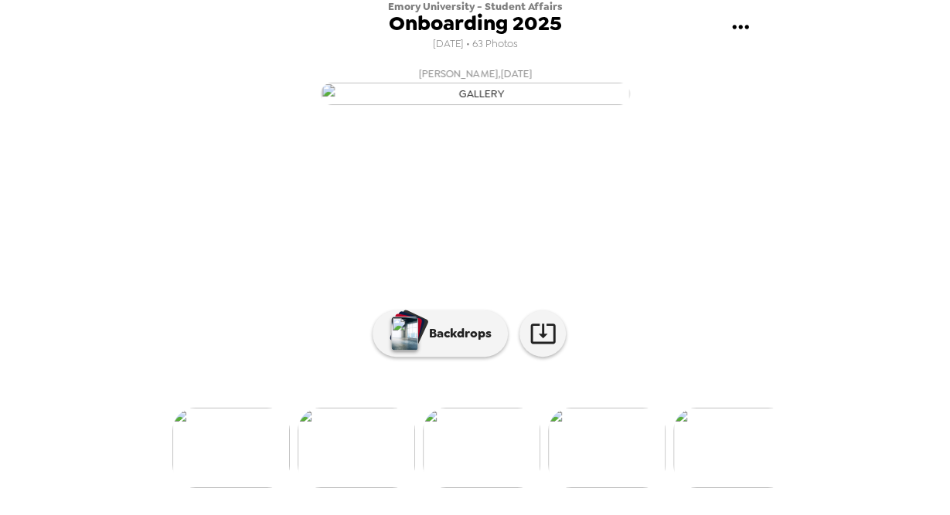
click at [750, 482] on img at bounding box center [731, 448] width 117 height 80
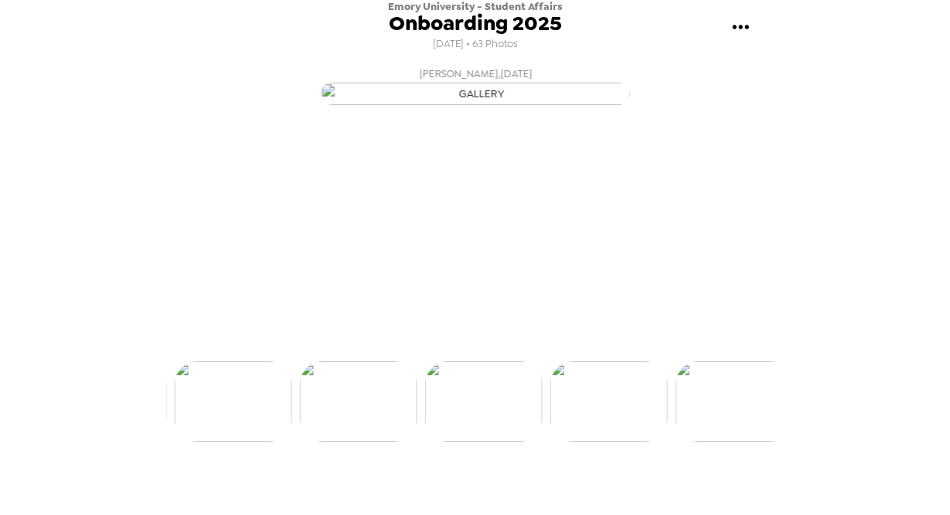
scroll to position [0, 7128]
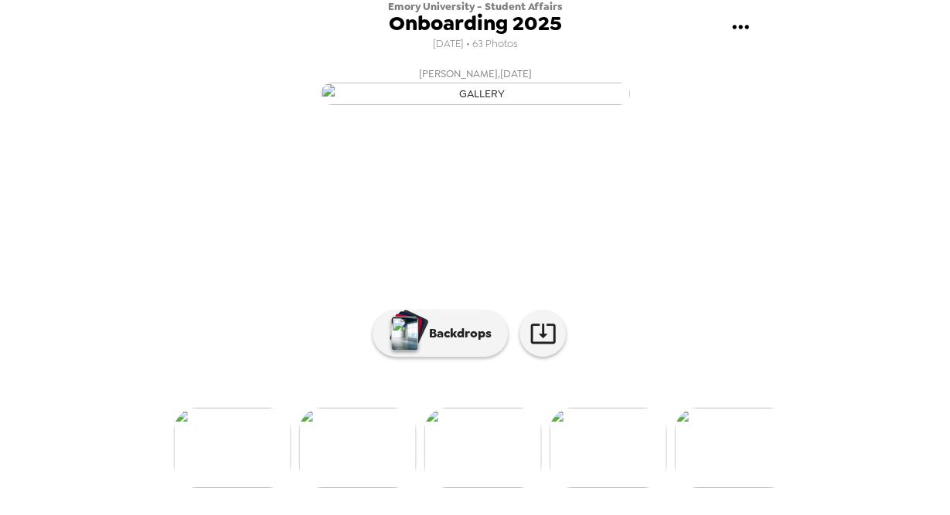
click at [463, 484] on img at bounding box center [481, 448] width 117 height 80
click at [246, 466] on img at bounding box center [231, 448] width 117 height 80
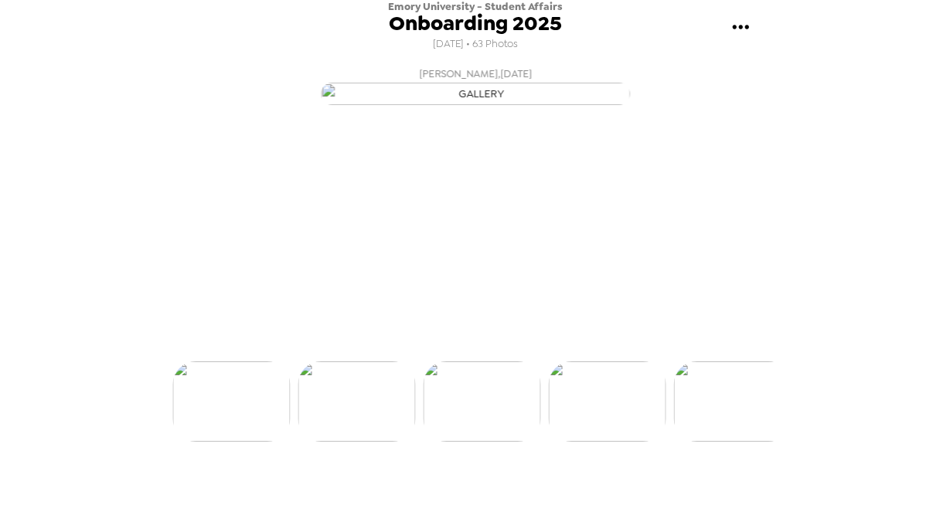
scroll to position [0, 6879]
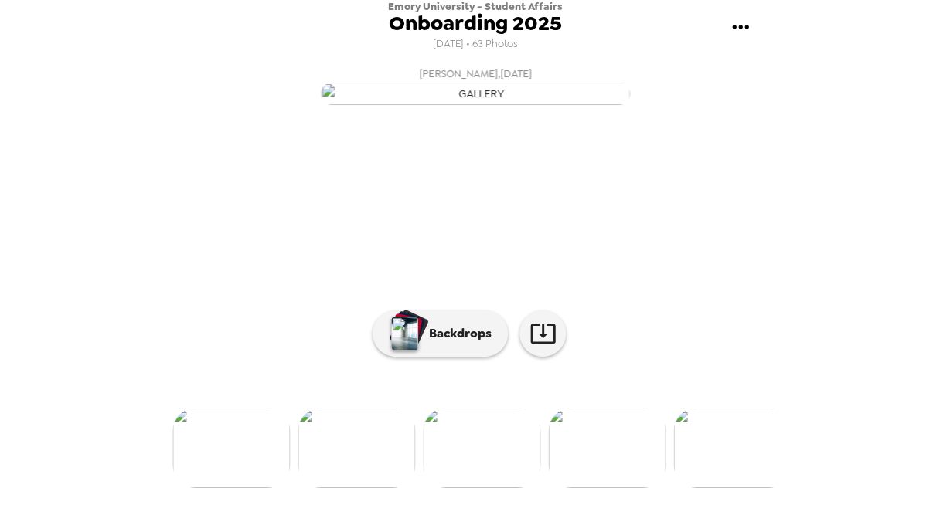
click at [246, 466] on div at bounding box center [475, 422] width 618 height 131
click at [240, 488] on img at bounding box center [230, 448] width 117 height 80
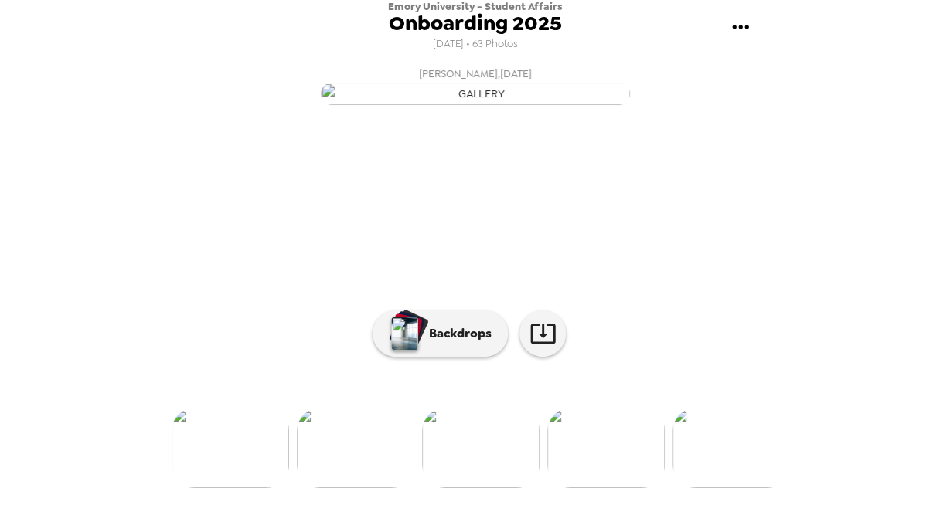
click at [240, 488] on img at bounding box center [230, 448] width 117 height 80
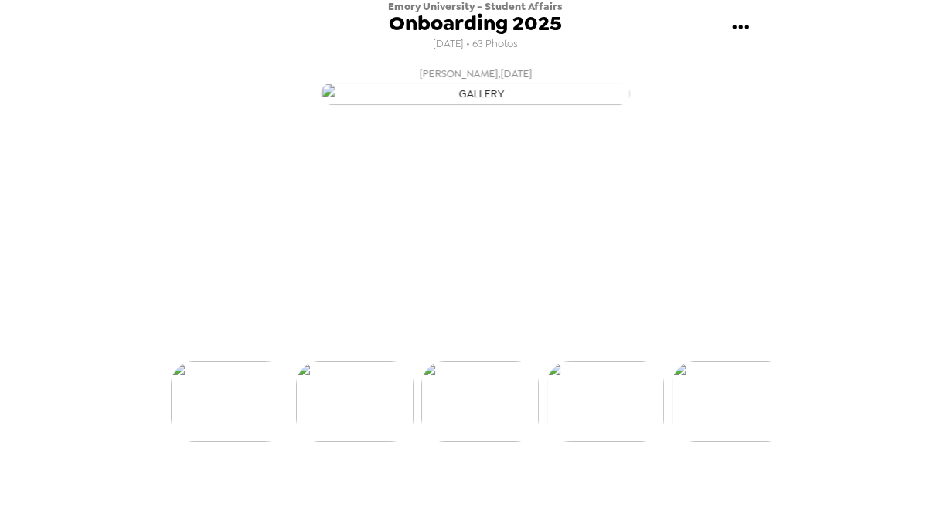
scroll to position [0, 5628]
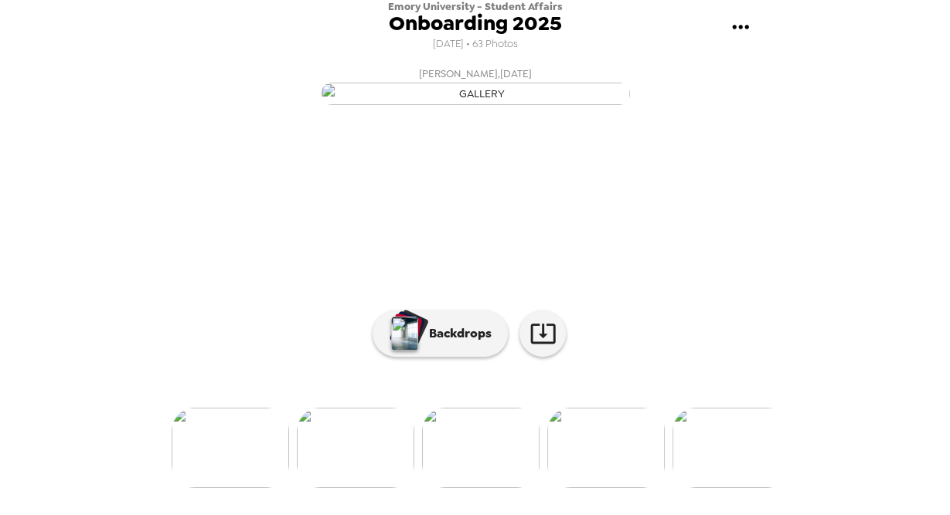
click at [457, 483] on img at bounding box center [480, 448] width 117 height 80
click at [185, 466] on img at bounding box center [230, 448] width 117 height 80
click at [234, 488] on img at bounding box center [230, 448] width 117 height 80
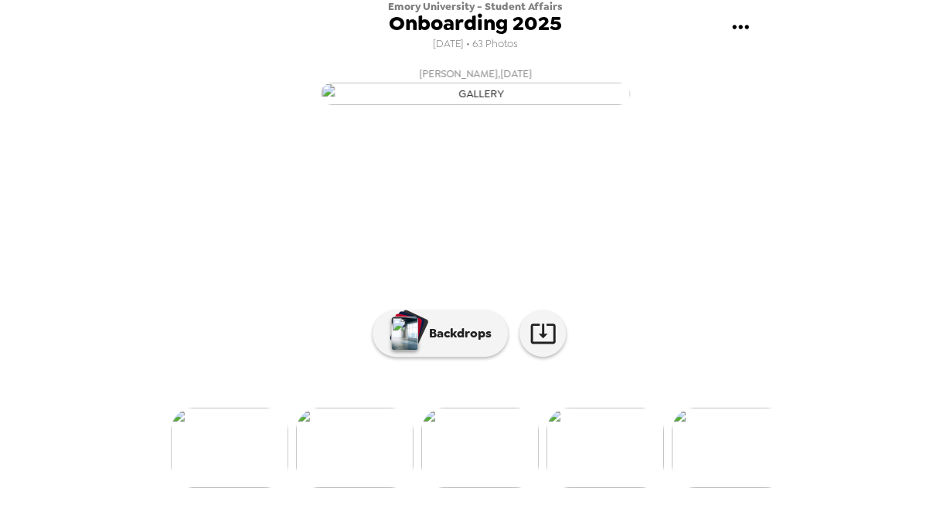
click at [234, 488] on img at bounding box center [229, 448] width 117 height 80
click at [247, 471] on img at bounding box center [229, 448] width 117 height 80
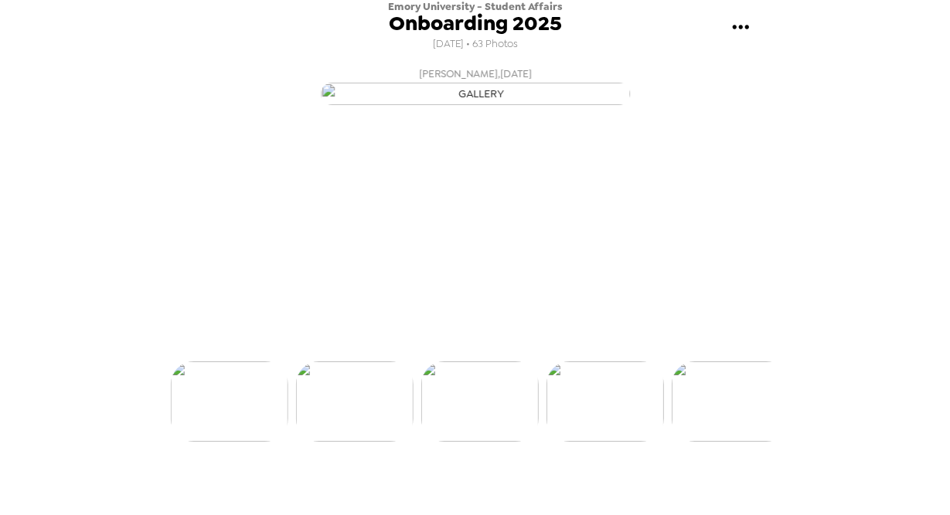
scroll to position [95, 0]
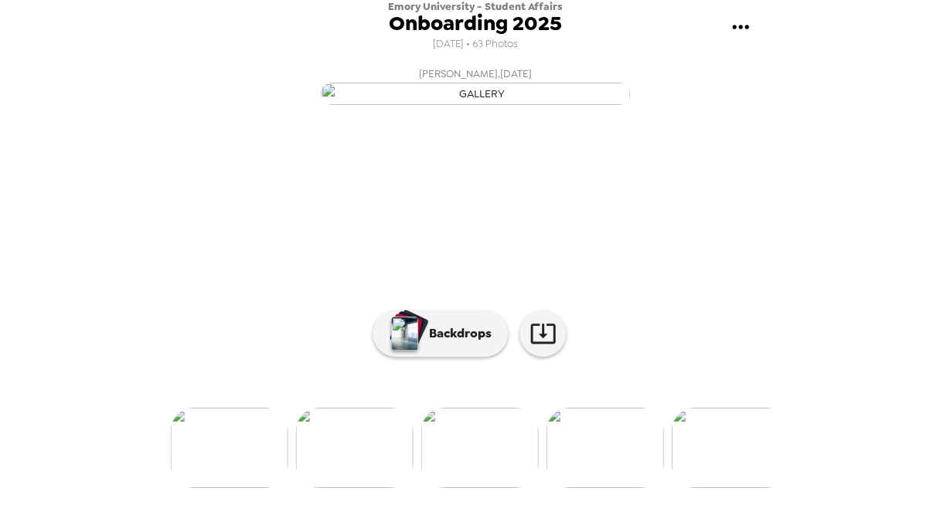
click at [342, 488] on img at bounding box center [354, 448] width 117 height 80
click at [236, 459] on img at bounding box center [229, 448] width 117 height 80
click at [235, 488] on img at bounding box center [229, 448] width 117 height 80
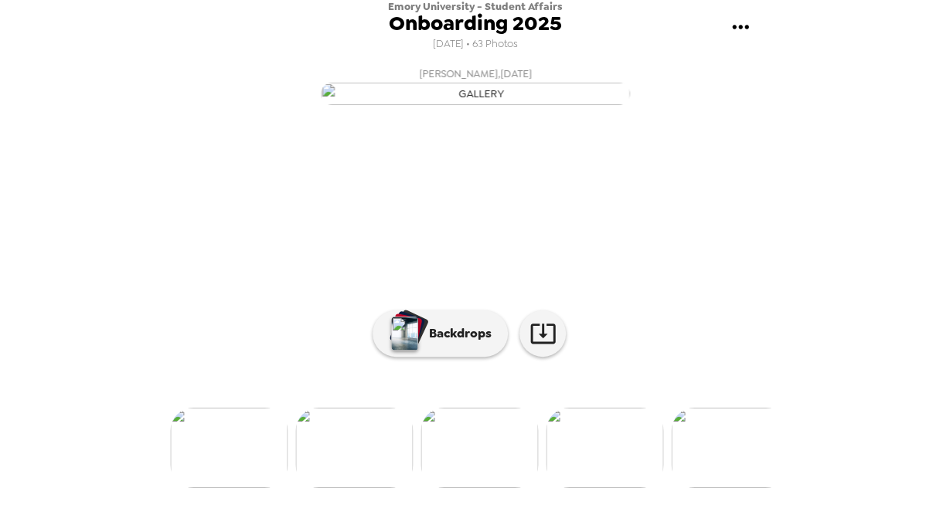
click at [235, 488] on img at bounding box center [228, 448] width 117 height 80
click at [235, 488] on img at bounding box center [227, 448] width 117 height 80
click at [232, 488] on img at bounding box center [227, 448] width 117 height 80
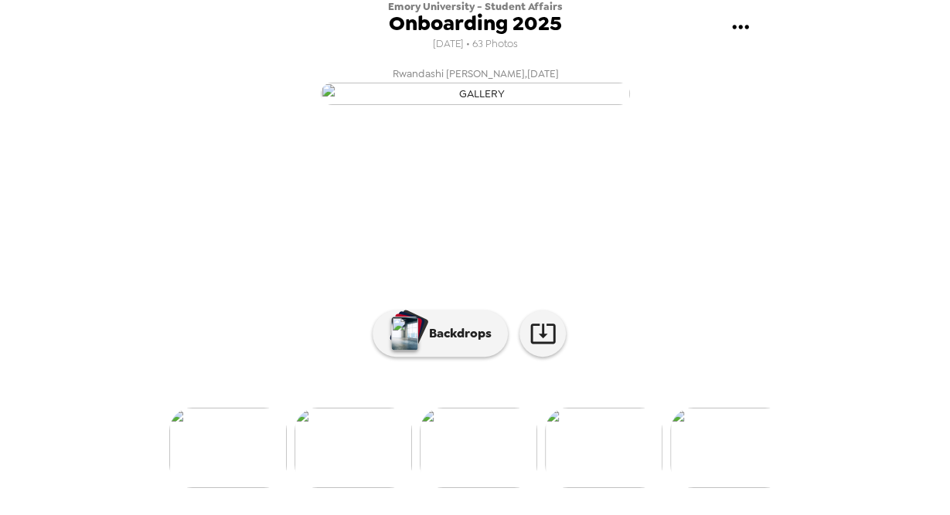
scroll to position [141, 0]
click at [250, 467] on img at bounding box center [227, 448] width 117 height 80
click at [251, 467] on div at bounding box center [475, 422] width 618 height 131
click at [249, 488] on img at bounding box center [227, 448] width 117 height 80
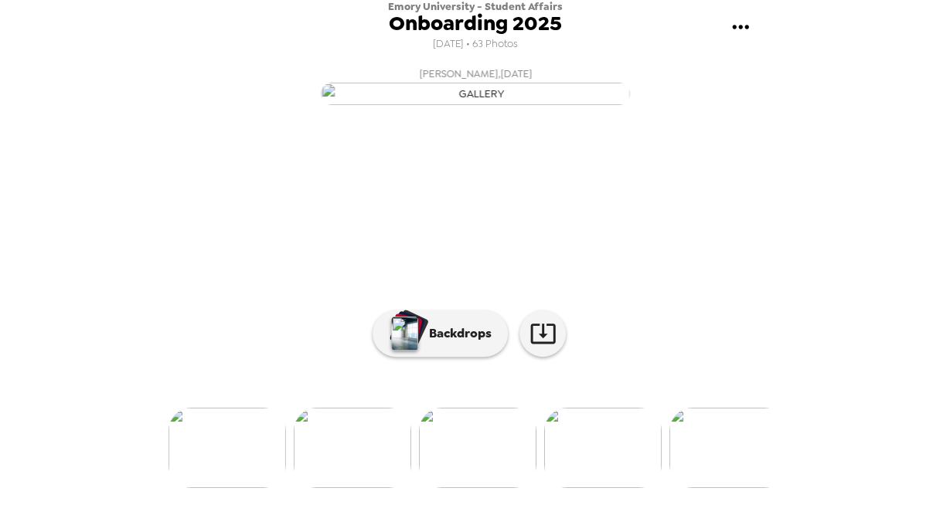
click at [249, 488] on img at bounding box center [226, 448] width 117 height 80
click at [243, 456] on img at bounding box center [226, 448] width 117 height 80
click at [244, 488] on img at bounding box center [226, 448] width 117 height 80
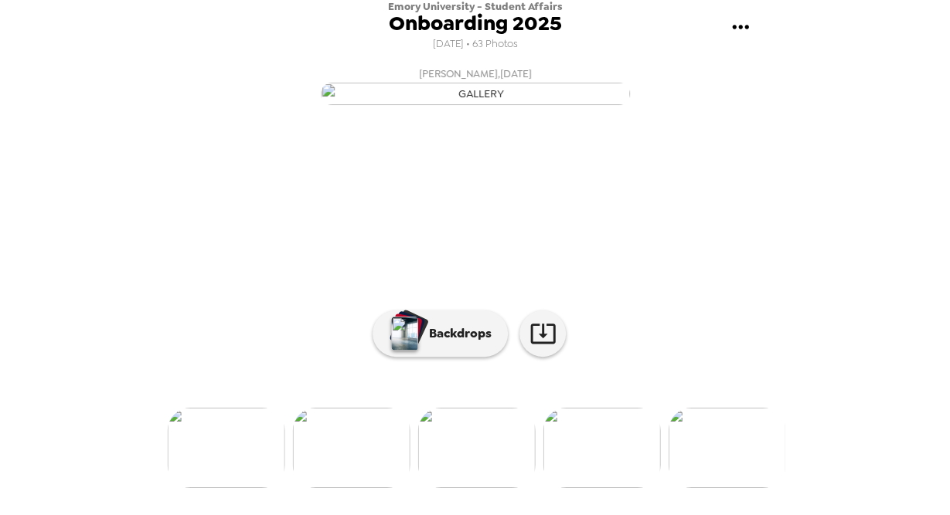
click at [243, 488] on img at bounding box center [226, 448] width 117 height 80
click at [246, 459] on img at bounding box center [226, 448] width 117 height 80
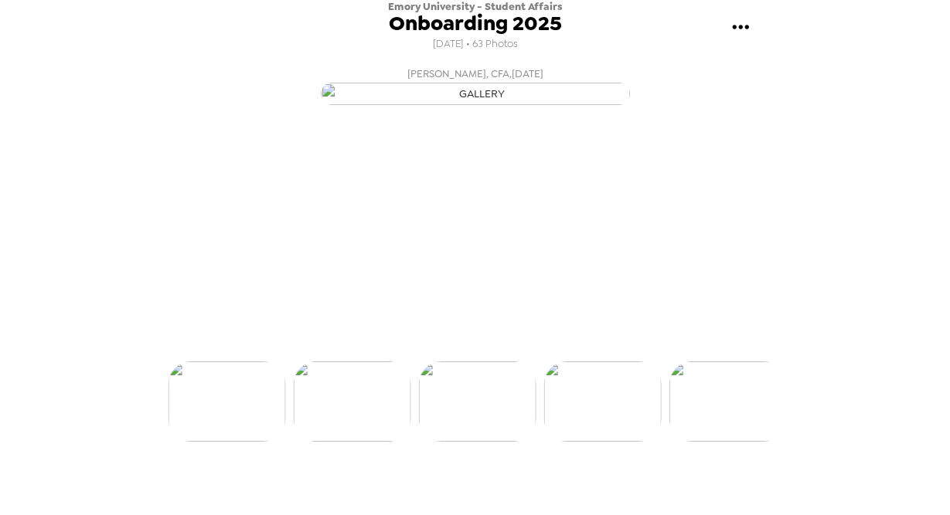
scroll to position [95, 0]
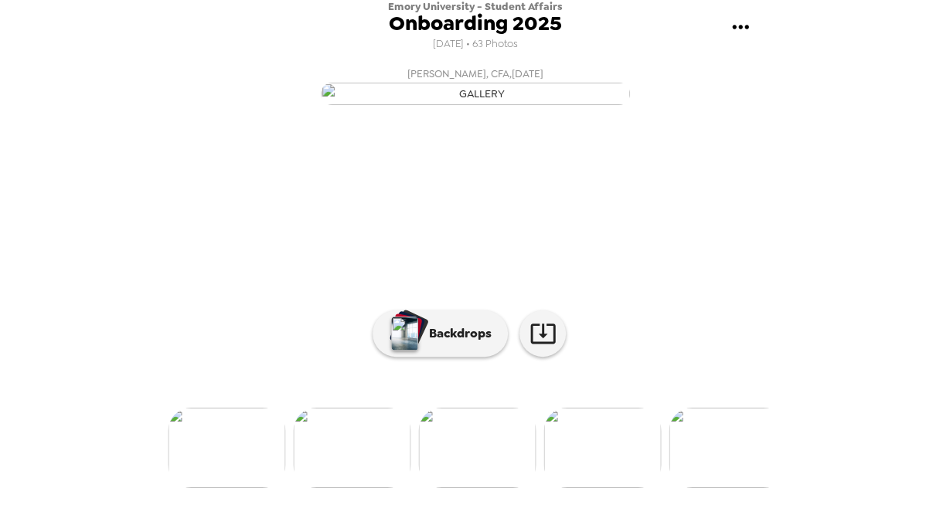
click at [246, 459] on div at bounding box center [475, 422] width 618 height 131
click at [243, 488] on img at bounding box center [226, 448] width 117 height 80
click at [243, 488] on img at bounding box center [225, 448] width 117 height 80
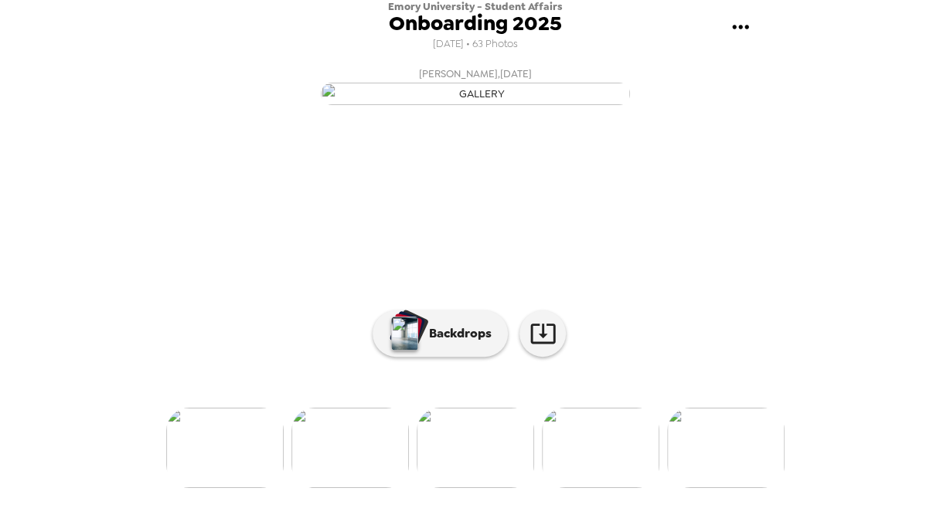
click at [243, 488] on img at bounding box center [224, 448] width 117 height 80
click at [593, 488] on img at bounding box center [600, 448] width 117 height 80
click at [730, 457] on img at bounding box center [725, 448] width 117 height 80
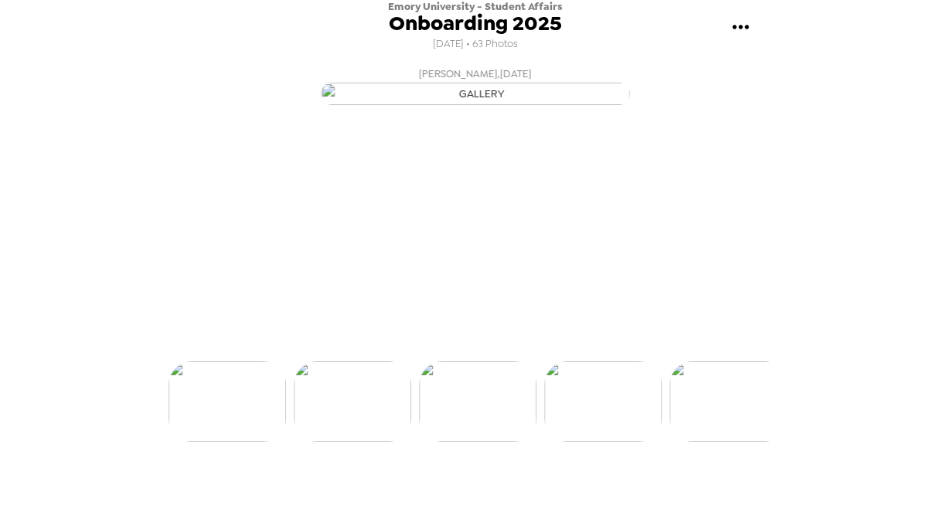
scroll to position [0, 375]
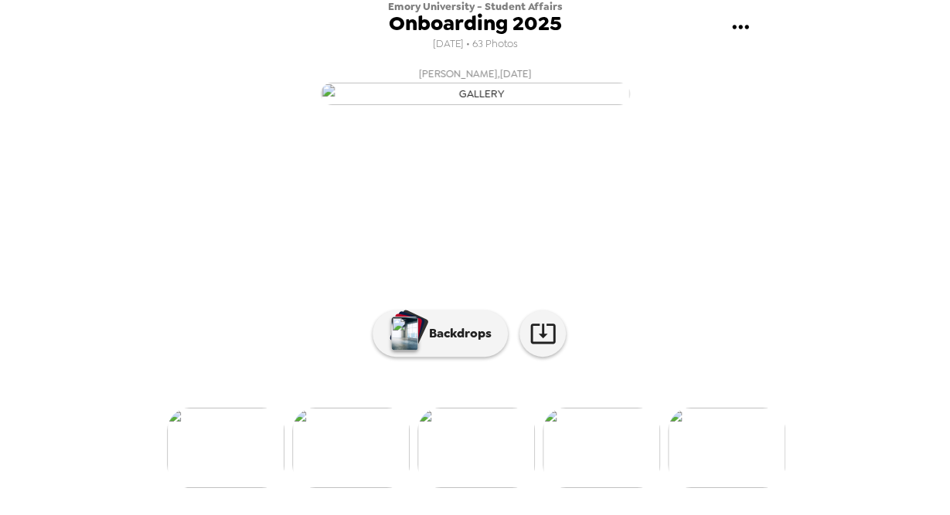
click at [722, 488] on img at bounding box center [726, 448] width 117 height 80
click at [713, 488] on img at bounding box center [726, 448] width 117 height 80
click at [714, 488] on img at bounding box center [726, 448] width 117 height 80
click at [713, 488] on img at bounding box center [726, 448] width 117 height 80
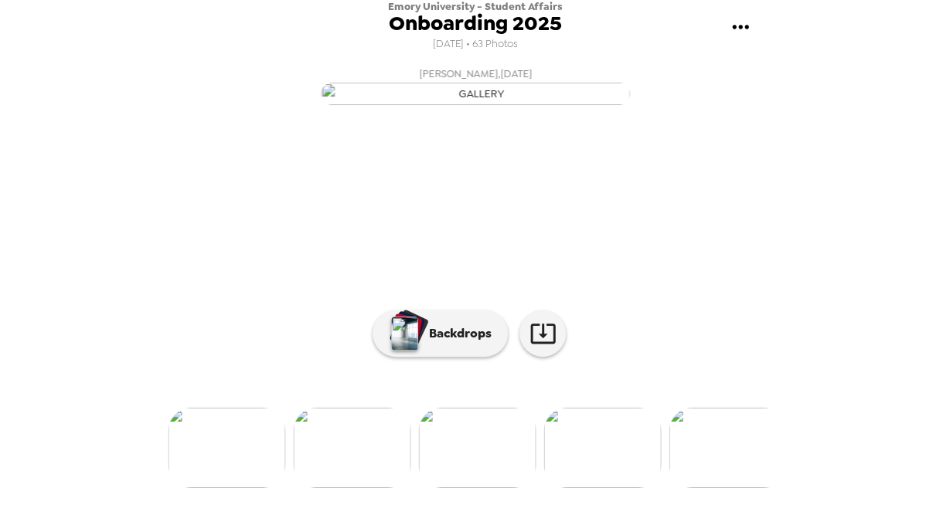
scroll to position [0, 1375]
click at [494, 488] on img at bounding box center [476, 448] width 117 height 80
click at [601, 488] on img at bounding box center [601, 448] width 117 height 80
click at [711, 480] on img at bounding box center [726, 448] width 117 height 80
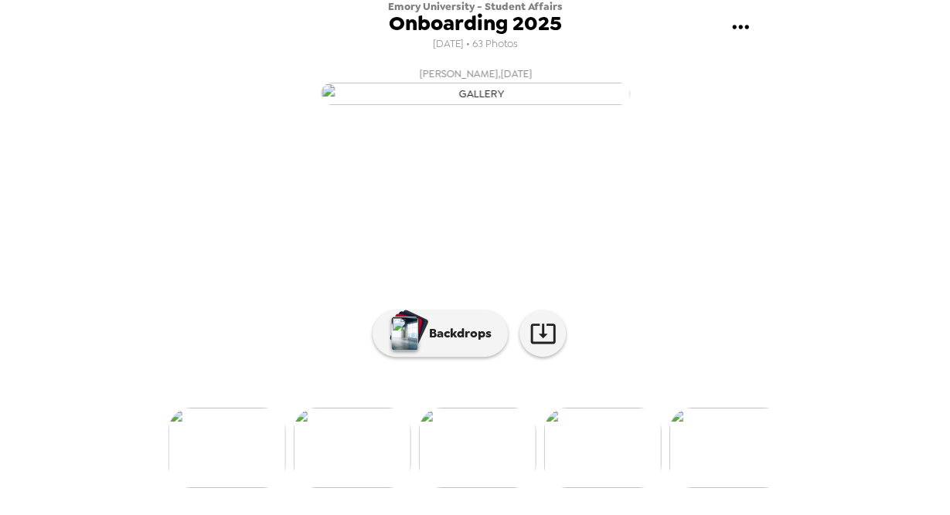
scroll to position [0, 1751]
click at [721, 482] on img at bounding box center [726, 448] width 117 height 80
click at [721, 482] on img at bounding box center [727, 448] width 117 height 80
click at [756, 477] on img at bounding box center [727, 448] width 117 height 80
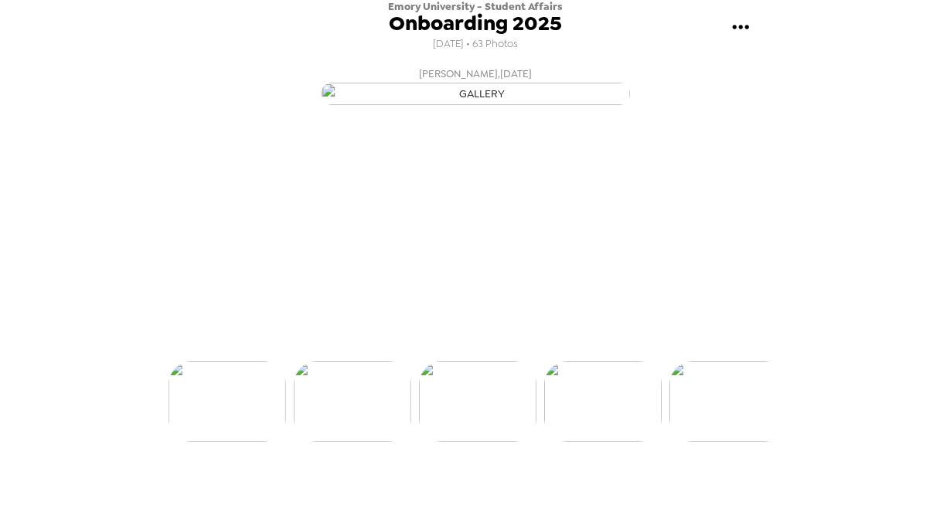
scroll to position [95, 0]
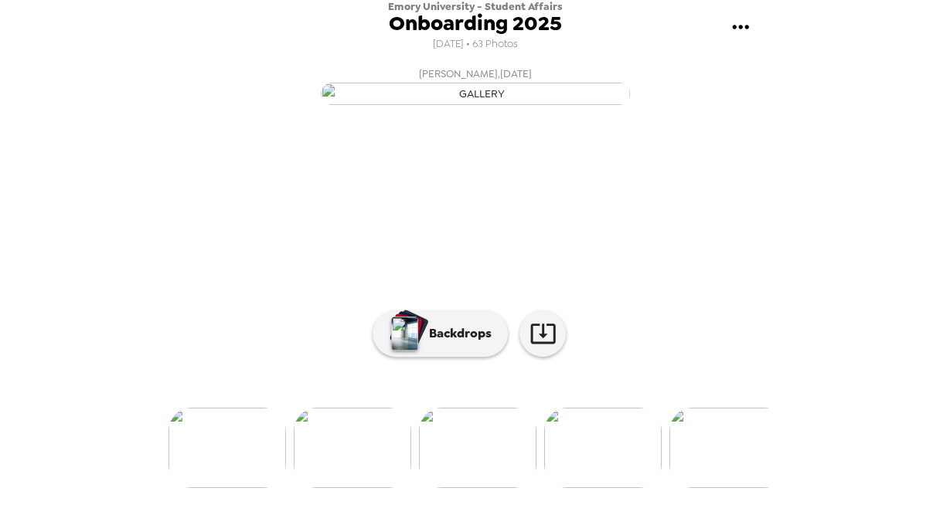
click at [756, 477] on img at bounding box center [727, 448] width 117 height 80
click at [719, 474] on img at bounding box center [728, 448] width 117 height 80
click at [726, 478] on img at bounding box center [728, 448] width 117 height 80
click at [744, 480] on img at bounding box center [728, 448] width 117 height 80
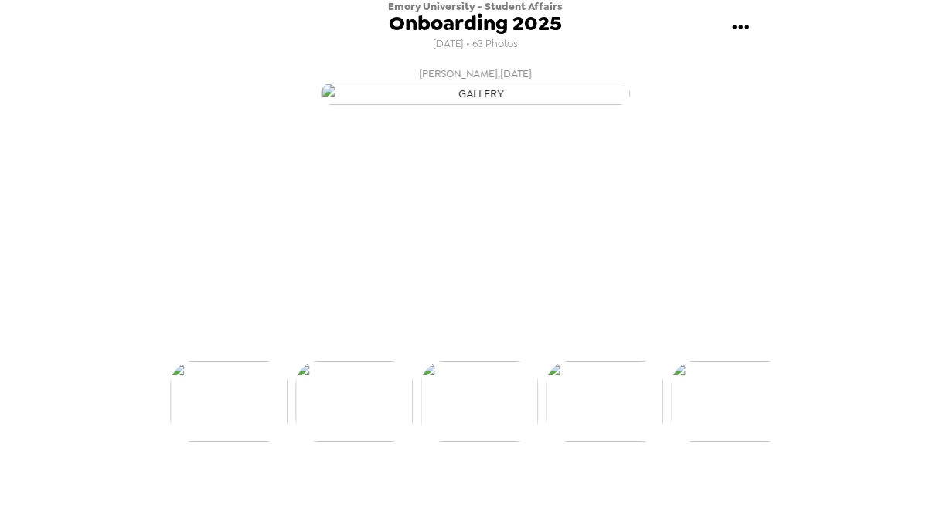
scroll to position [0, 3502]
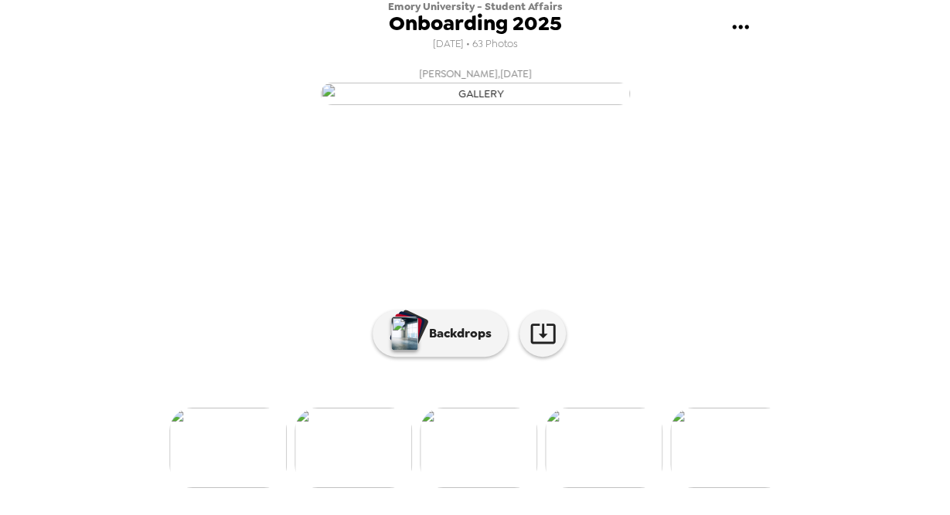
click at [743, 486] on img at bounding box center [728, 448] width 117 height 80
click at [743, 486] on img at bounding box center [729, 448] width 117 height 80
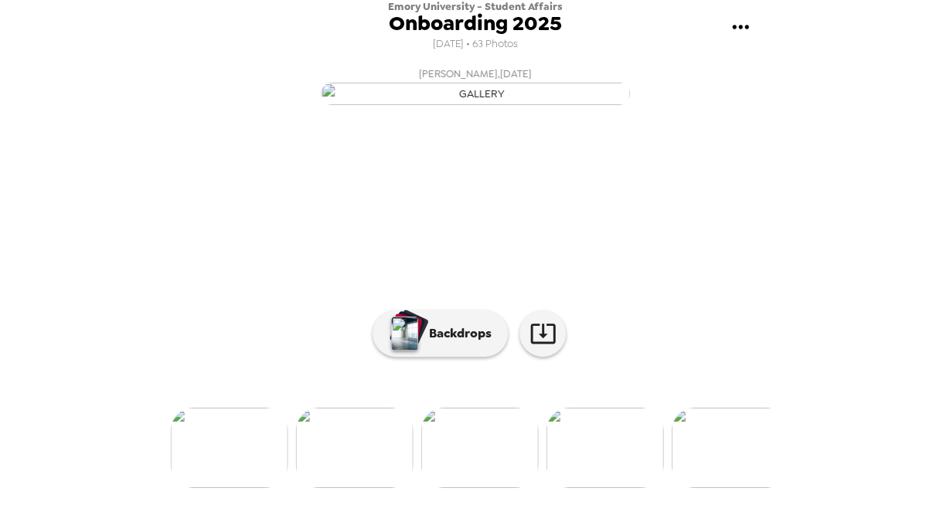
click at [728, 457] on img at bounding box center [729, 448] width 117 height 80
click at [620, 487] on img at bounding box center [604, 448] width 117 height 80
click at [756, 461] on img at bounding box center [729, 448] width 117 height 80
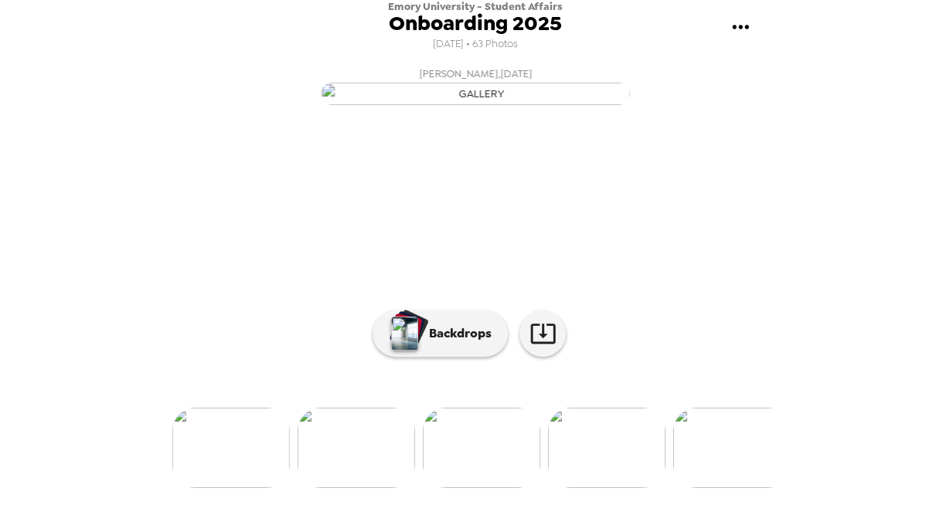
scroll to position [0, 5128]
click at [739, 488] on img at bounding box center [729, 448] width 117 height 80
click at [739, 488] on img at bounding box center [730, 448] width 117 height 80
click at [739, 488] on img at bounding box center [731, 448] width 117 height 80
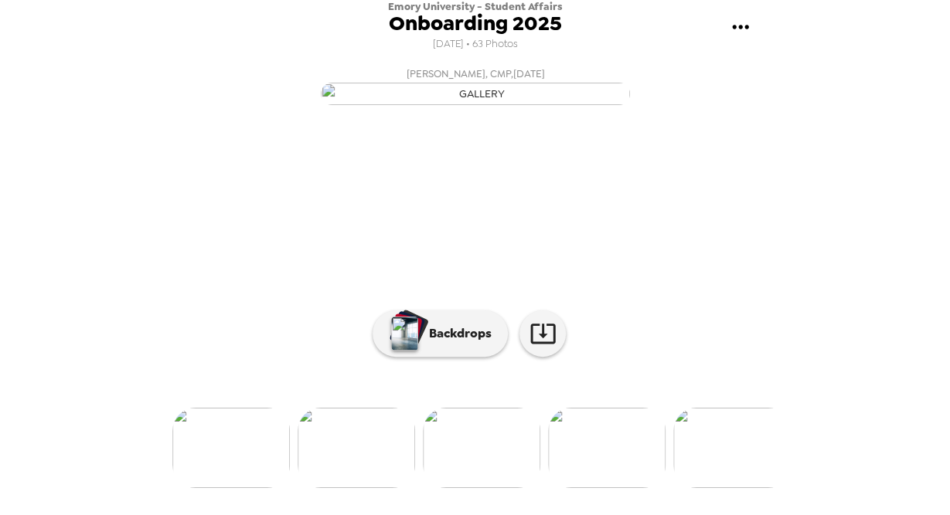
click at [739, 488] on img at bounding box center [731, 448] width 117 height 80
click at [616, 485] on img at bounding box center [606, 448] width 117 height 80
click at [723, 454] on img at bounding box center [731, 448] width 117 height 80
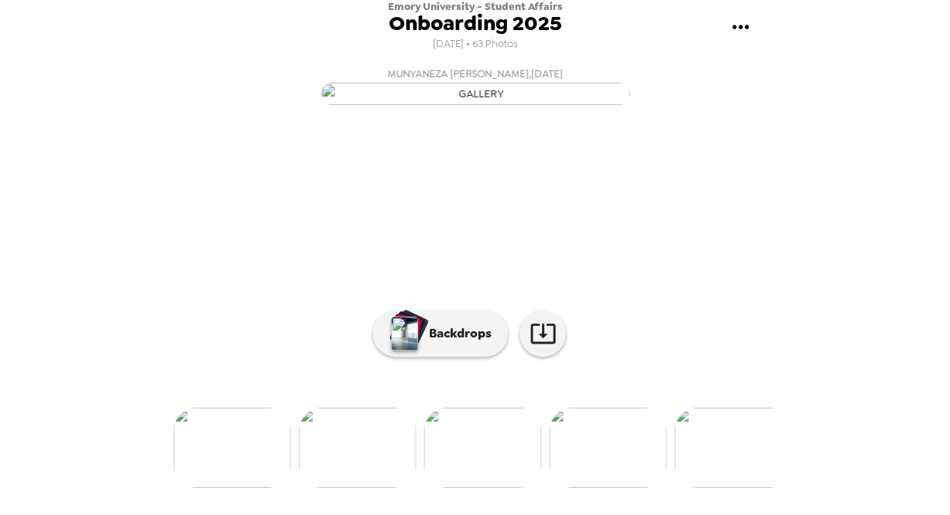
click at [736, 484] on img at bounding box center [732, 448] width 117 height 80
click at [611, 467] on img at bounding box center [607, 448] width 117 height 80
click at [616, 469] on img at bounding box center [607, 448] width 117 height 80
click at [333, 455] on img at bounding box center [356, 448] width 117 height 80
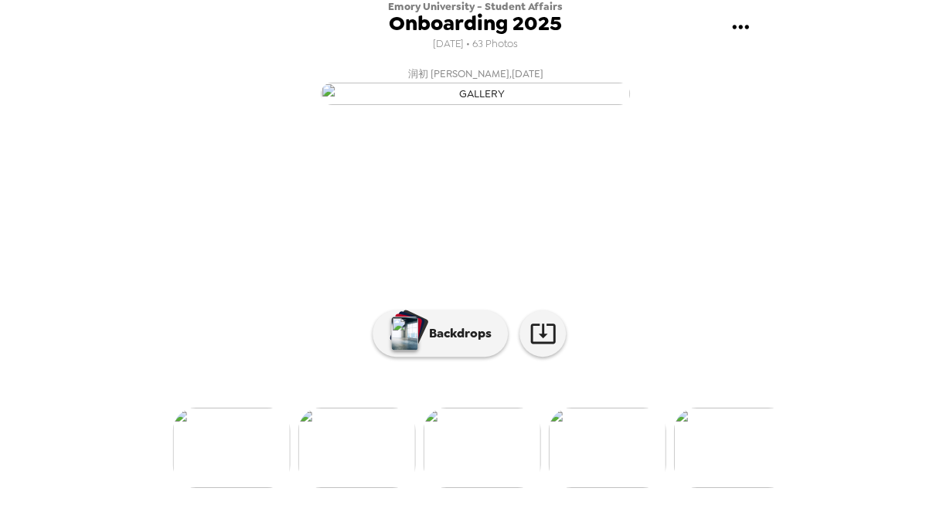
click at [691, 110] on button "润初 [PERSON_NAME] , [DATE]" at bounding box center [475, 84] width 618 height 49
click at [361, 467] on img at bounding box center [356, 448] width 117 height 80
click at [235, 486] on img at bounding box center [231, 448] width 117 height 80
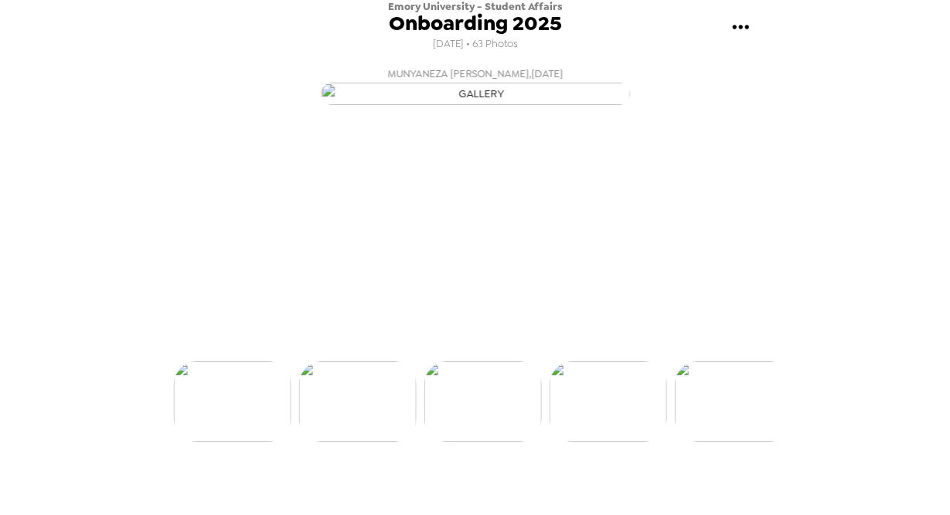
scroll to position [95, 0]
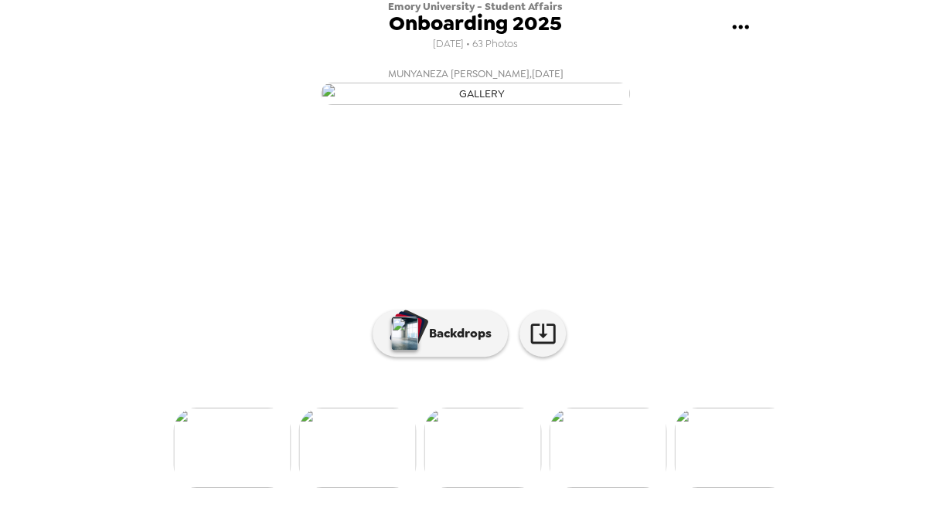
click at [352, 488] on img at bounding box center [356, 448] width 117 height 80
click at [236, 469] on img at bounding box center [230, 448] width 117 height 80
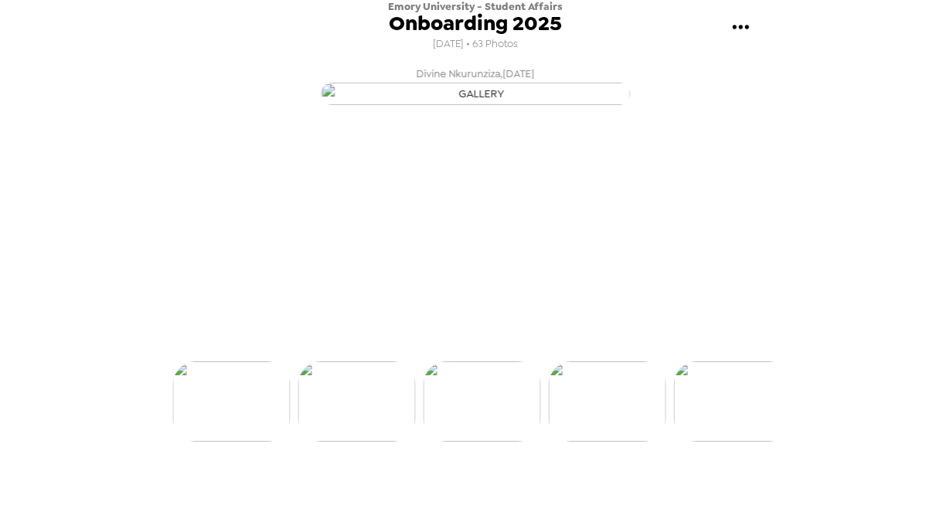
scroll to position [95, 0]
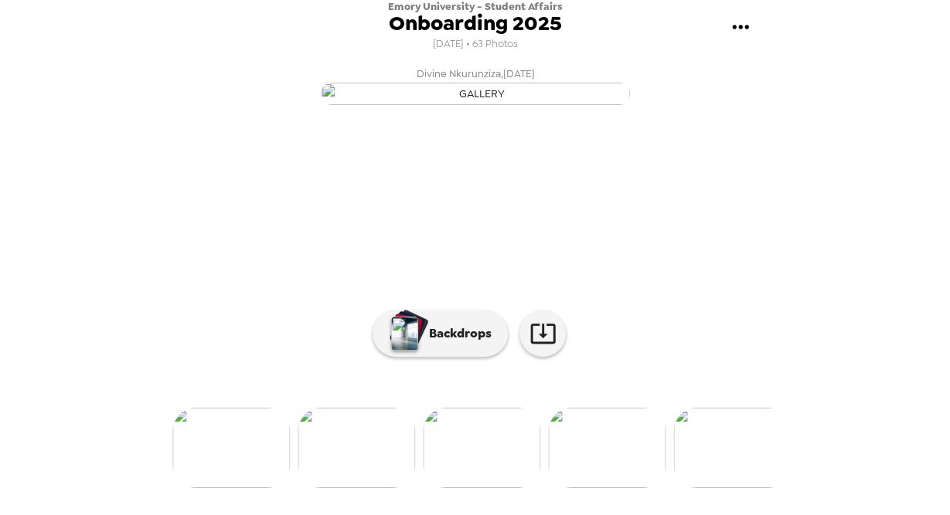
click at [355, 488] on img at bounding box center [355, 448] width 117 height 80
click at [337, 450] on img at bounding box center [355, 448] width 117 height 80
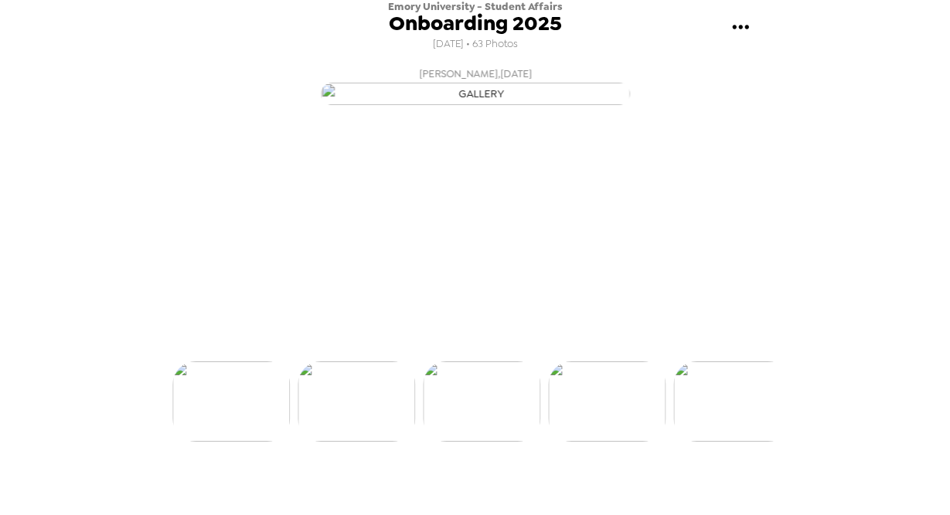
scroll to position [95, 0]
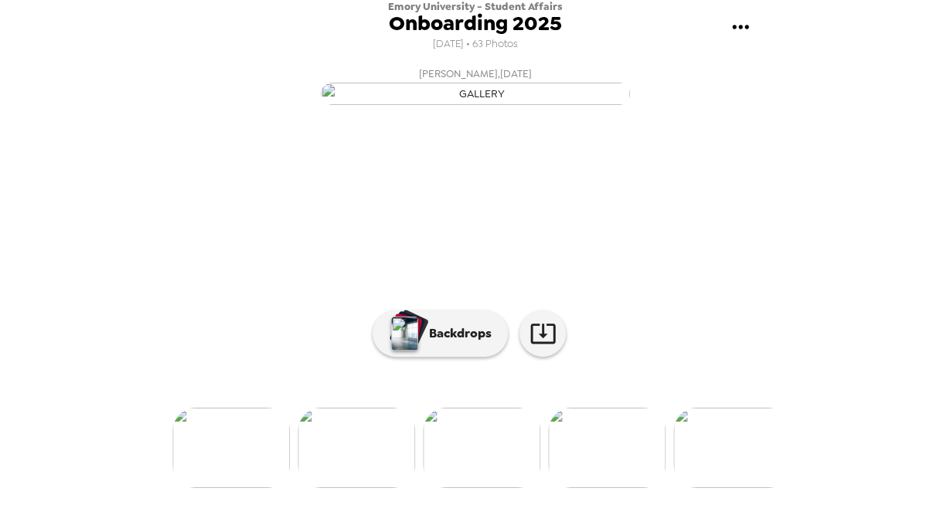
click at [335, 475] on img at bounding box center [355, 448] width 117 height 80
click at [223, 480] on img at bounding box center [230, 448] width 117 height 80
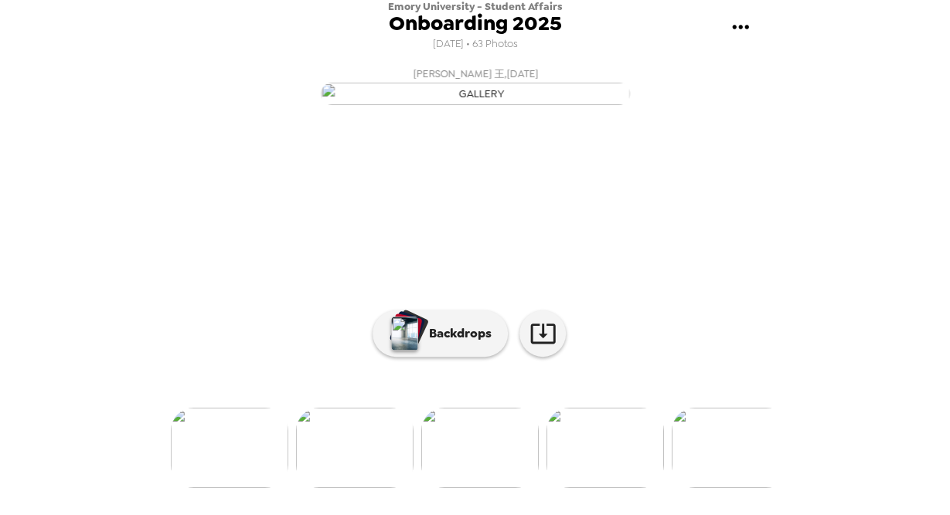
click at [379, 478] on img at bounding box center [354, 448] width 117 height 80
click at [247, 457] on img at bounding box center [229, 448] width 117 height 80
click at [233, 488] on img at bounding box center [229, 448] width 117 height 80
click at [244, 483] on img at bounding box center [229, 448] width 117 height 80
click at [229, 481] on img at bounding box center [229, 448] width 117 height 80
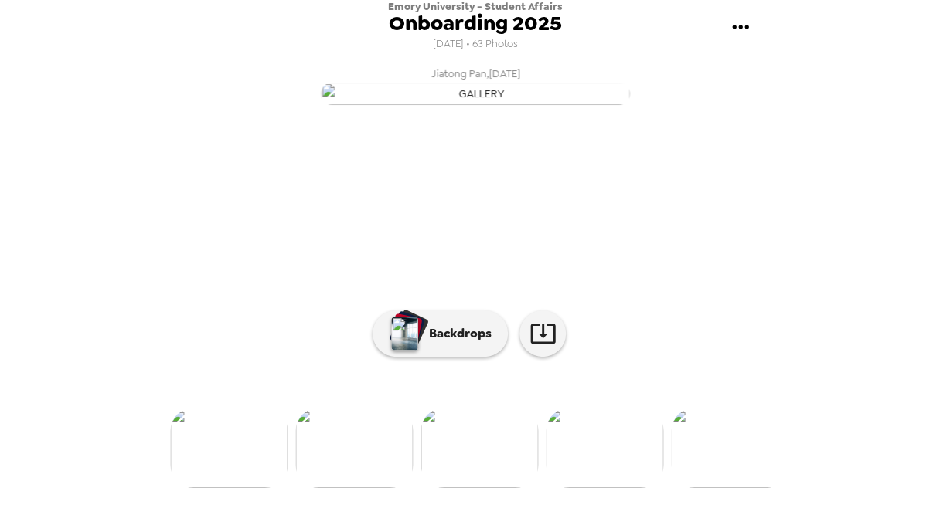
drag, startPoint x: 774, startPoint y: 383, endPoint x: 792, endPoint y: 274, distance: 111.2
click at [784, 274] on div "[PERSON_NAME] , [DATE] [PERSON_NAME][GEOGRAPHIC_DATA] , [DATE] [PERSON_NAME] , …" at bounding box center [475, 285] width 618 height 450
copy button "[PERSON_NAME][GEOGRAPHIC_DATA] , [DATE]"
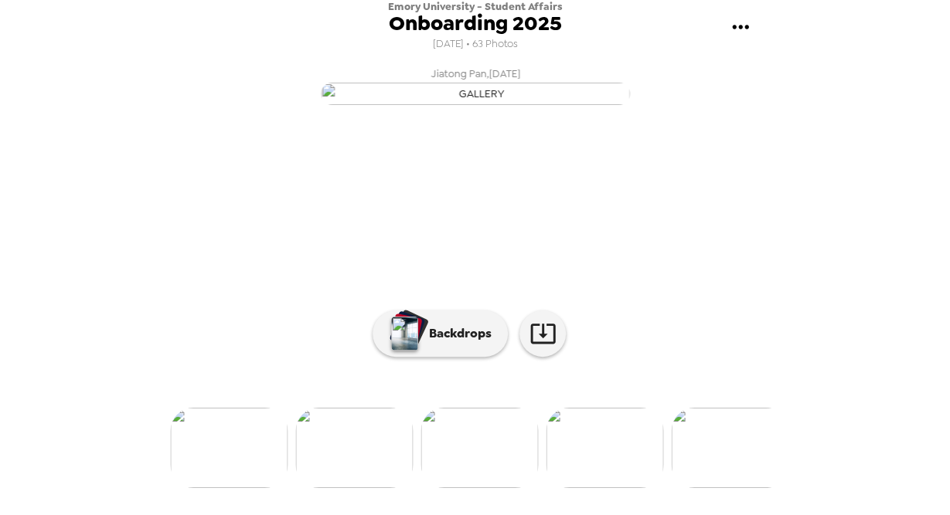
scroll to position [141, 0]
click at [243, 462] on img at bounding box center [228, 448] width 117 height 80
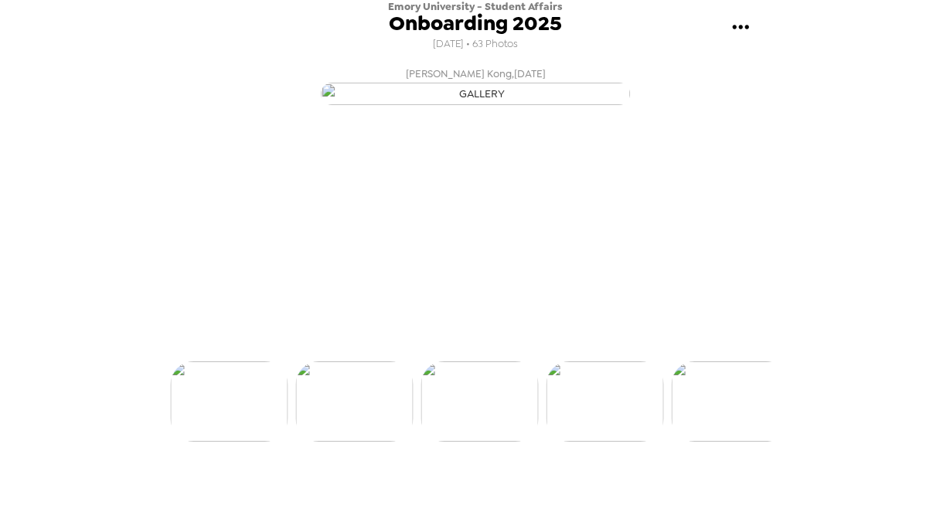
scroll to position [95, 0]
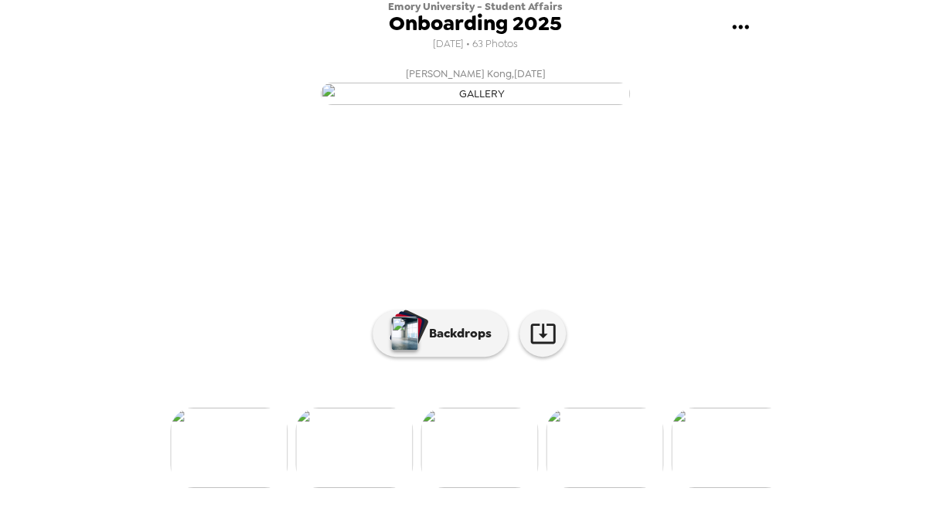
click at [349, 488] on img at bounding box center [353, 448] width 117 height 80
click at [253, 488] on img at bounding box center [228, 448] width 117 height 80
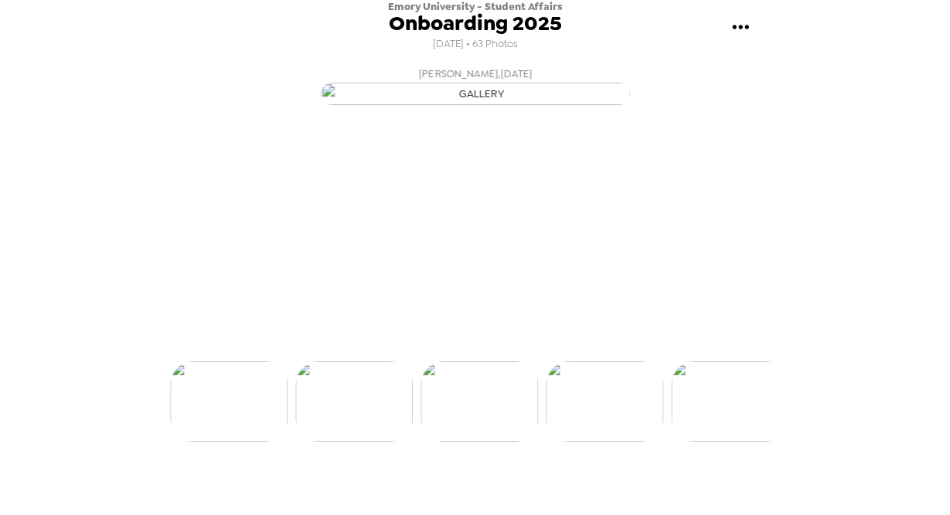
scroll to position [95, 0]
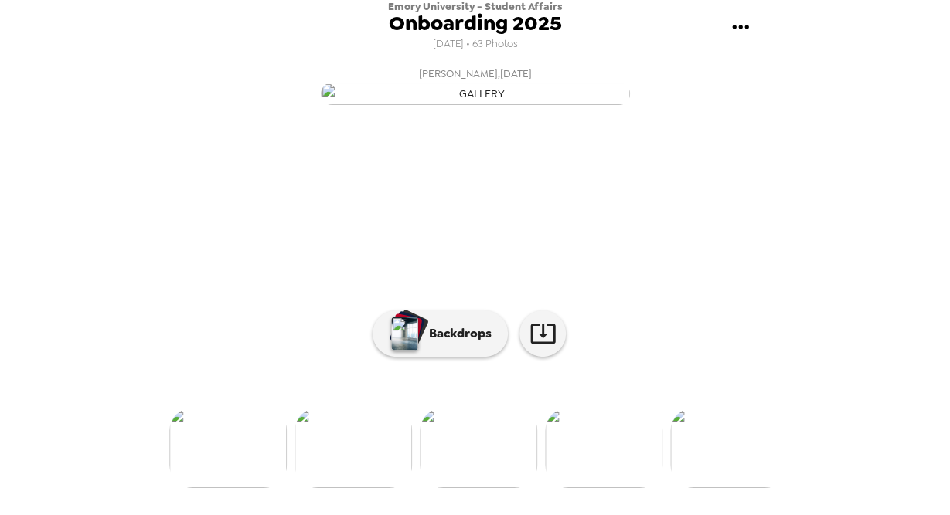
click at [355, 488] on img at bounding box center [352, 448] width 117 height 80
click at [201, 454] on img at bounding box center [227, 448] width 117 height 80
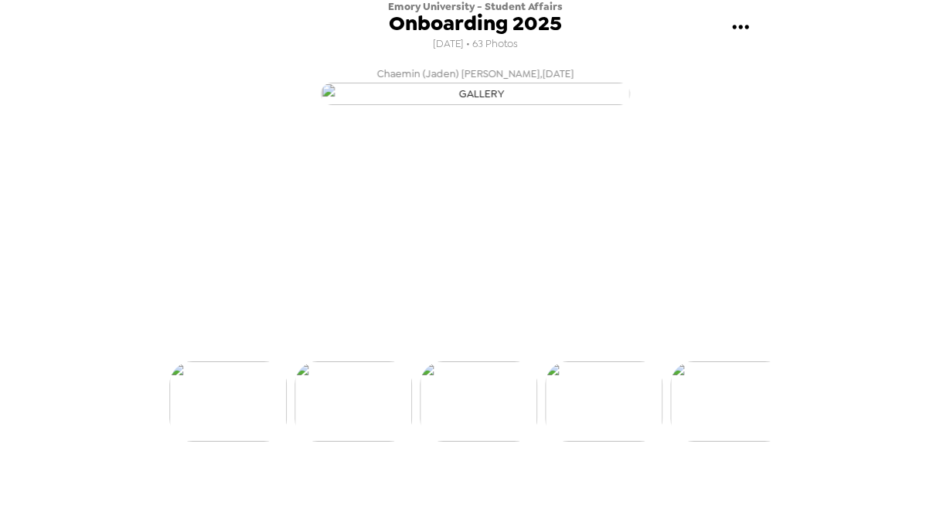
scroll to position [95, 0]
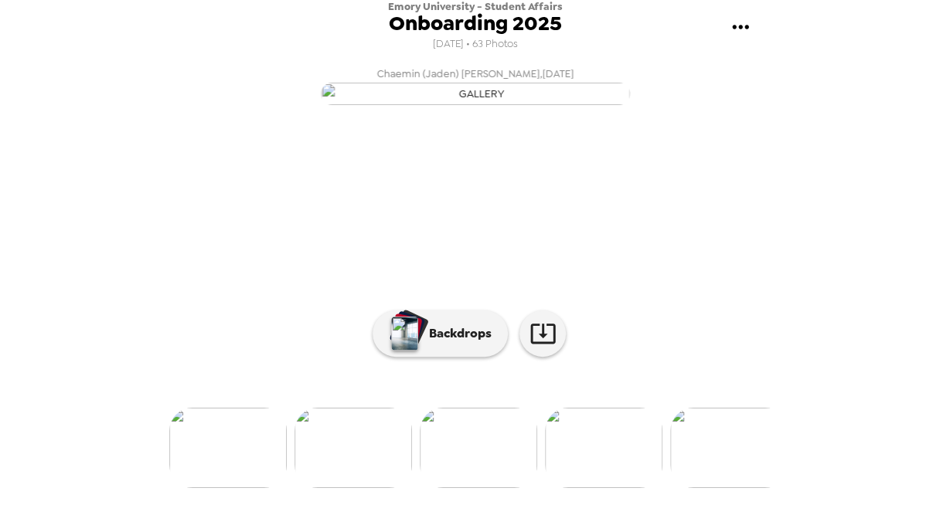
click at [240, 488] on img at bounding box center [227, 448] width 117 height 80
click at [243, 484] on img at bounding box center [227, 448] width 117 height 80
click at [244, 484] on img at bounding box center [227, 448] width 117 height 80
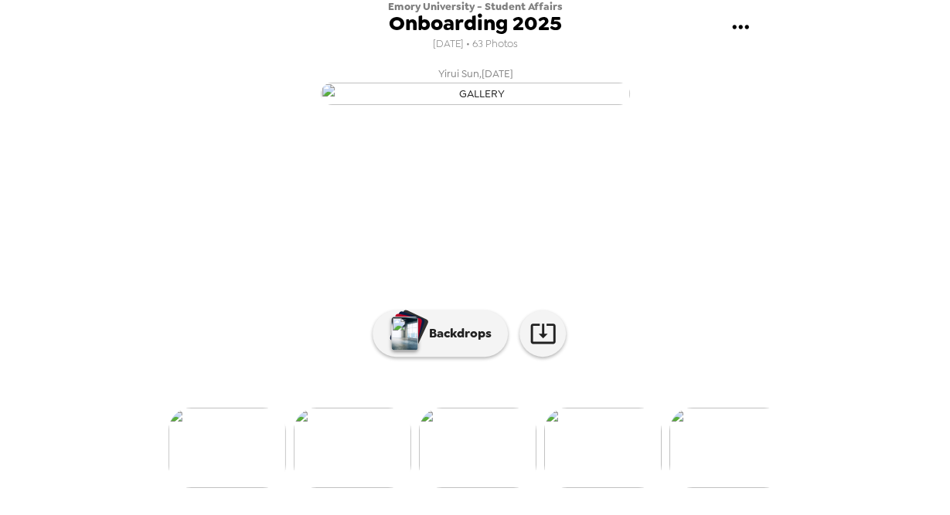
click at [257, 461] on img at bounding box center [226, 448] width 117 height 80
click at [257, 461] on div at bounding box center [475, 422] width 618 height 131
click at [253, 488] on img at bounding box center [226, 448] width 117 height 80
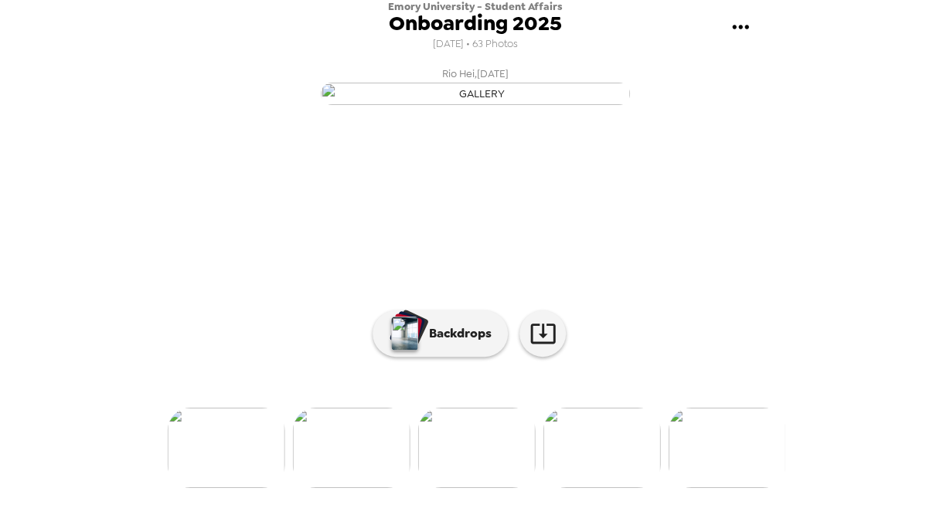
click at [214, 466] on img at bounding box center [226, 448] width 117 height 80
click at [226, 488] on img at bounding box center [226, 448] width 117 height 80
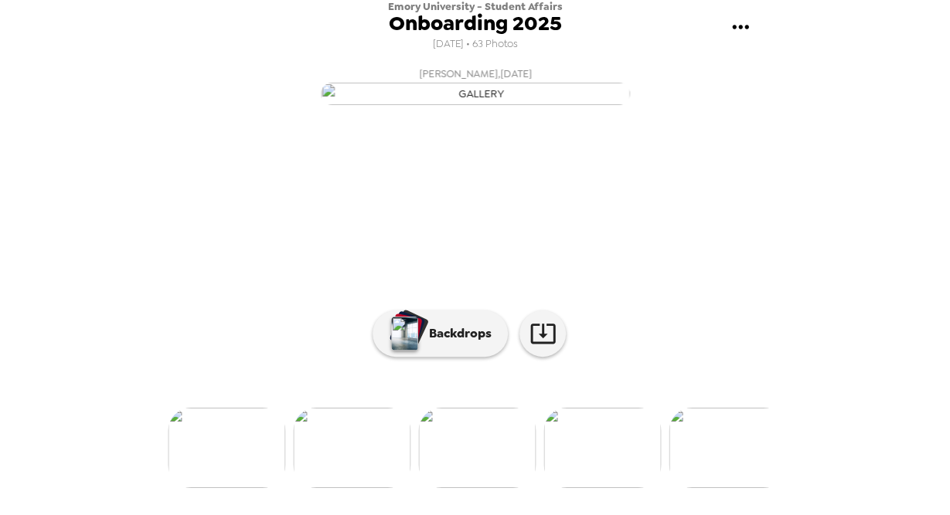
click at [237, 488] on img at bounding box center [226, 448] width 117 height 80
click at [340, 488] on img at bounding box center [351, 448] width 117 height 80
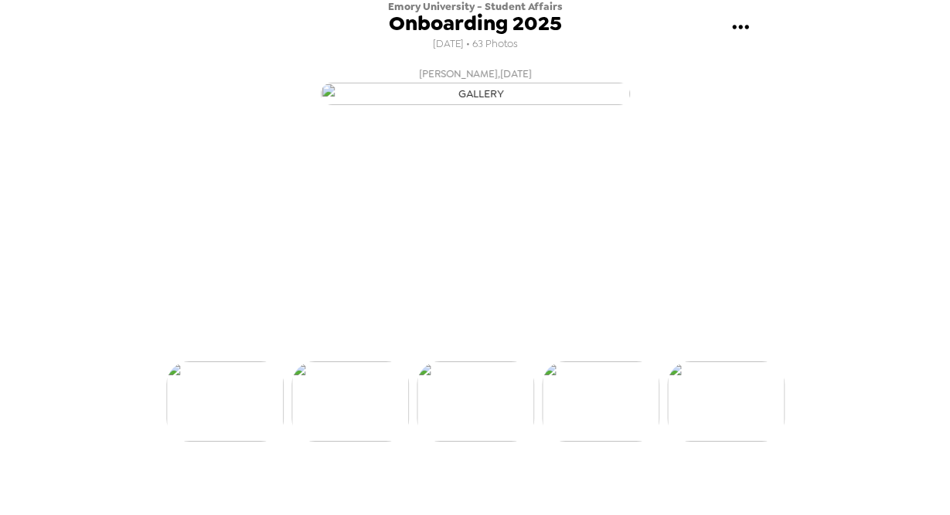
scroll to position [0, 750]
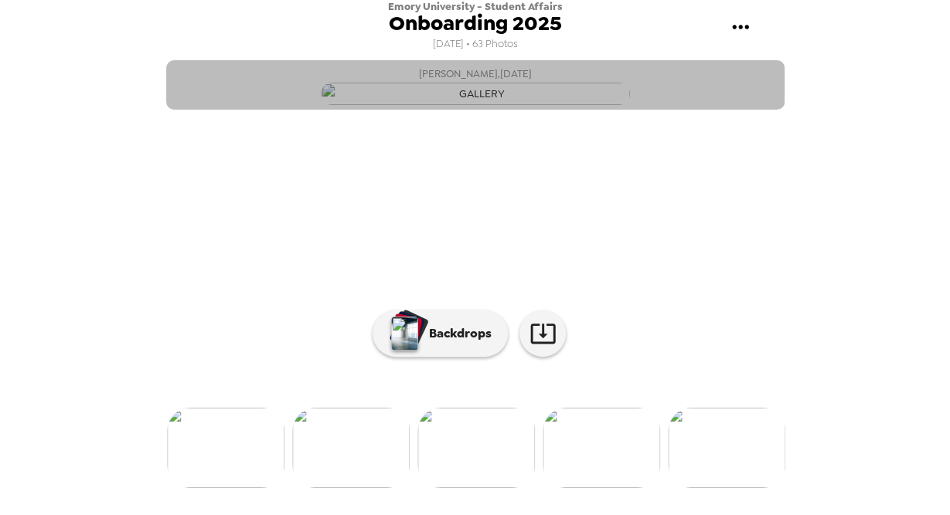
click at [770, 110] on button "[PERSON_NAME] , [DATE]" at bounding box center [475, 84] width 618 height 49
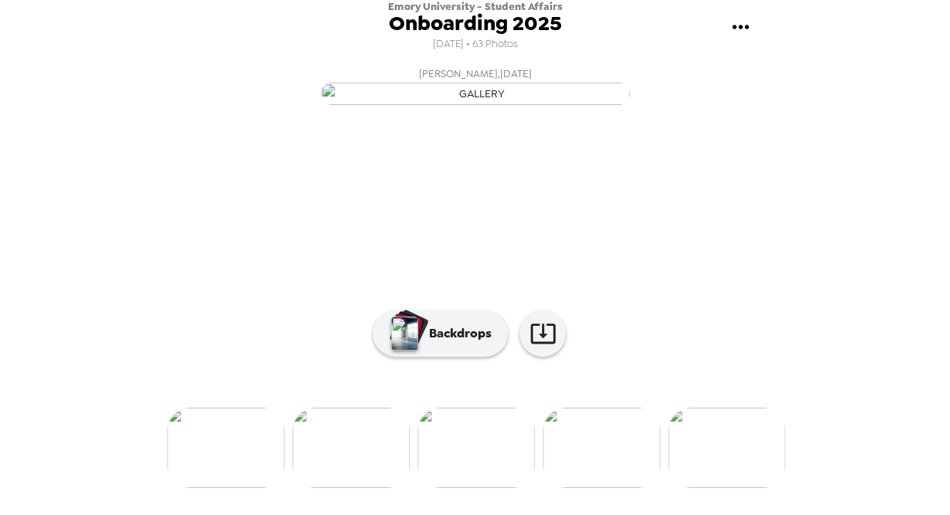
scroll to position [141, 0]
click at [260, 462] on img at bounding box center [225, 448] width 117 height 80
click at [359, 469] on img at bounding box center [350, 448] width 117 height 80
click at [246, 457] on img at bounding box center [225, 448] width 117 height 80
